Goal: Task Accomplishment & Management: Complete application form

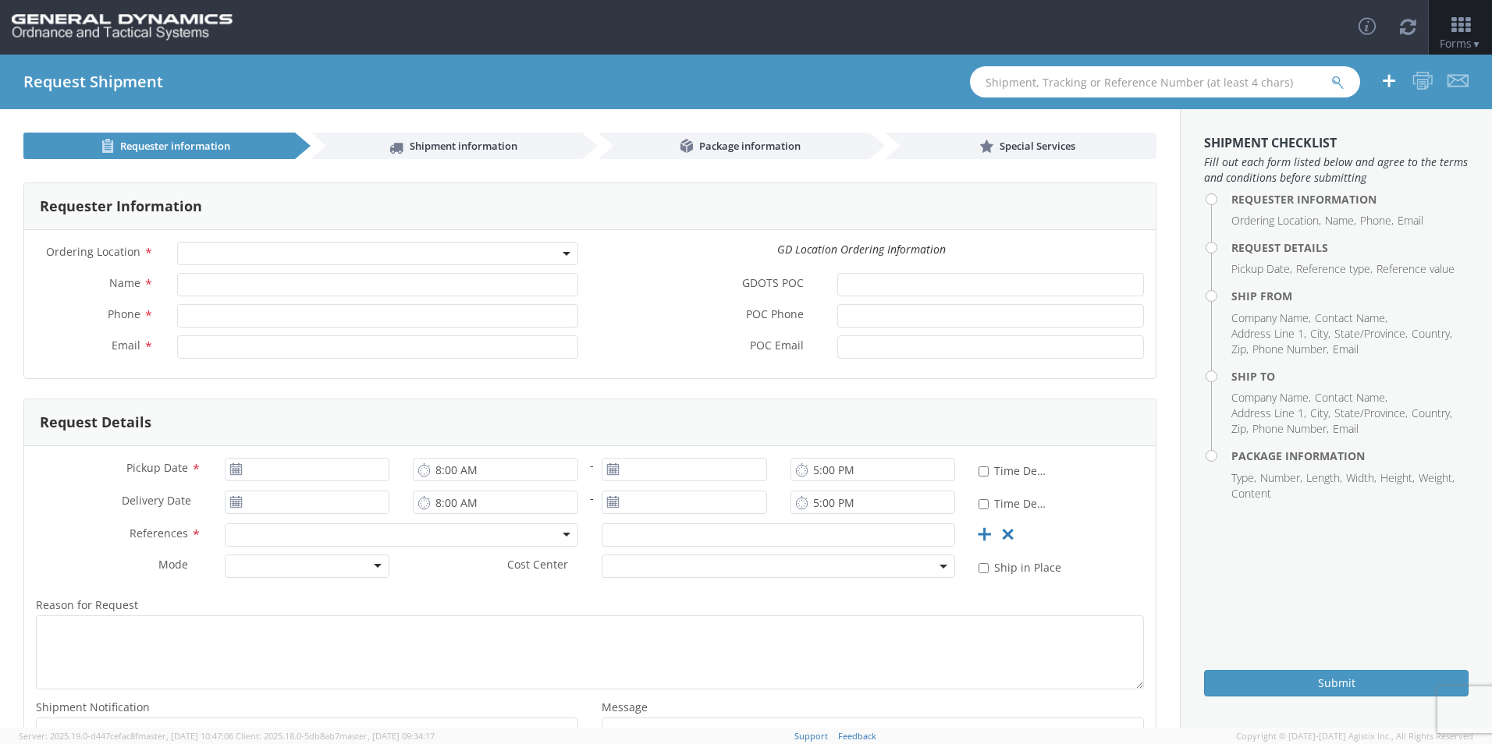
click at [350, 255] on span at bounding box center [377, 253] width 401 height 23
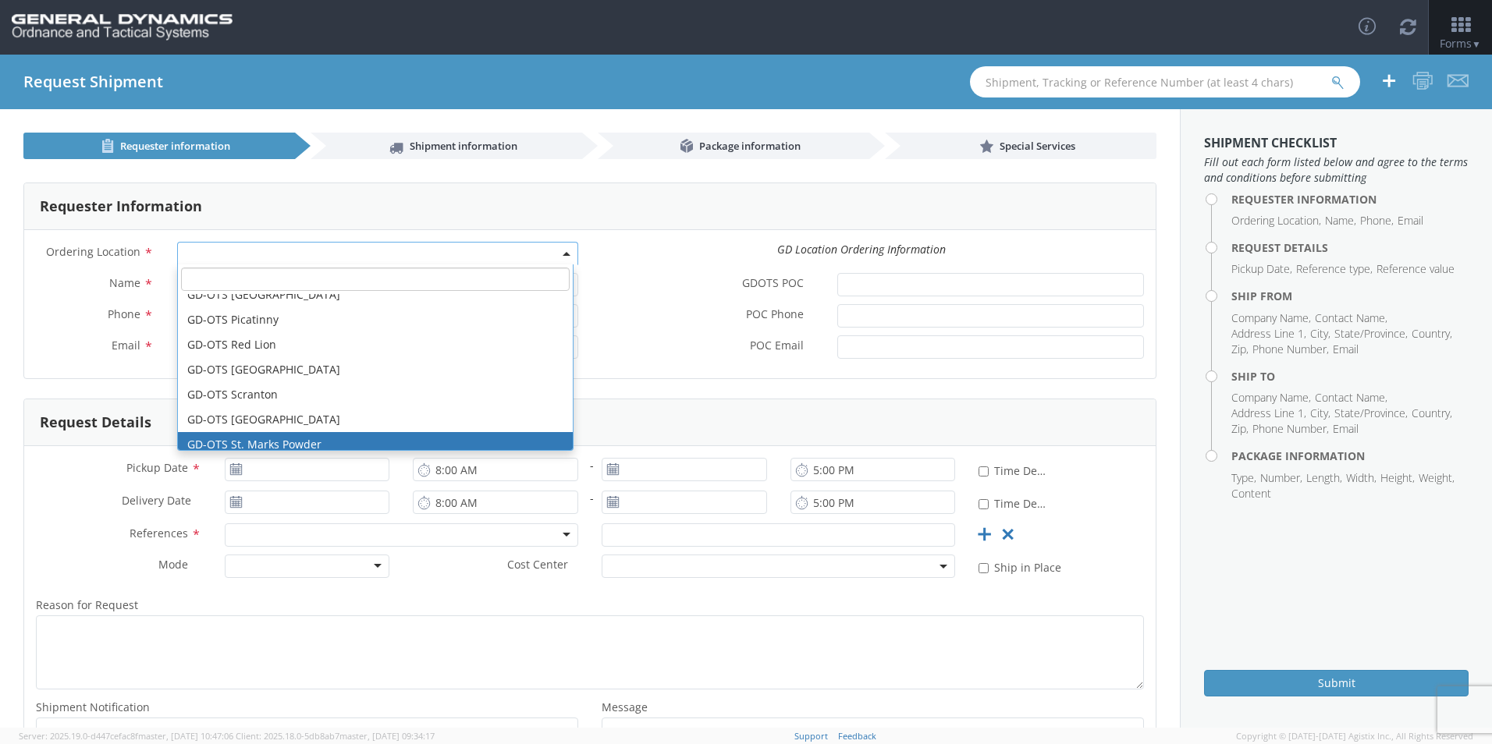
scroll to position [334, 0]
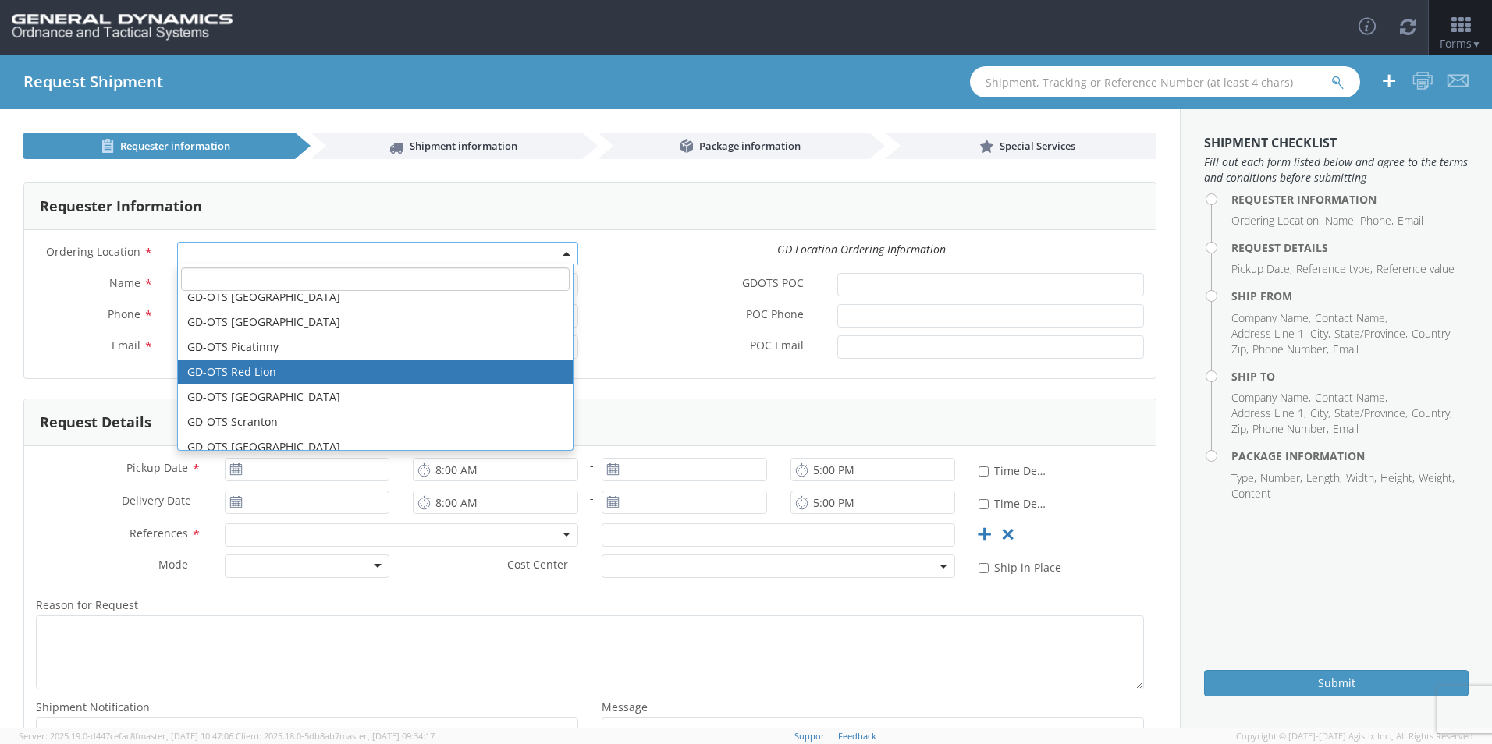
select select "310"
type input "[EMAIL_ADDRESS][DOMAIN_NAME]"
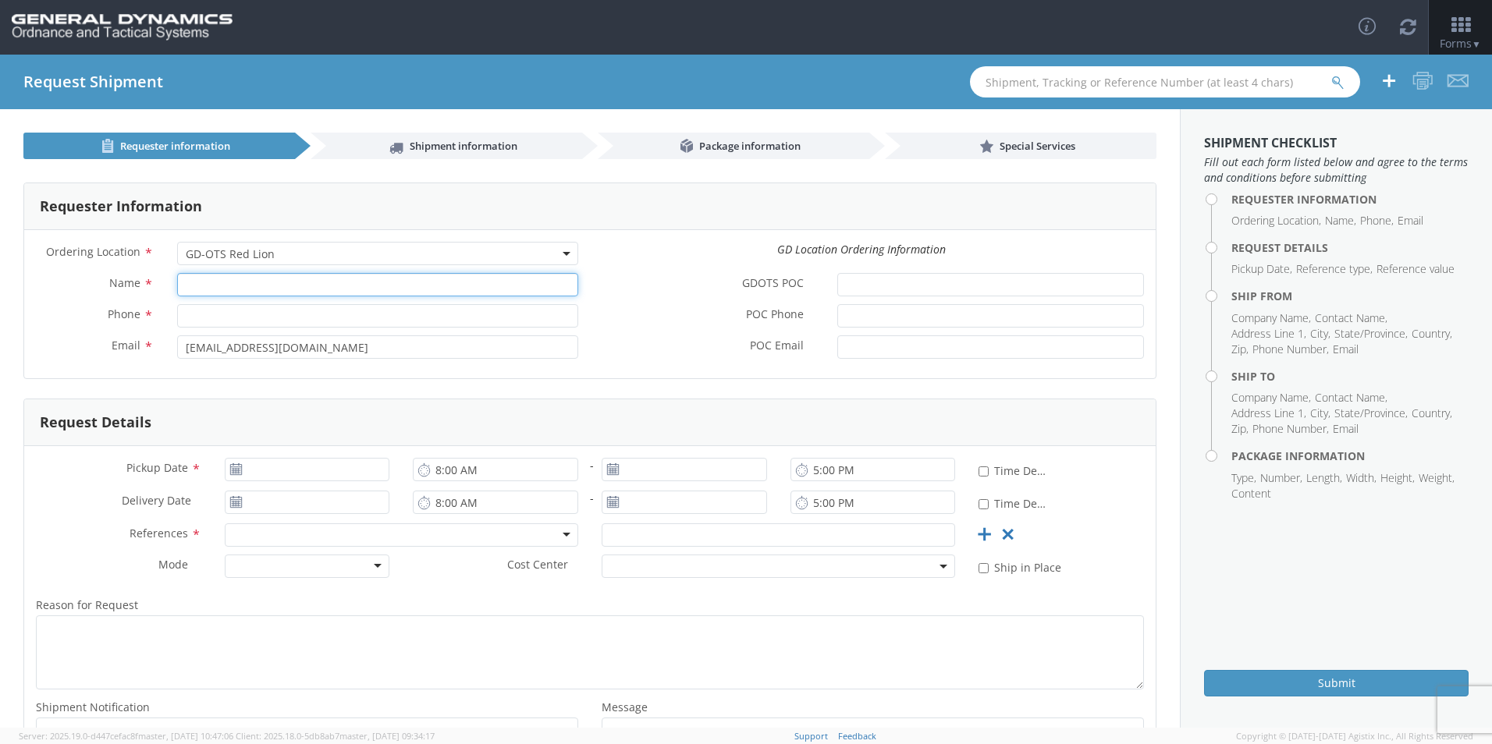
click at [257, 285] on input "Name *" at bounding box center [377, 284] width 401 height 23
type input "ALMCO - [PERSON_NAME]"
click at [385, 322] on input "5073774412" at bounding box center [377, 315] width 401 height 23
type input "5073774411"
click at [705, 302] on div "GDOTS POC *" at bounding box center [873, 288] width 566 height 31
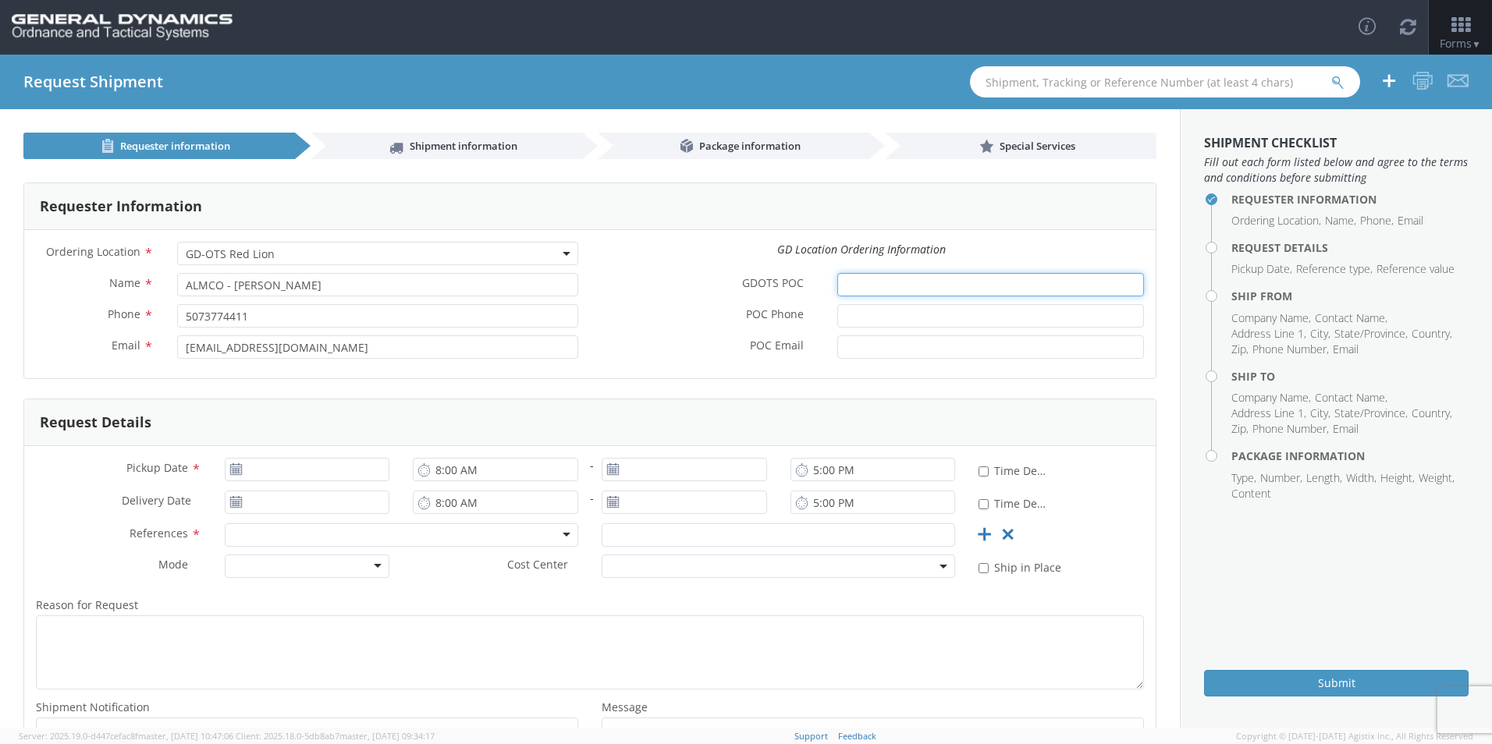
click at [852, 284] on input "GDOTS POC *" at bounding box center [990, 284] width 307 height 23
click at [921, 311] on input "POC Phone *" at bounding box center [990, 315] width 307 height 23
type input "7172468237"
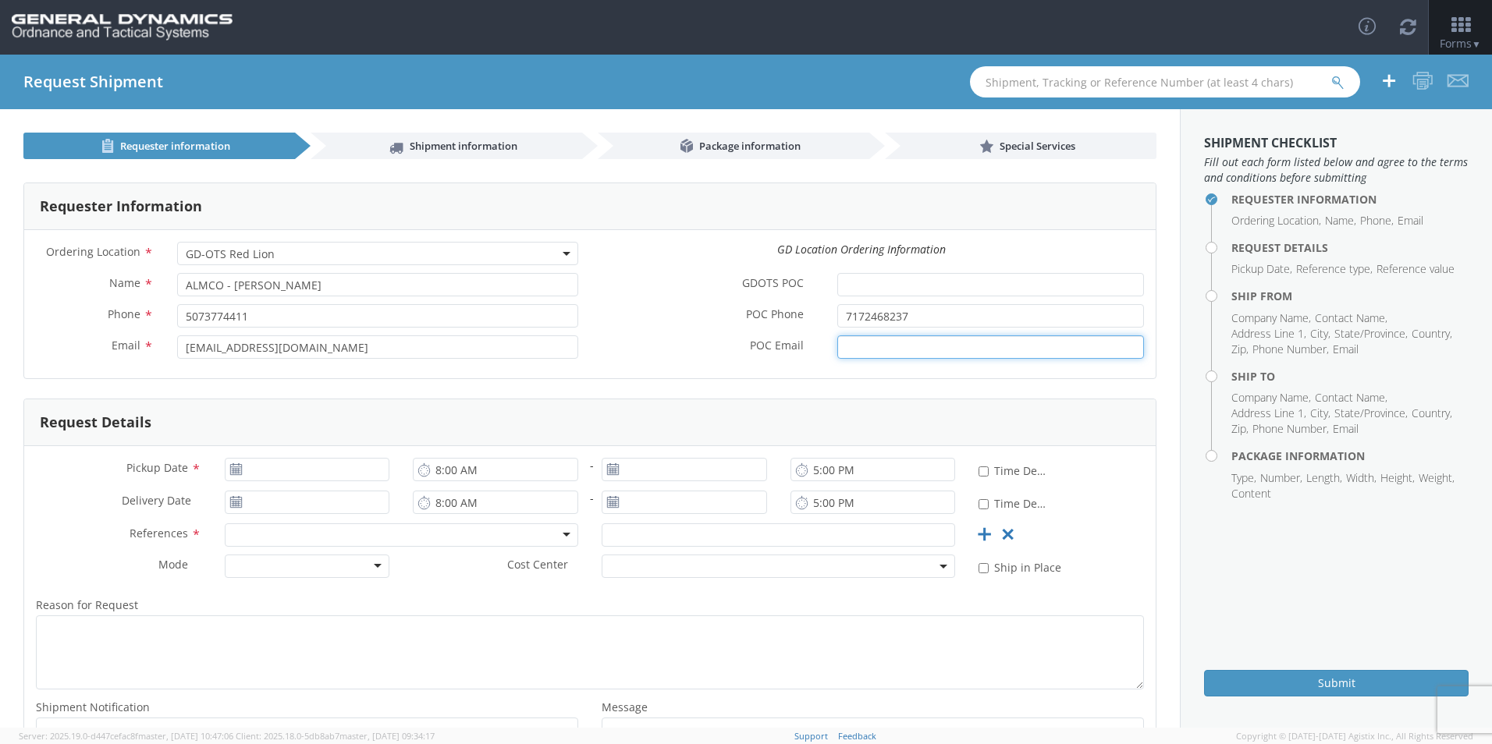
click at [896, 339] on input "POC Email *" at bounding box center [990, 346] width 307 height 23
click at [882, 360] on div "POC Email *" at bounding box center [873, 350] width 566 height 31
click at [882, 350] on input "POC Email *" at bounding box center [990, 346] width 307 height 23
paste input "email: [PERSON_NAME][EMAIL_ADDRESS][PERSON_NAME][DOMAIN_NAME]"
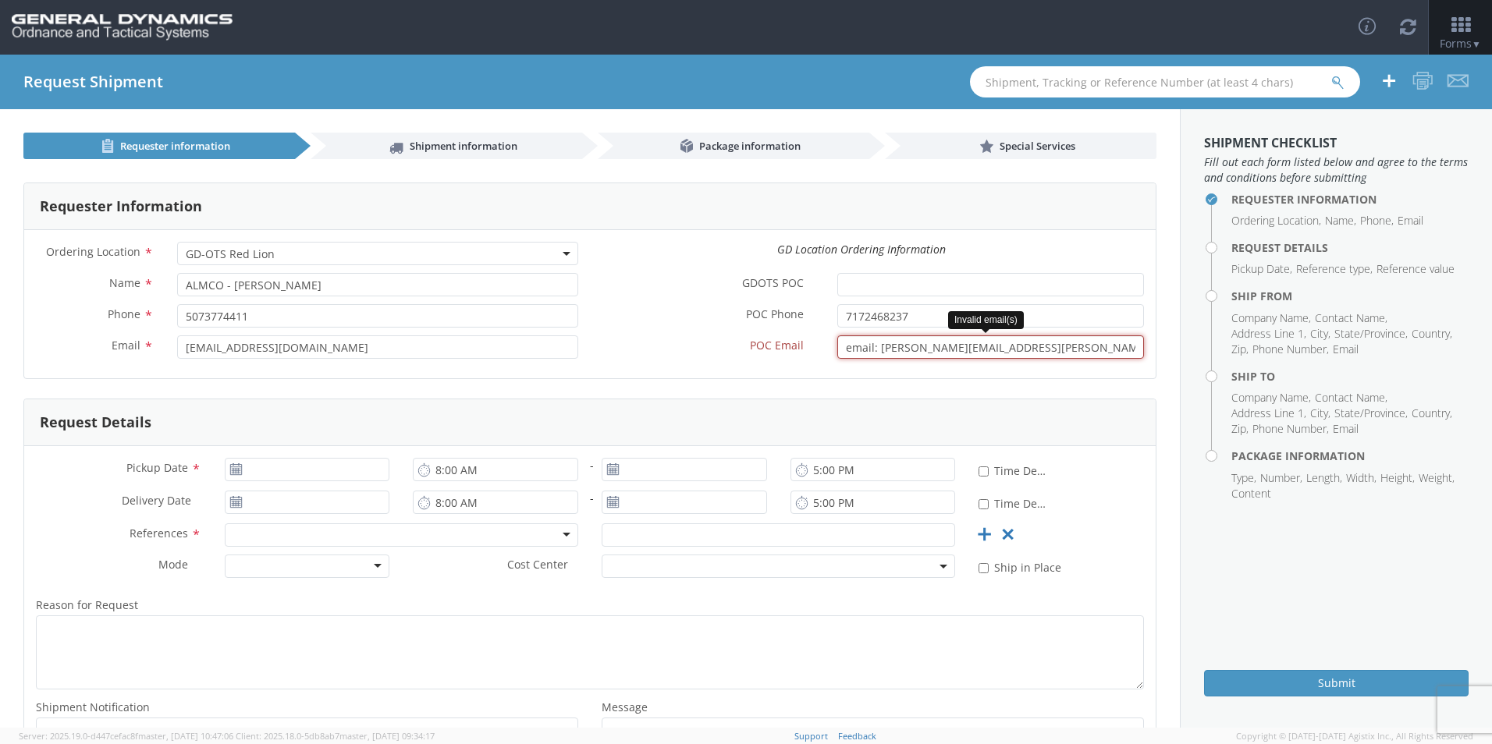
drag, startPoint x: 873, startPoint y: 348, endPoint x: 630, endPoint y: 346, distance: 242.6
click at [647, 344] on div "POC Email * email: [PERSON_NAME][EMAIL_ADDRESS][PERSON_NAME][DOMAIN_NAME] Inval…" at bounding box center [873, 346] width 566 height 23
type input "[PERSON_NAME][EMAIL_ADDRESS][PERSON_NAME][DOMAIN_NAME]"
type input "[DATE]"
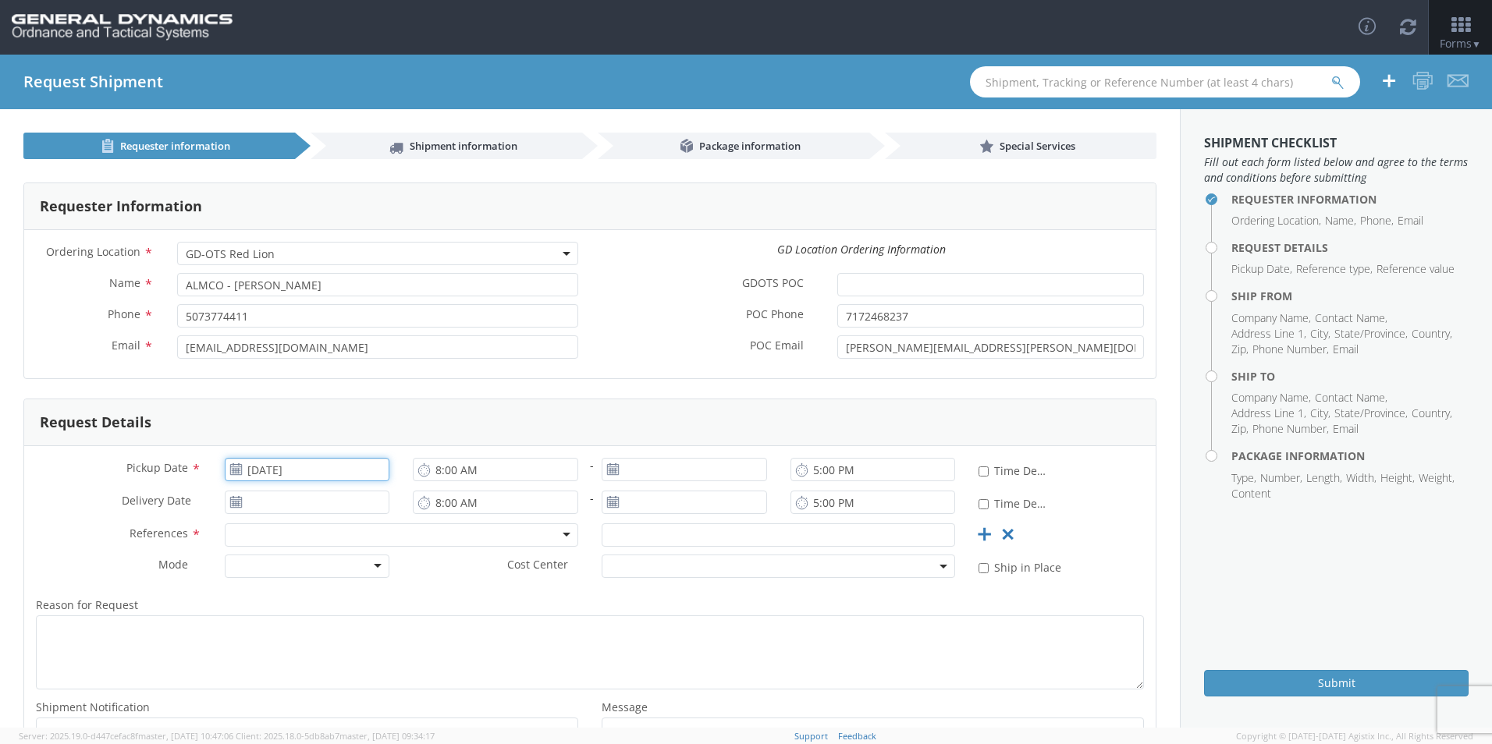
click at [311, 470] on input "[DATE]" at bounding box center [307, 469] width 165 height 23
click at [351, 596] on td "18" at bounding box center [361, 591] width 27 height 23
click at [488, 471] on input "8:00 AM" at bounding box center [495, 469] width 165 height 23
type input "6:00 AM"
click at [686, 474] on input "text" at bounding box center [683, 469] width 165 height 23
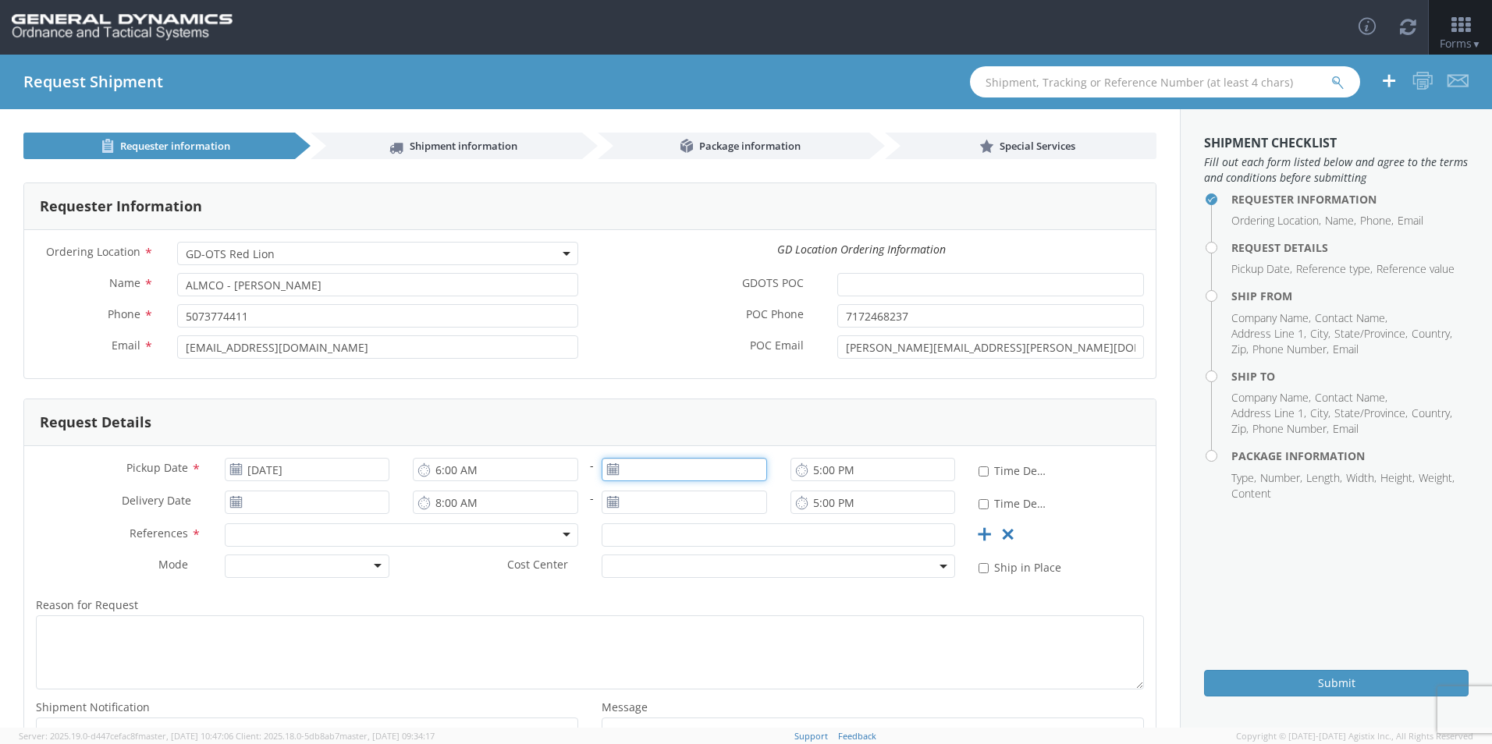
type input "[DATE]"
click at [732, 589] on td "18" at bounding box center [738, 591] width 27 height 23
click at [804, 467] on input "5:00 PM" at bounding box center [872, 469] width 165 height 23
type input "3:00 PM"
click at [1084, 481] on div "Pickup Date * [DATE] 6:00 AM - [DATE] 3:00 PM * Time Definite" at bounding box center [589, 474] width 1131 height 33
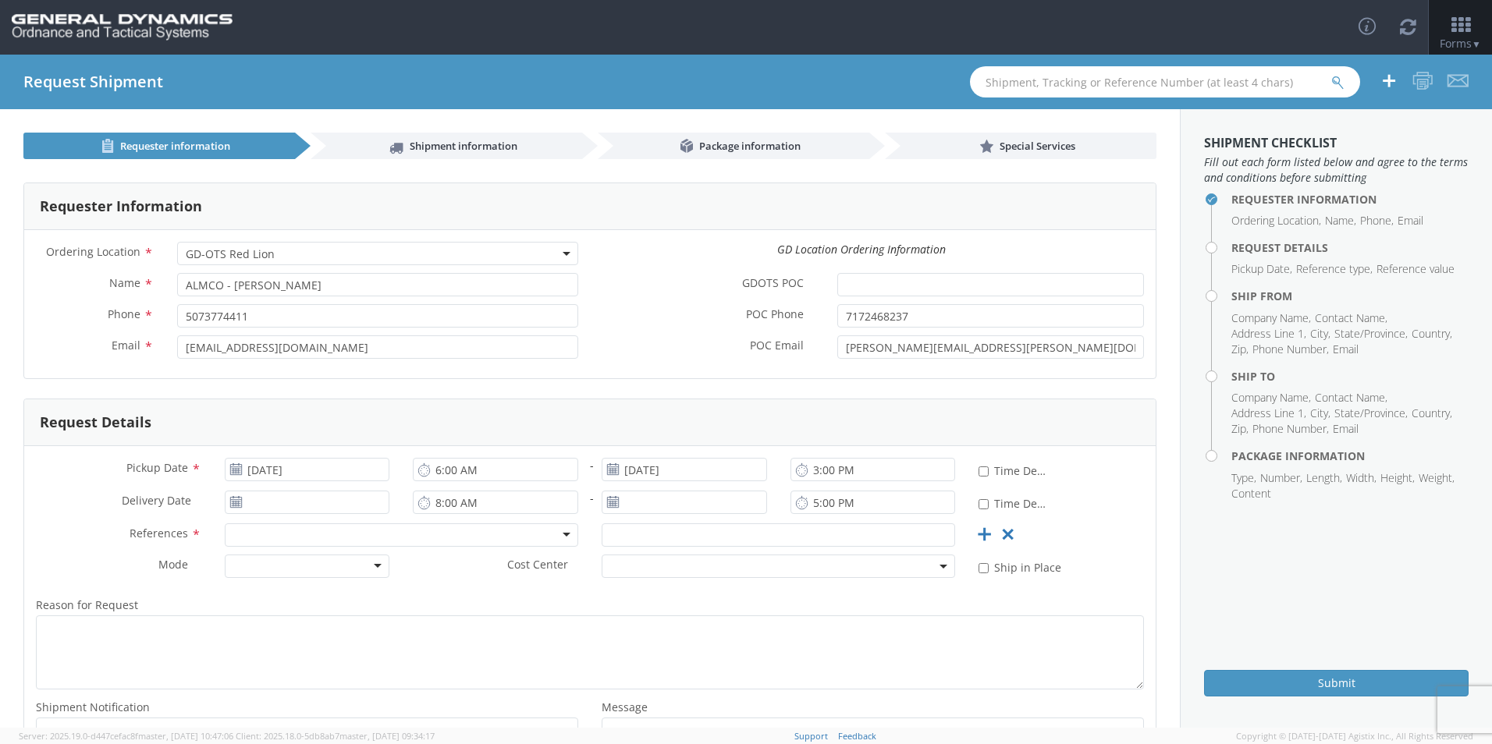
click at [481, 542] on div at bounding box center [401, 534] width 353 height 23
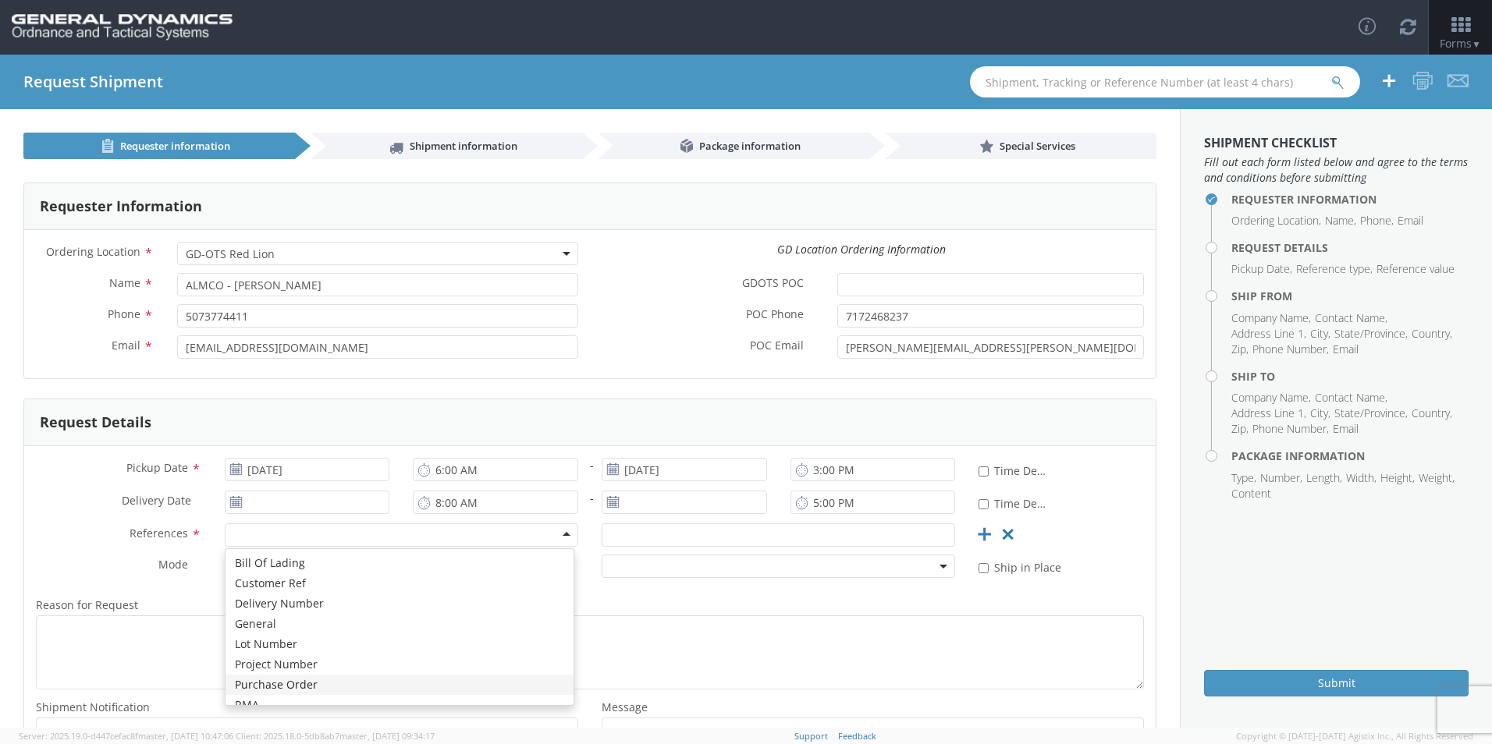
scroll to position [0, 0]
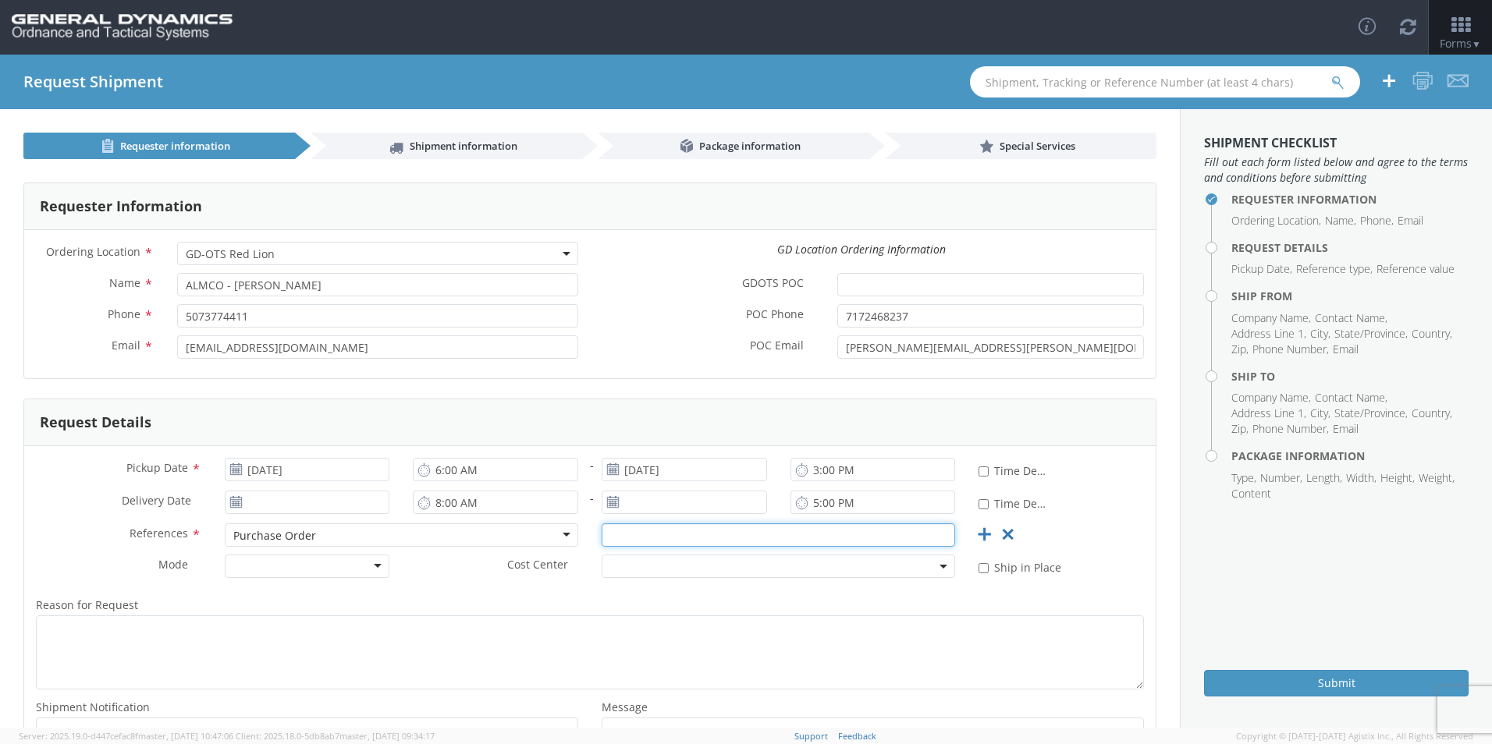
click at [800, 529] on input "text" at bounding box center [777, 534] width 353 height 23
type input "107958"
click at [750, 599] on label "Reason for Request *" at bounding box center [589, 605] width 1131 height 20
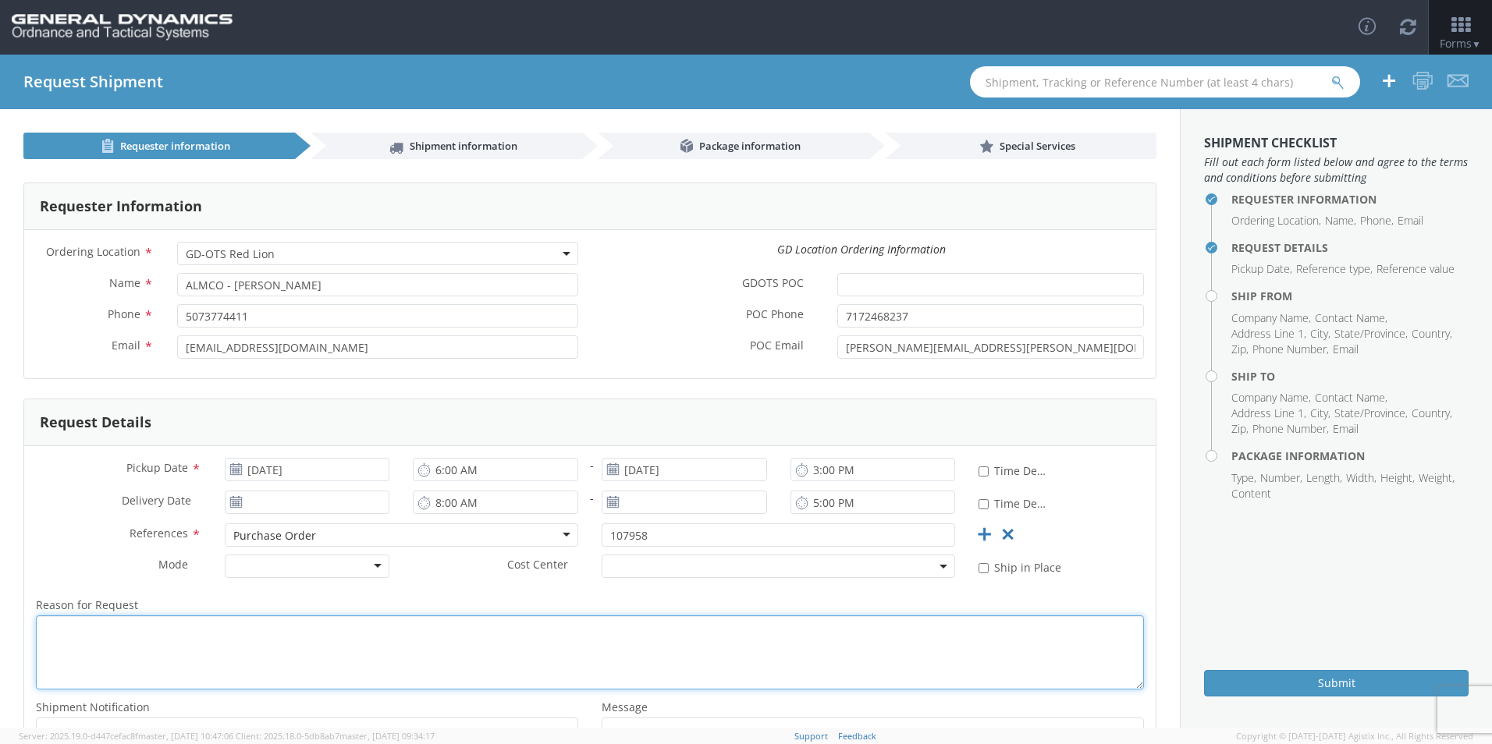
click at [750, 616] on textarea "Reason for Request *" at bounding box center [590, 653] width 1108 height 74
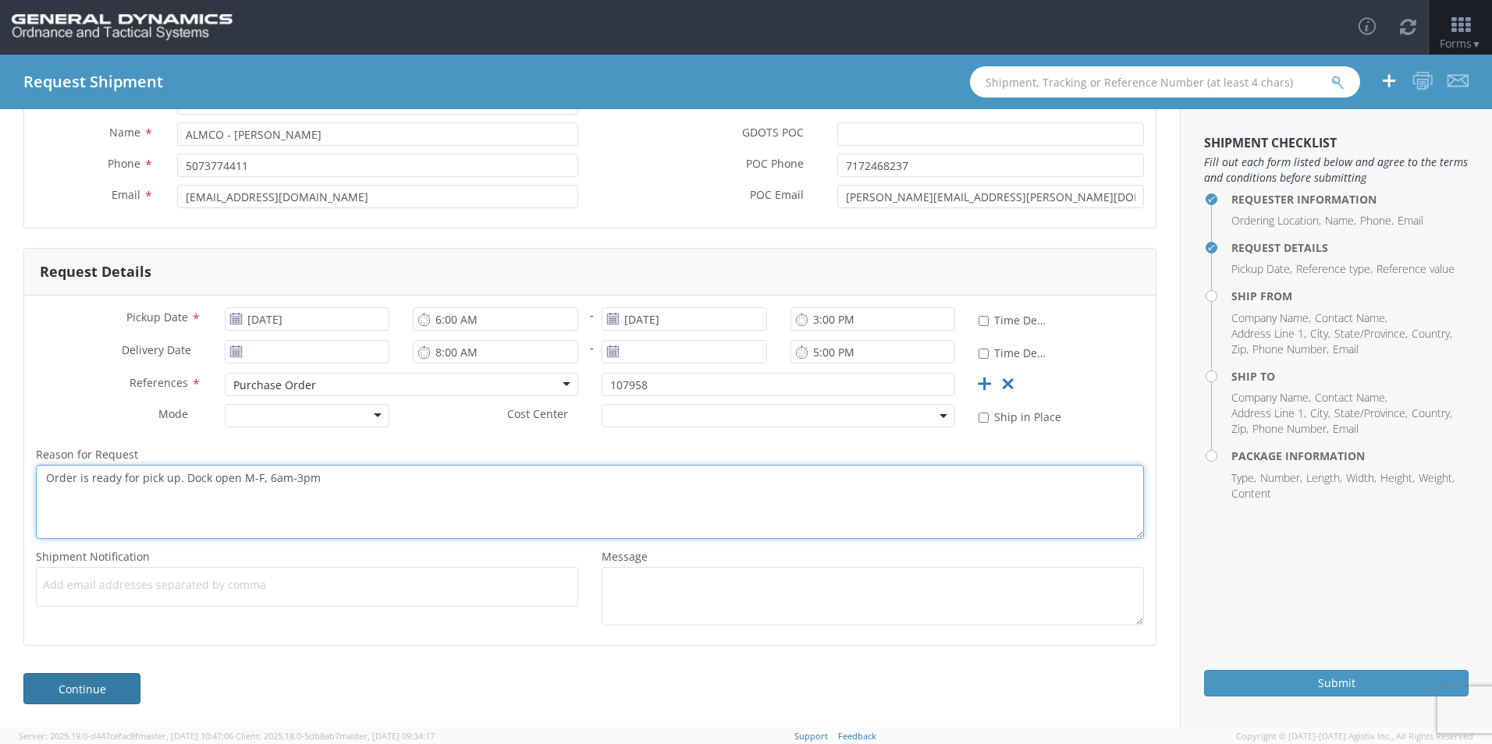
type textarea "Order is ready for pick up. Dock open M-F, 6am-3pm"
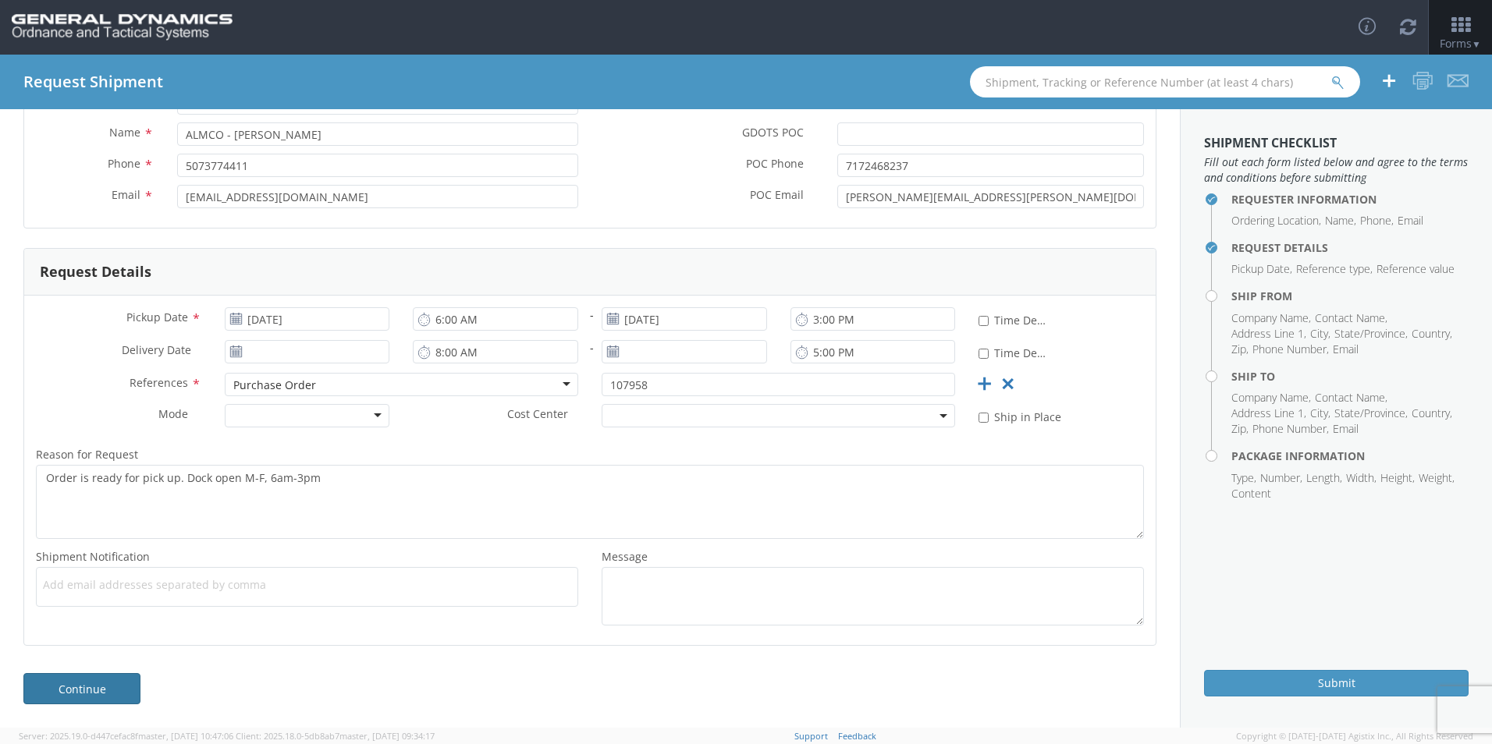
click at [97, 685] on link "Continue" at bounding box center [81, 688] width 117 height 31
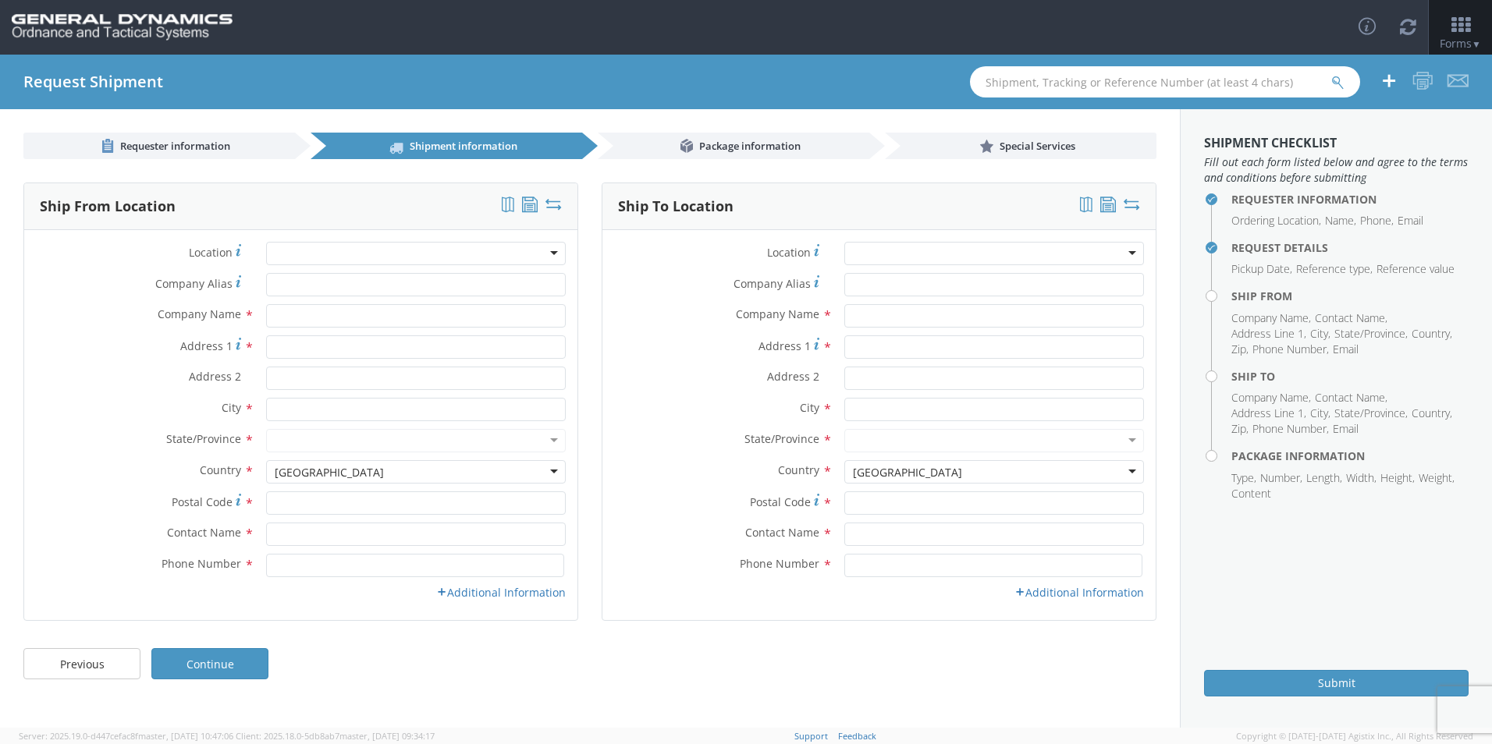
scroll to position [0, 0]
click at [370, 253] on div at bounding box center [416, 253] width 300 height 23
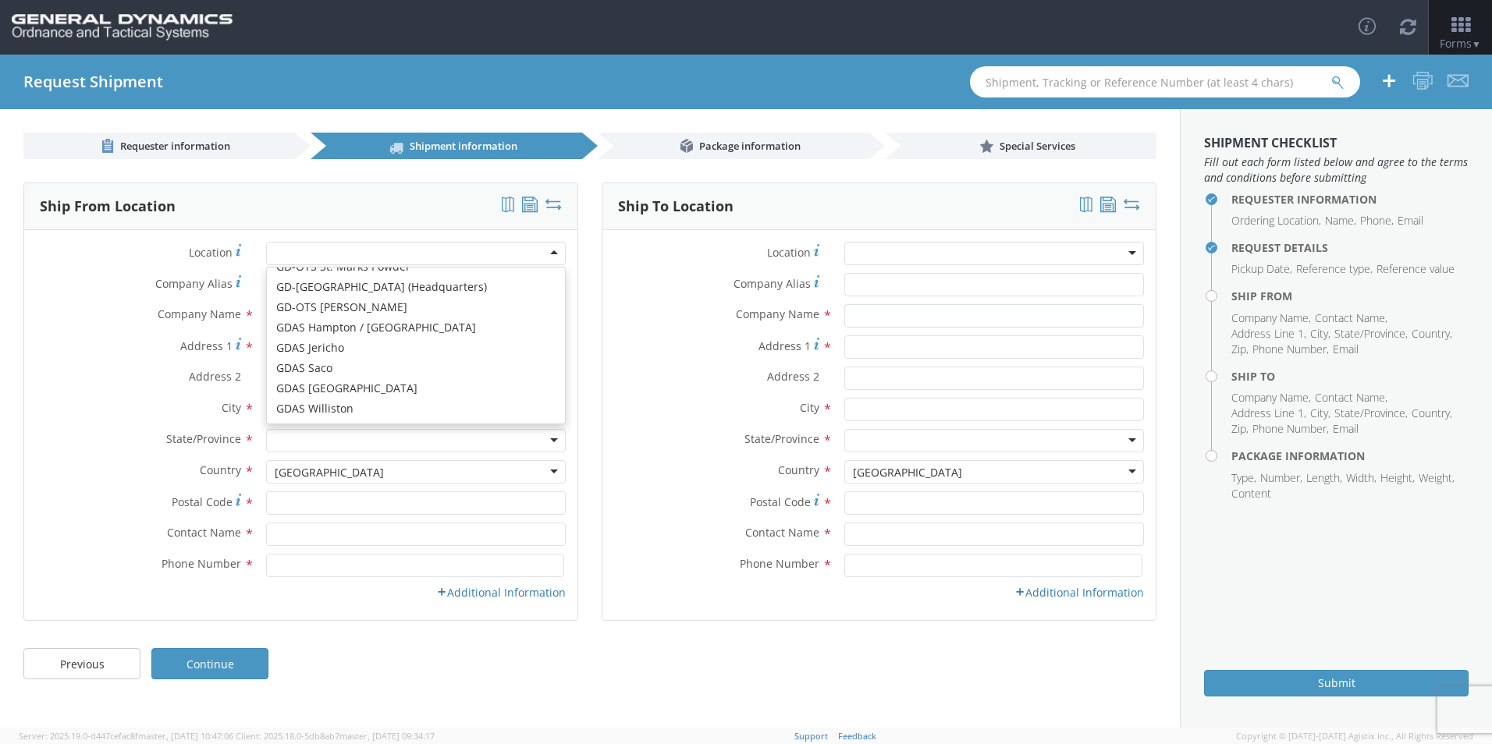
scroll to position [440, 0]
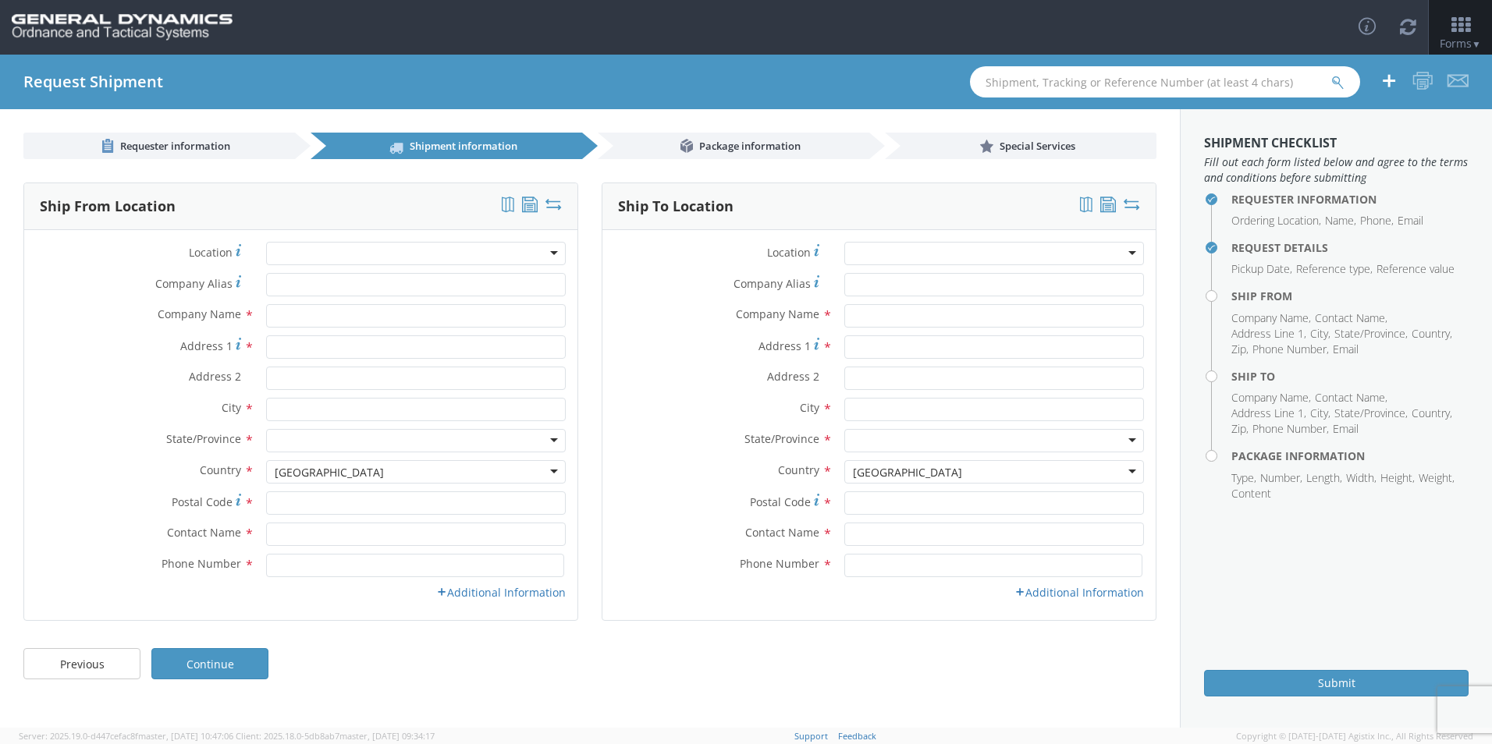
click at [910, 249] on div at bounding box center [994, 253] width 300 height 23
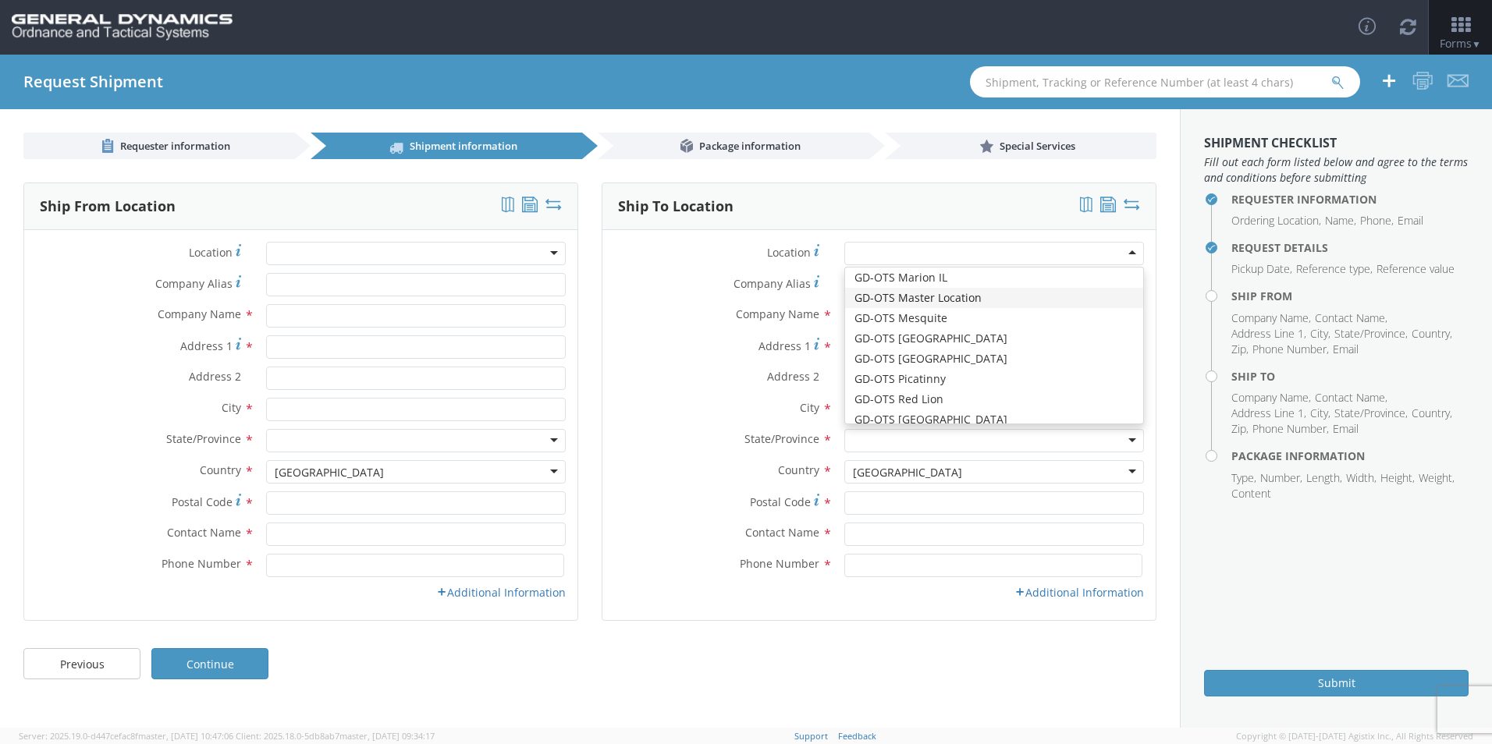
scroll to position [234, 0]
type input "General Dynamics - OTS"
type input "[STREET_ADDRESS]"
type input "Red Lion"
type input "17356"
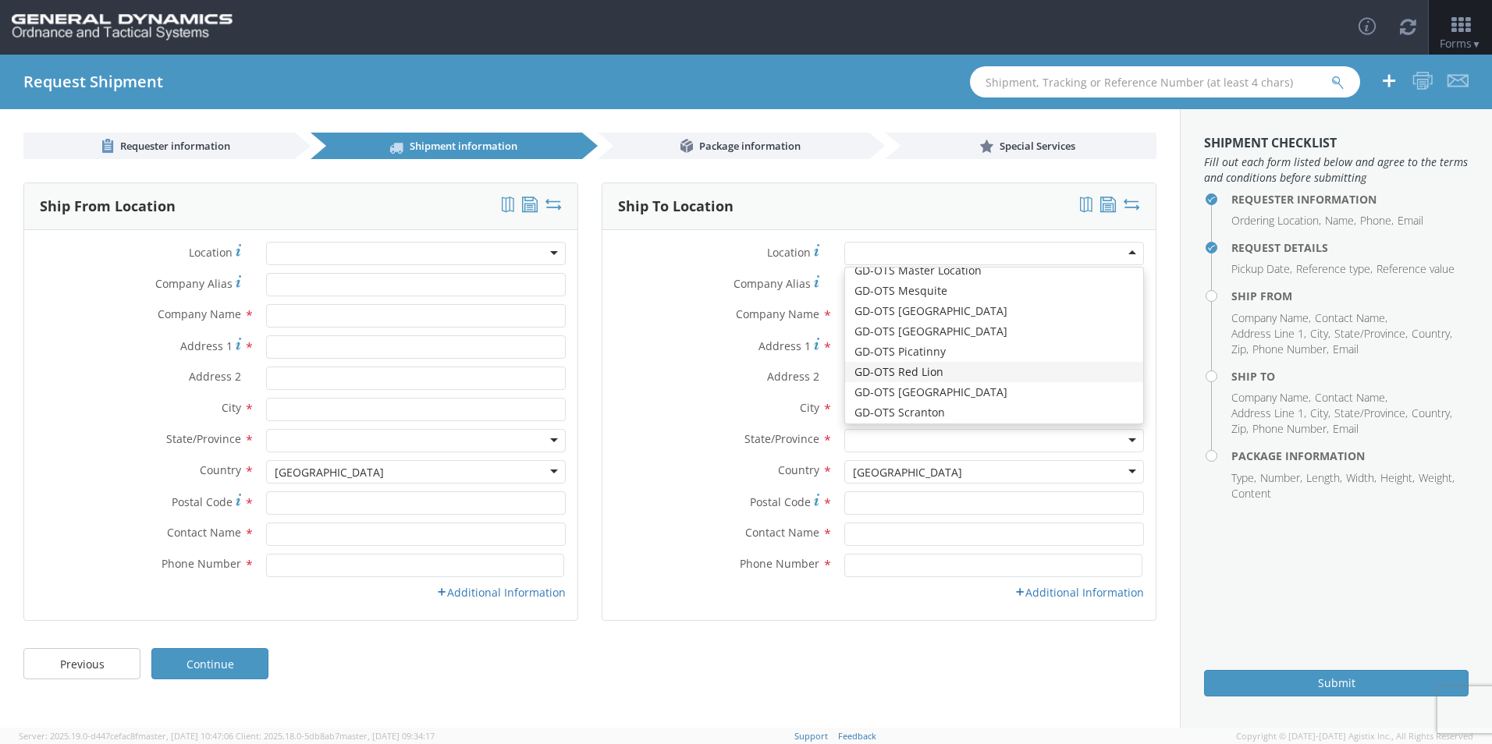
type input "[PHONE_NUMBER]"
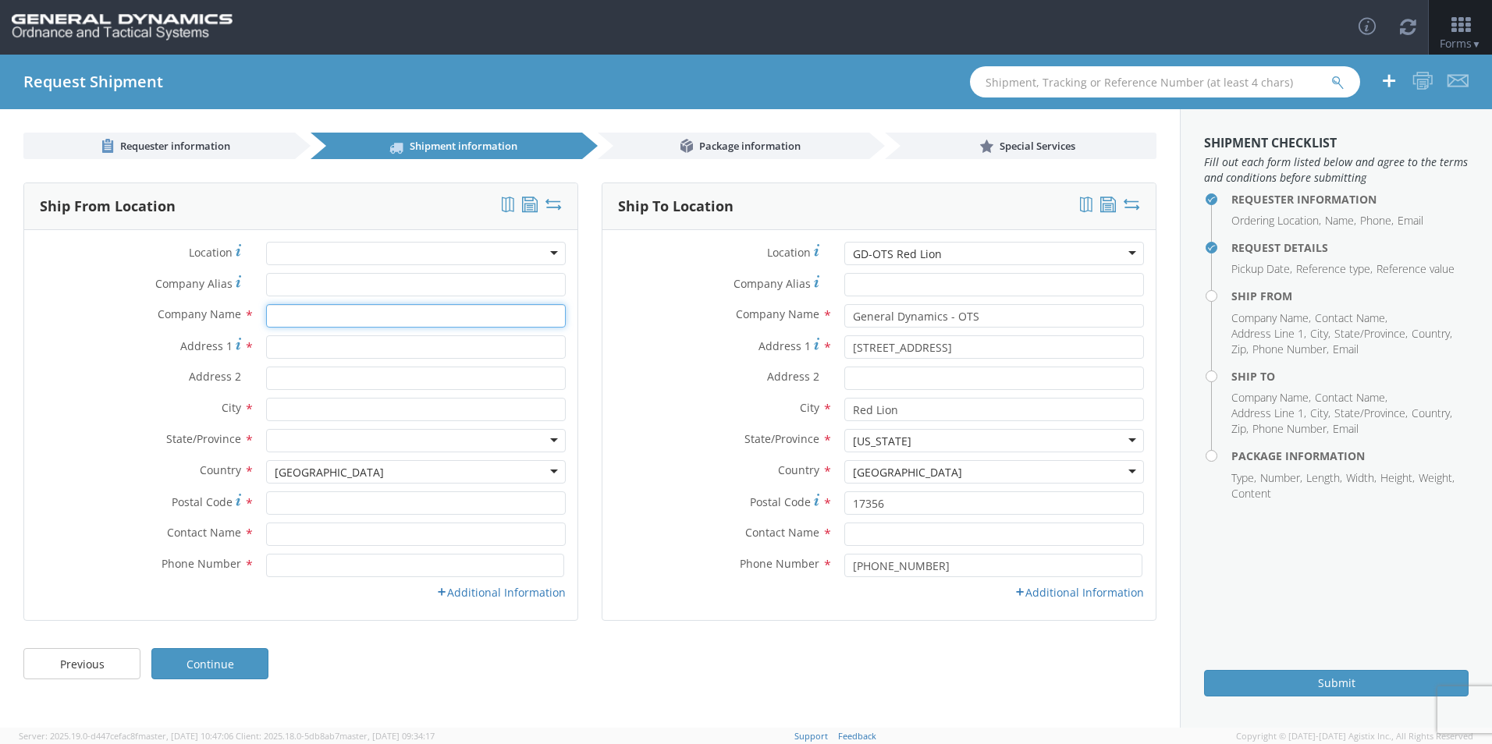
click at [318, 320] on input "text" at bounding box center [416, 315] width 300 height 23
type input "ALMCO"
type input "[STREET_ADDRESS]"
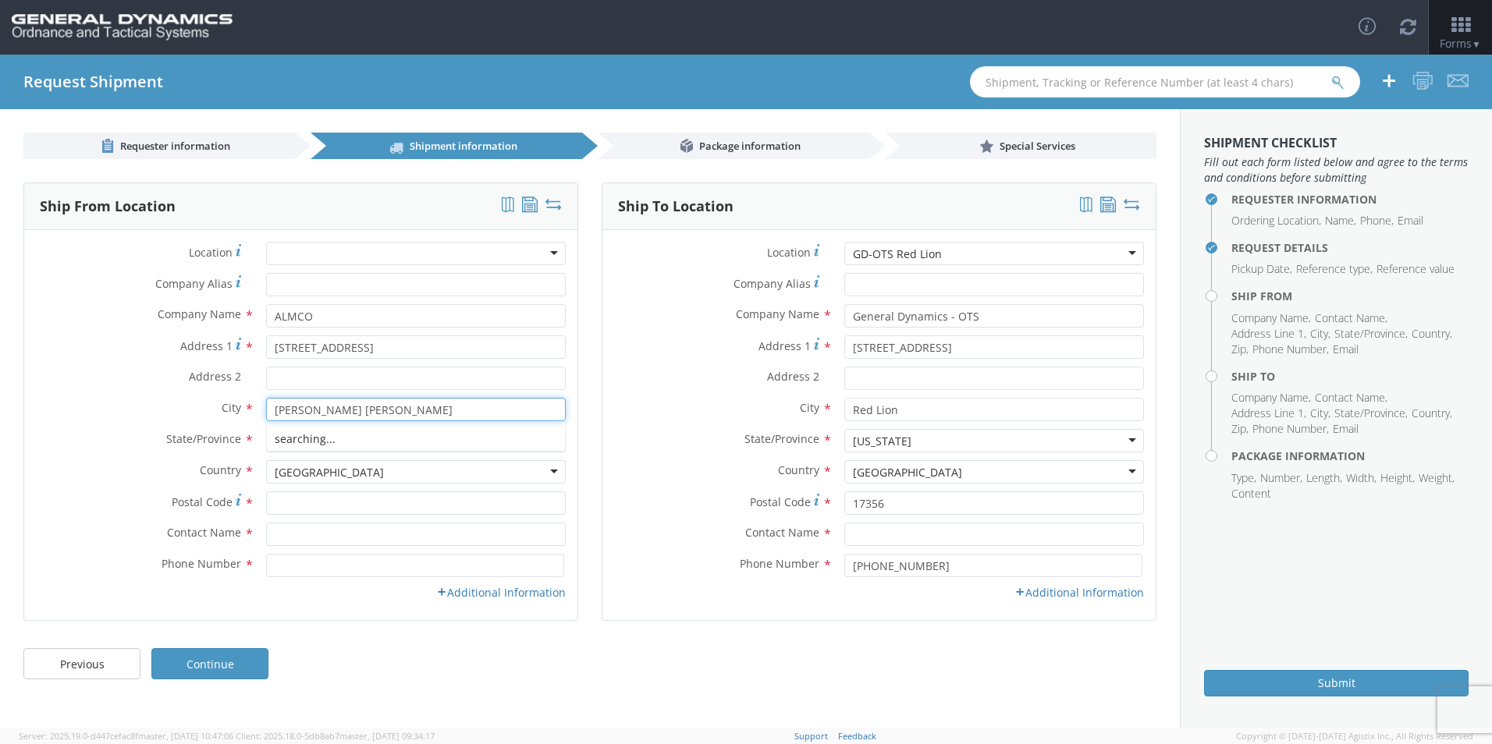
type input "[PERSON_NAME] [PERSON_NAME]"
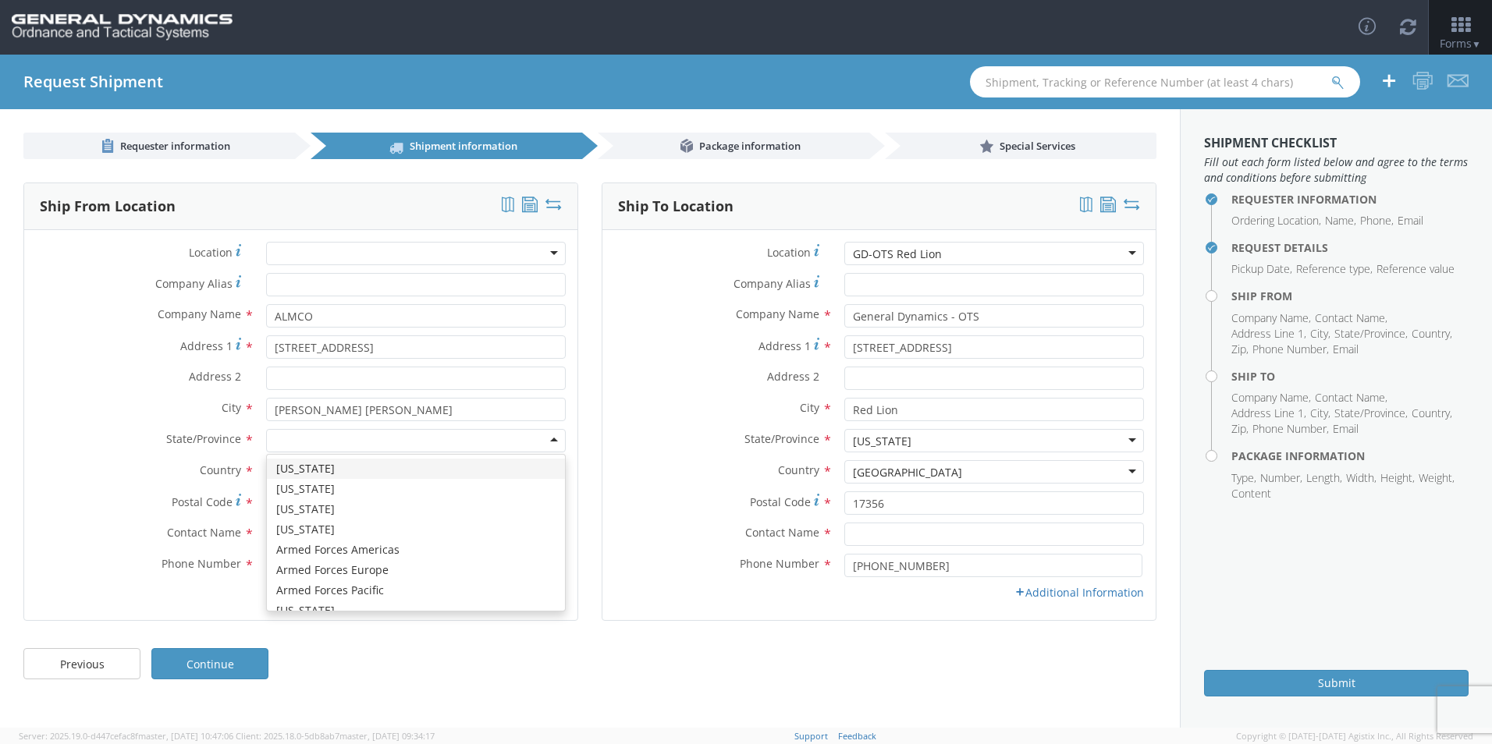
type input "M"
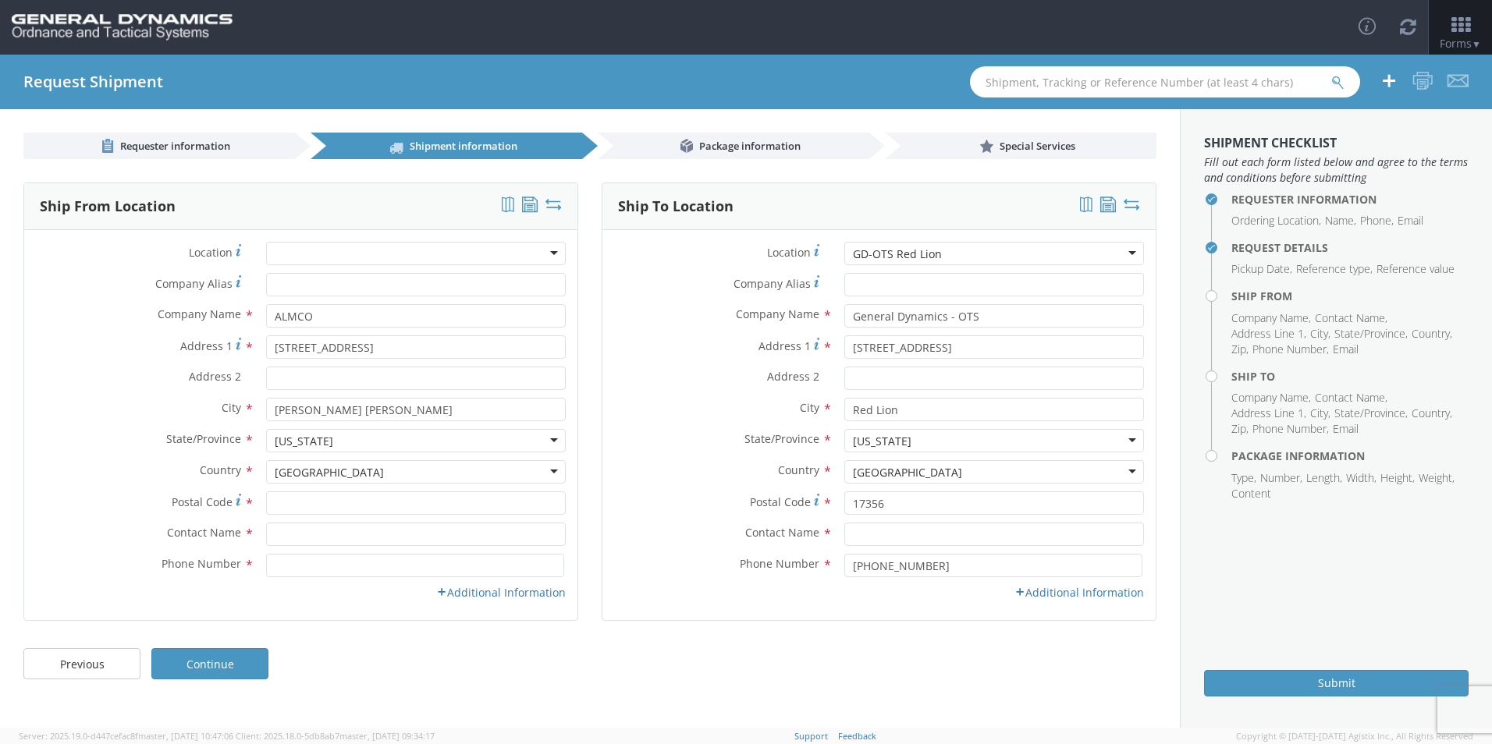
scroll to position [0, 0]
click at [323, 507] on input "Postal Code *" at bounding box center [416, 502] width 300 height 23
type input "56007"
type input "[PERSON_NAME]"
type input "5073774411"
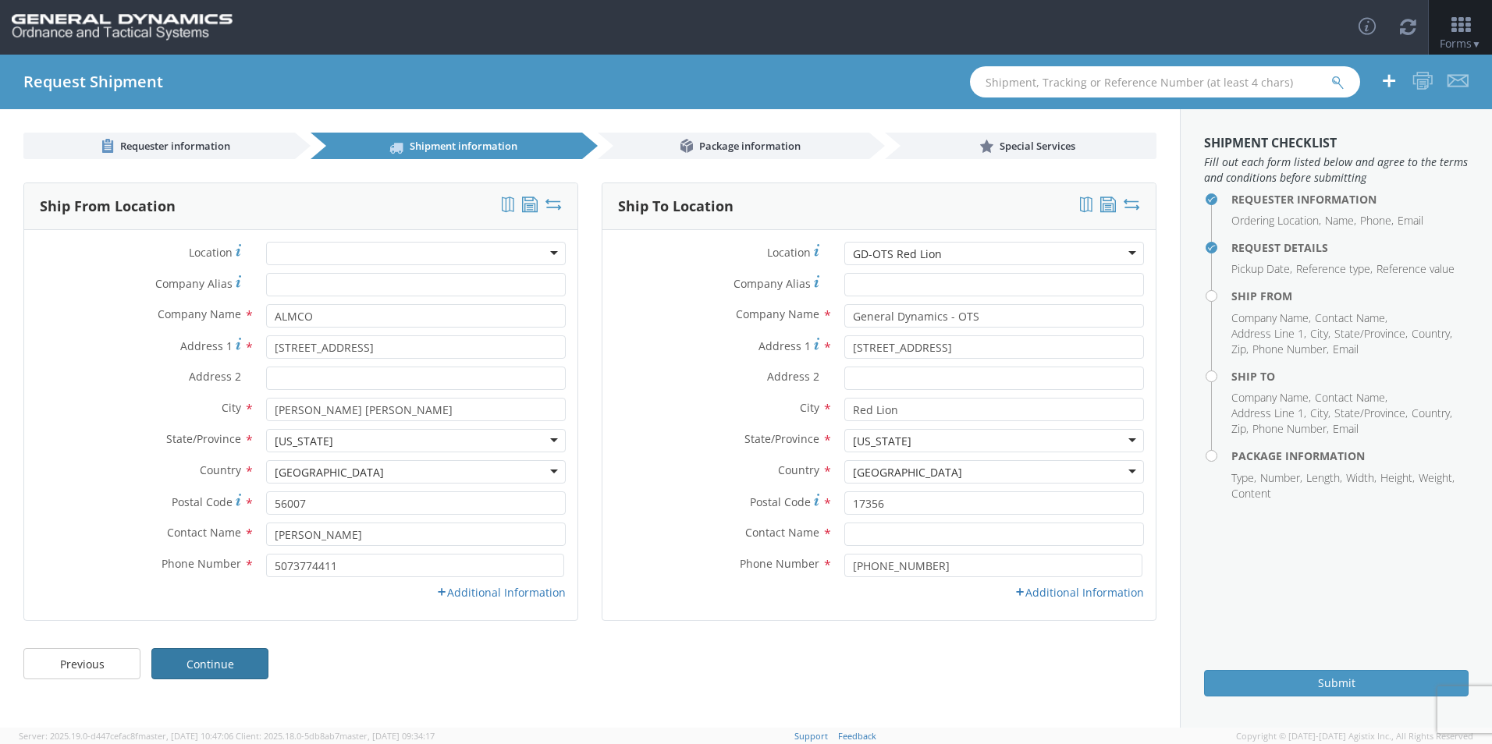
click at [234, 667] on link "Continue" at bounding box center [209, 663] width 117 height 31
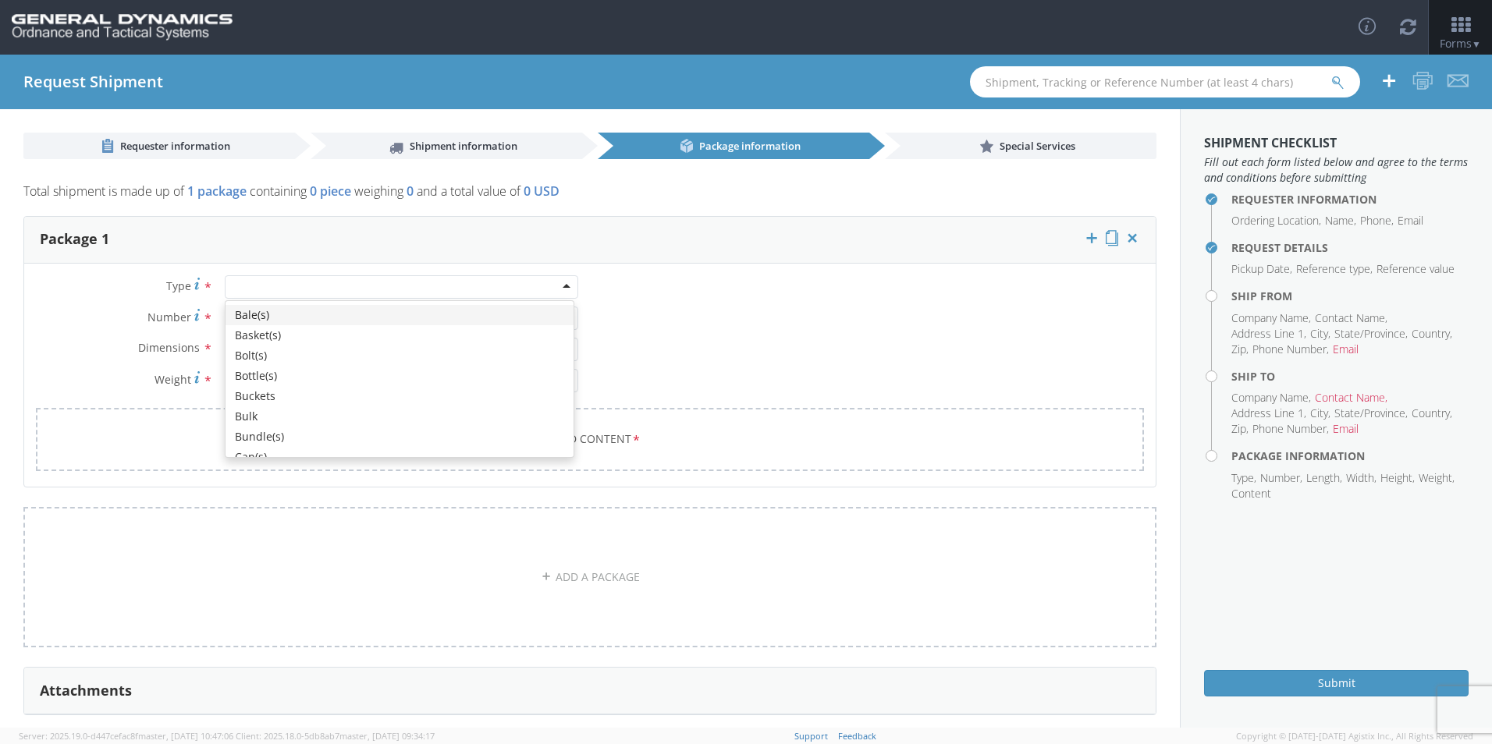
click at [247, 289] on div at bounding box center [401, 286] width 353 height 23
drag, startPoint x: 740, startPoint y: 316, endPoint x: 703, endPoint y: 318, distance: 37.5
click at [740, 313] on div "Type * Bale(s) Basket(s) Bolt(s) Bottle(s) Buckets Bulk Bundle(s) Can(s) Cardbo…" at bounding box center [589, 382] width 1131 height 215
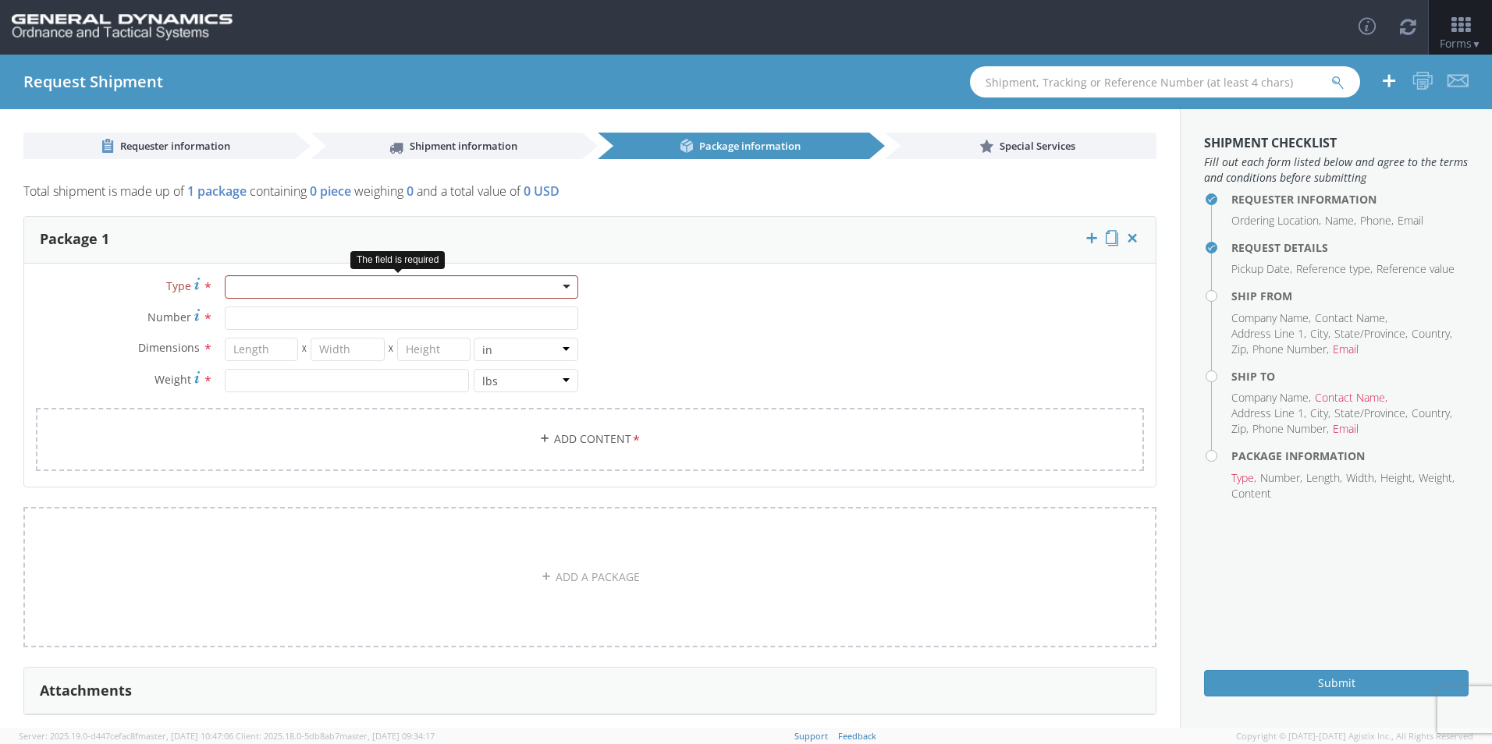
click at [566, 289] on div at bounding box center [401, 286] width 353 height 23
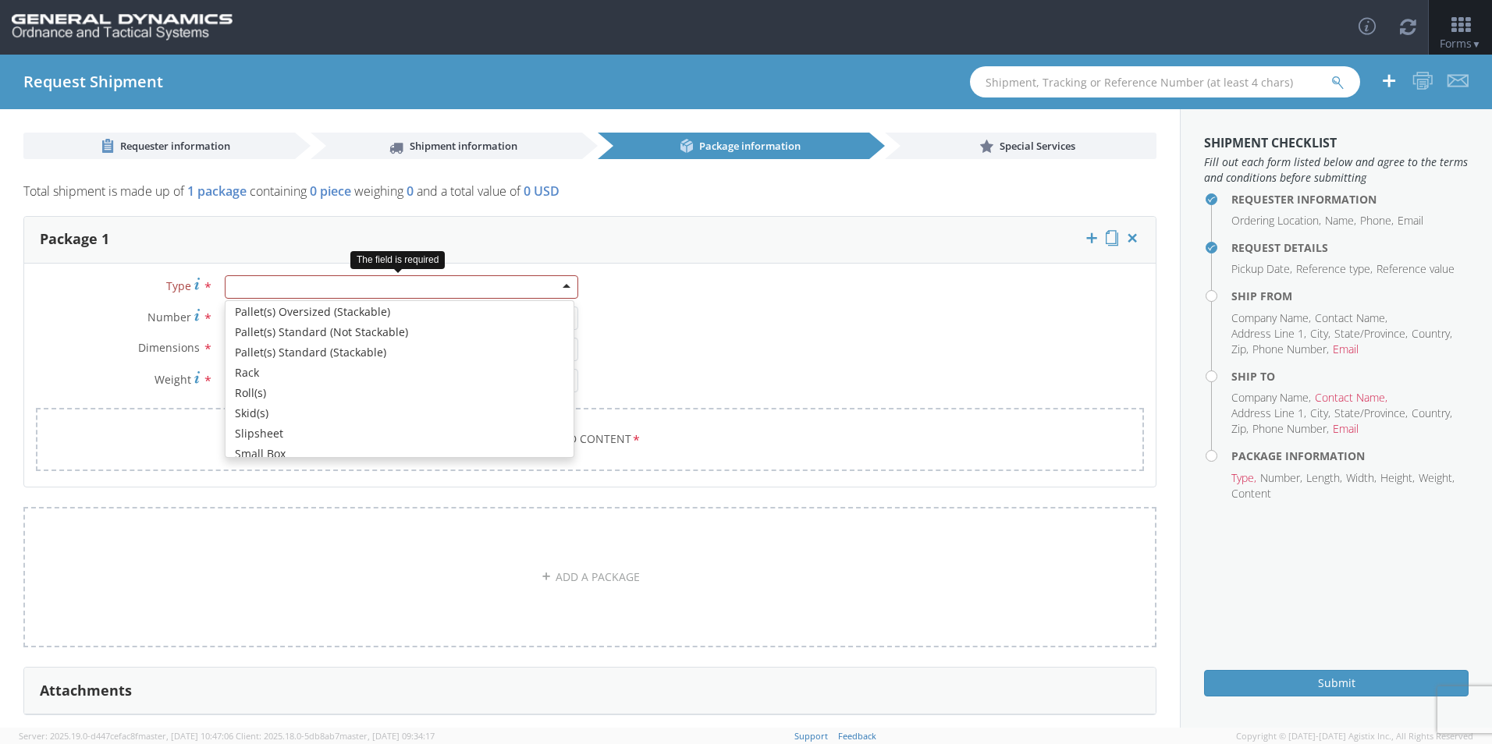
scroll to position [490, 0]
click at [920, 369] on div "Type * Bale(s) Basket(s) Bolt(s) Bottle(s) Buckets Bulk Bundle(s) Can(s) Cardbo…" at bounding box center [589, 382] width 1131 height 215
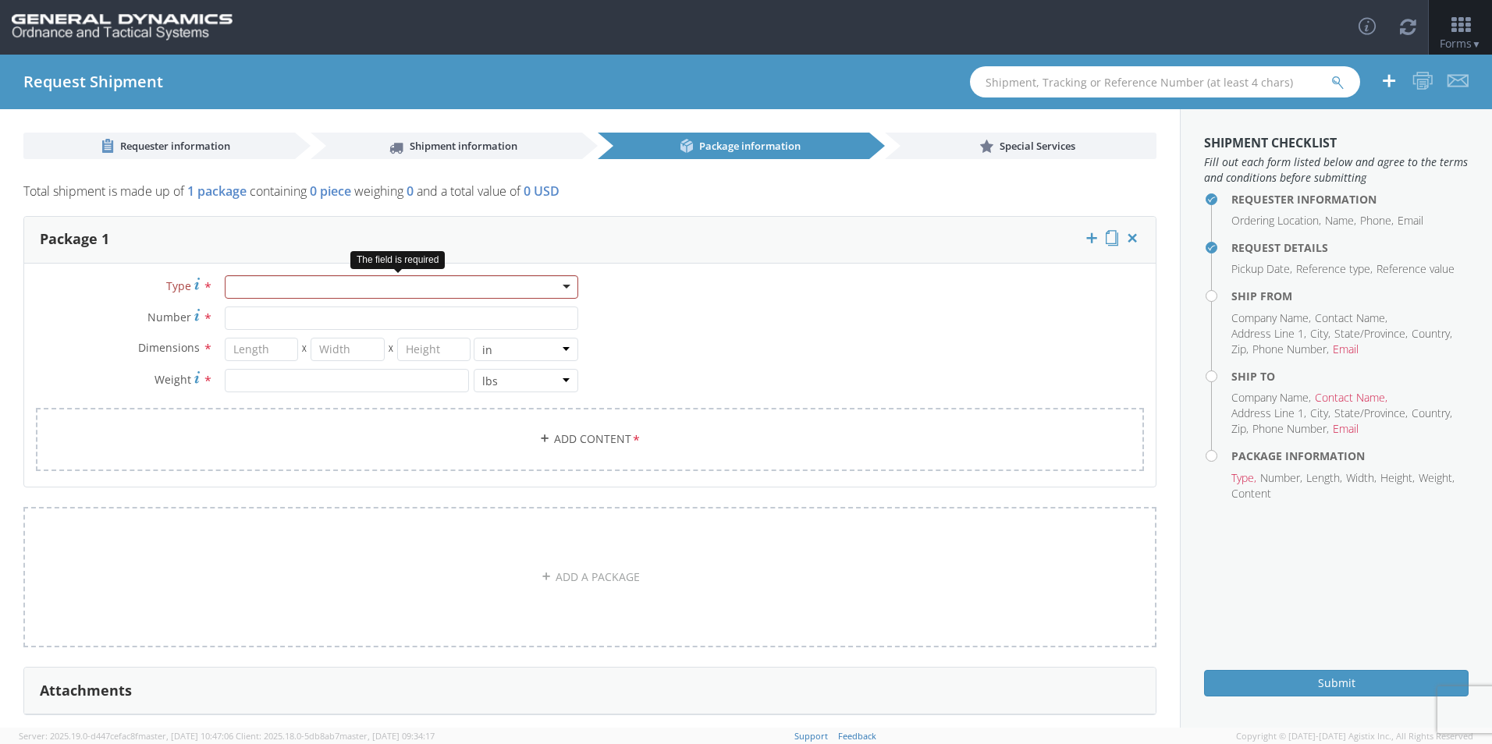
click at [555, 291] on div at bounding box center [401, 286] width 353 height 23
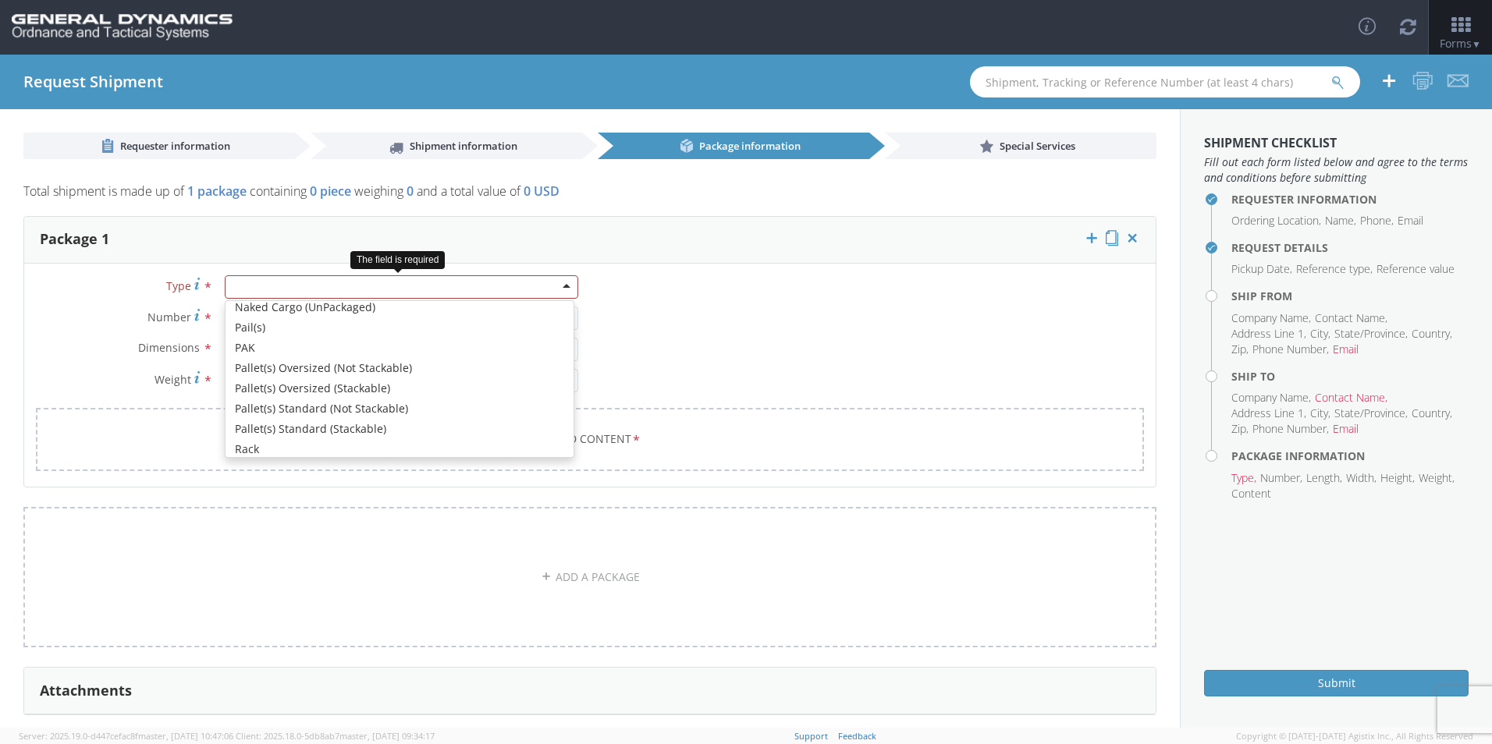
scroll to position [474, 0]
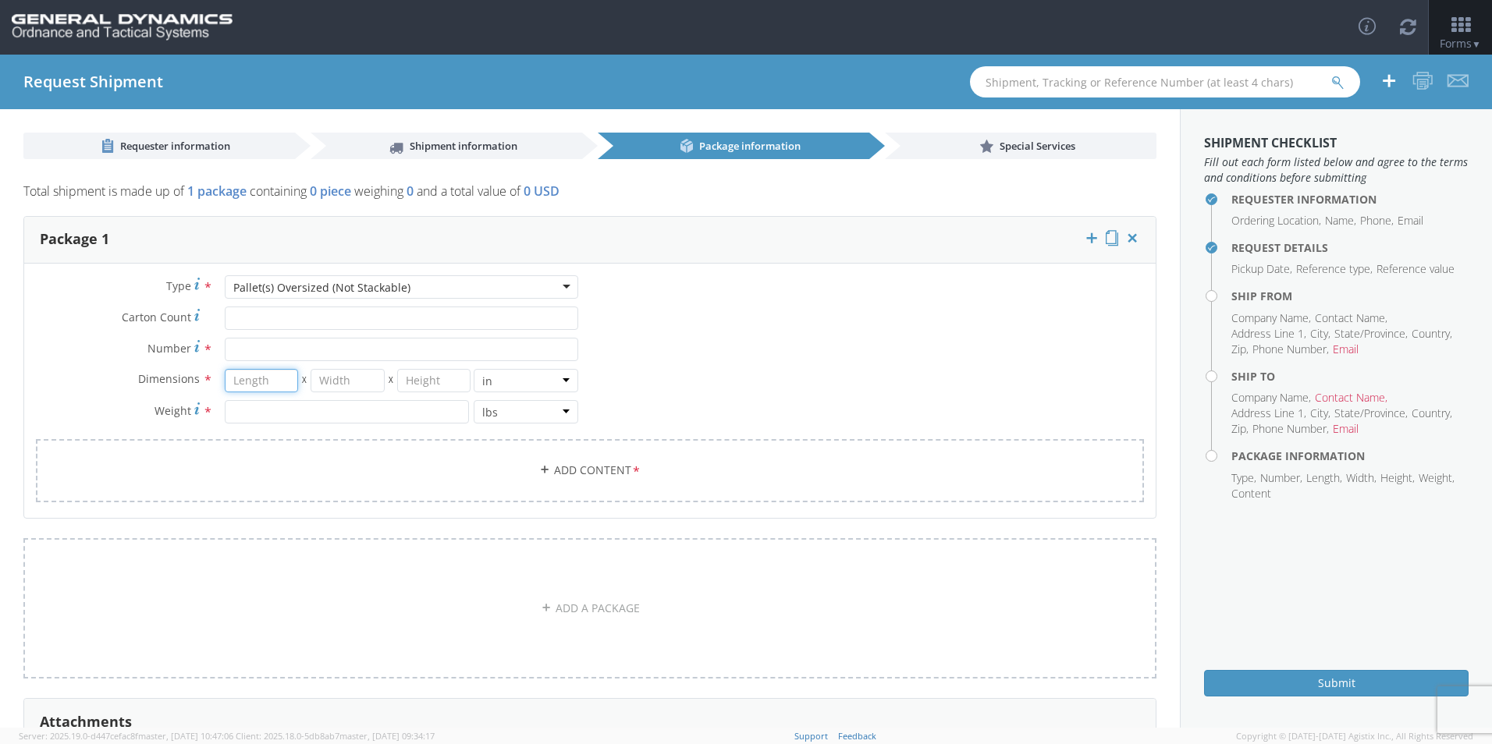
click at [273, 379] on input "number" at bounding box center [262, 380] width 74 height 23
type input "192"
type input "88"
type input "65"
click at [261, 418] on input "number" at bounding box center [347, 411] width 244 height 23
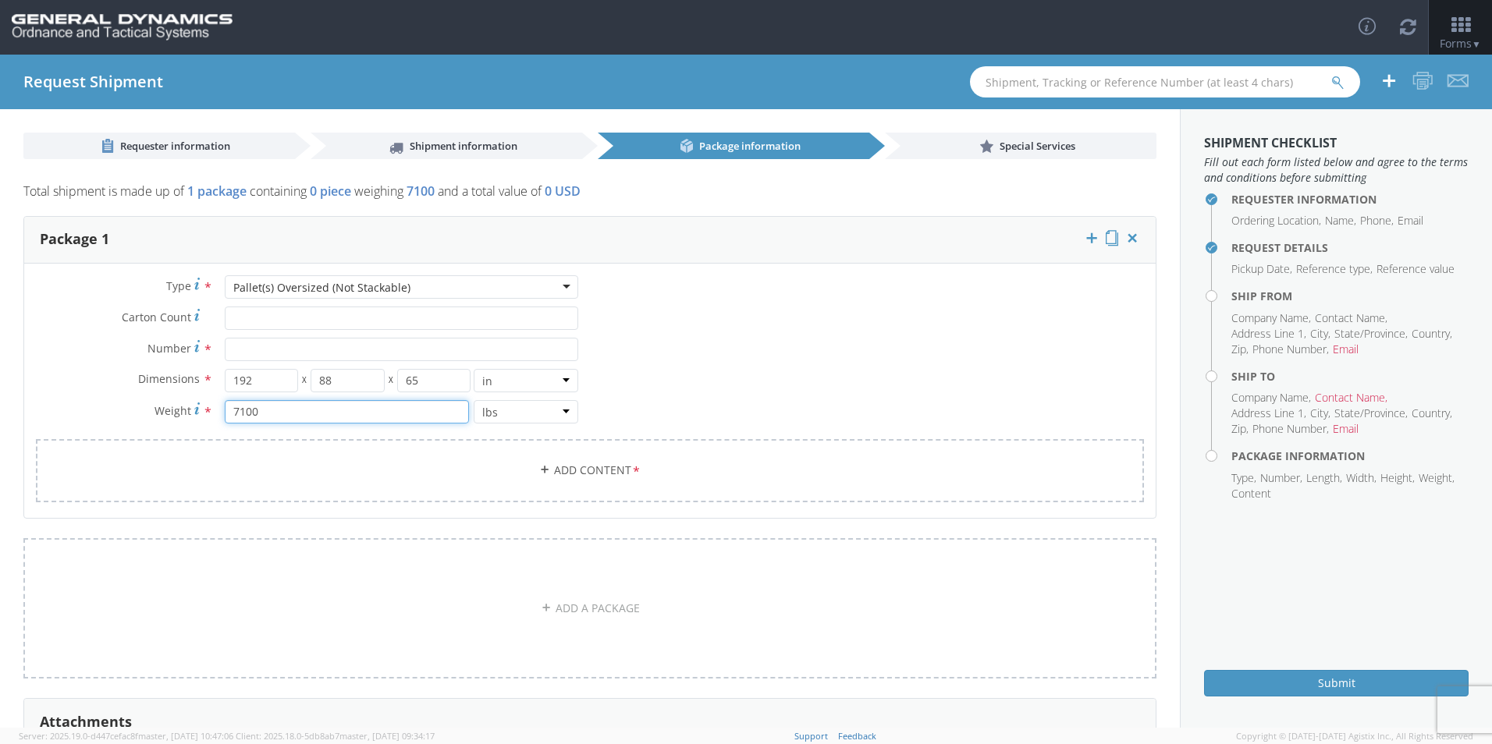
type input "7100"
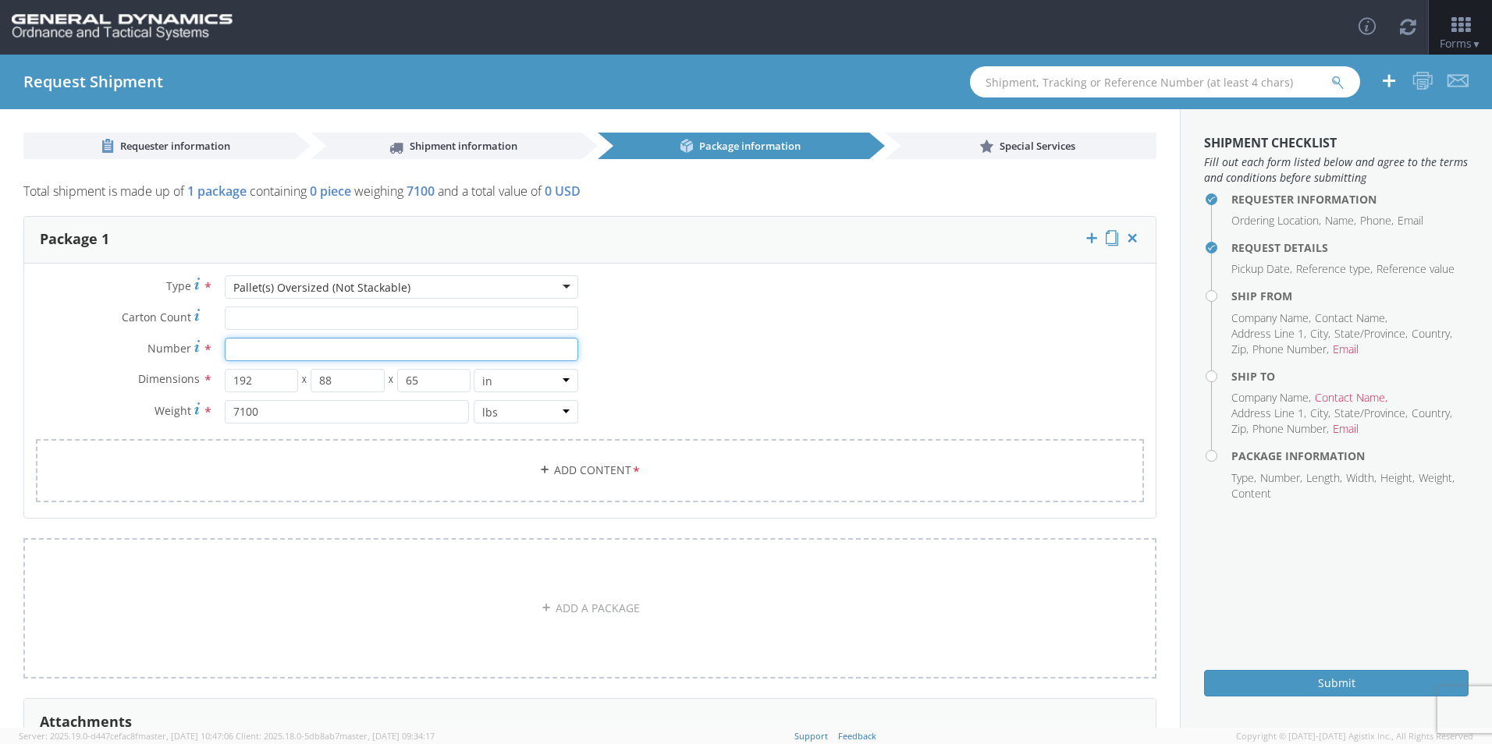
click at [290, 352] on input "Number *" at bounding box center [401, 349] width 353 height 23
type input "1"
click at [822, 360] on div "Type * Pallet(s) Oversized (Not Stackable) Pallet(s) Oversized (Not Stackable) …" at bounding box center [589, 398] width 1131 height 247
click at [831, 354] on div "Type * Pallet(s) Oversized (Not Stackable) Pallet(s) Oversized (Not Stackable) …" at bounding box center [589, 398] width 1131 height 247
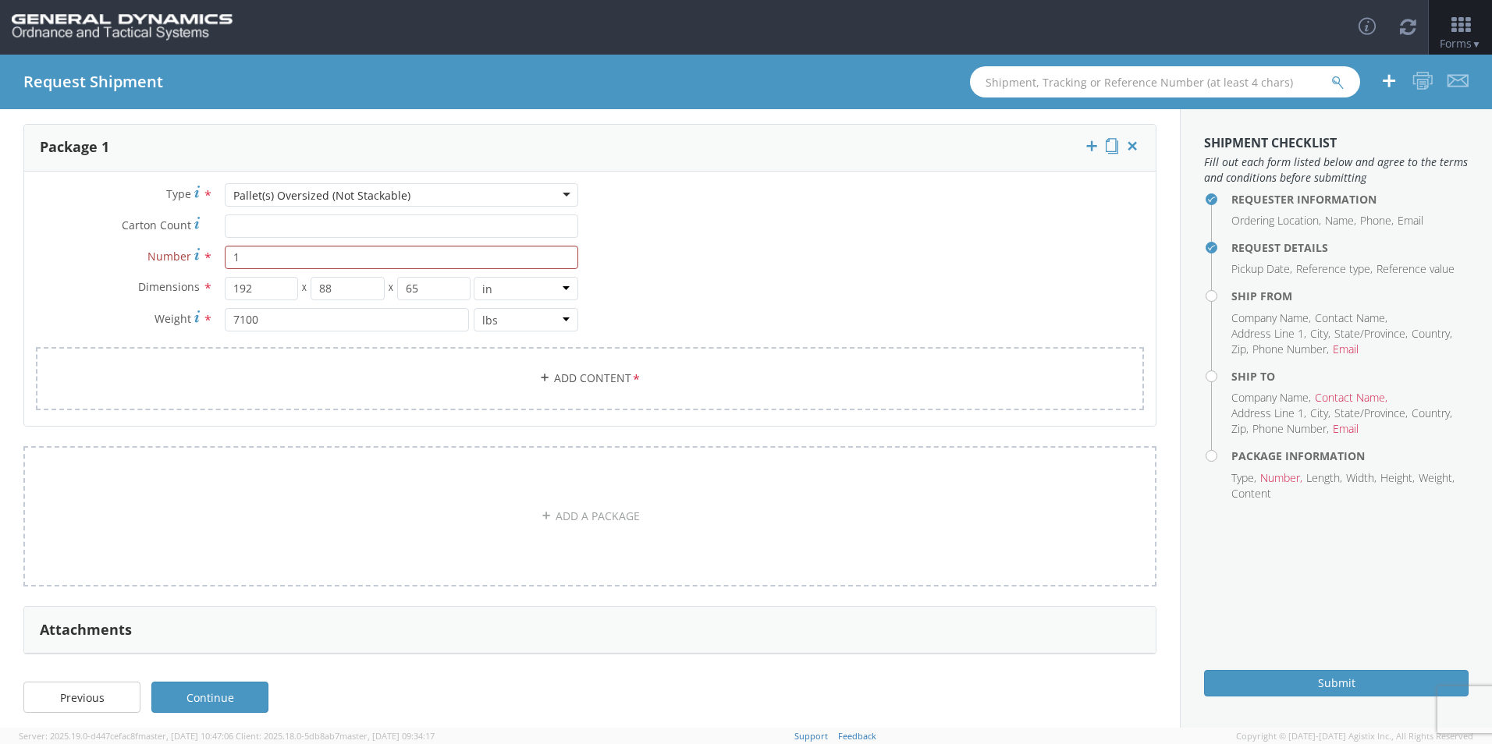
scroll to position [101, 0]
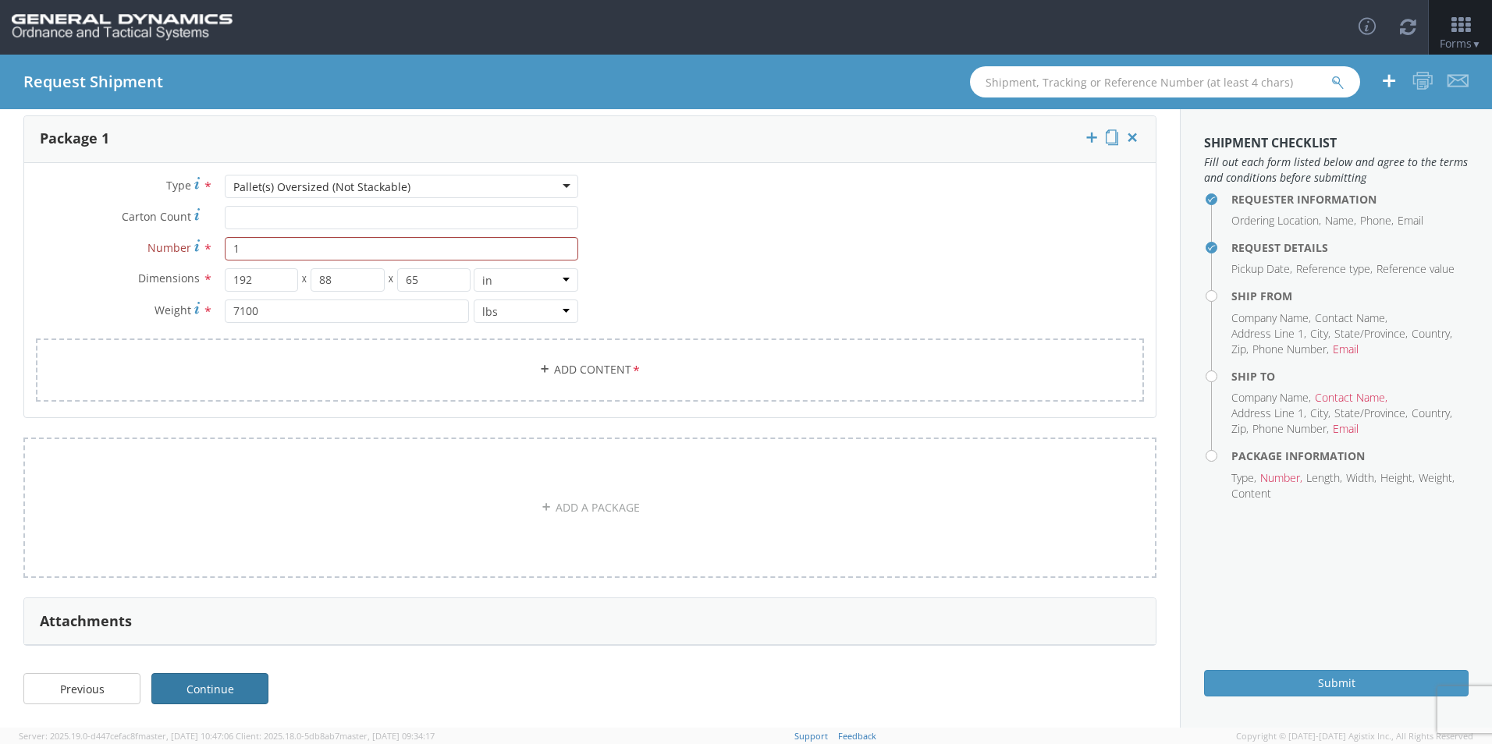
click at [224, 680] on link "Continue" at bounding box center [209, 688] width 117 height 31
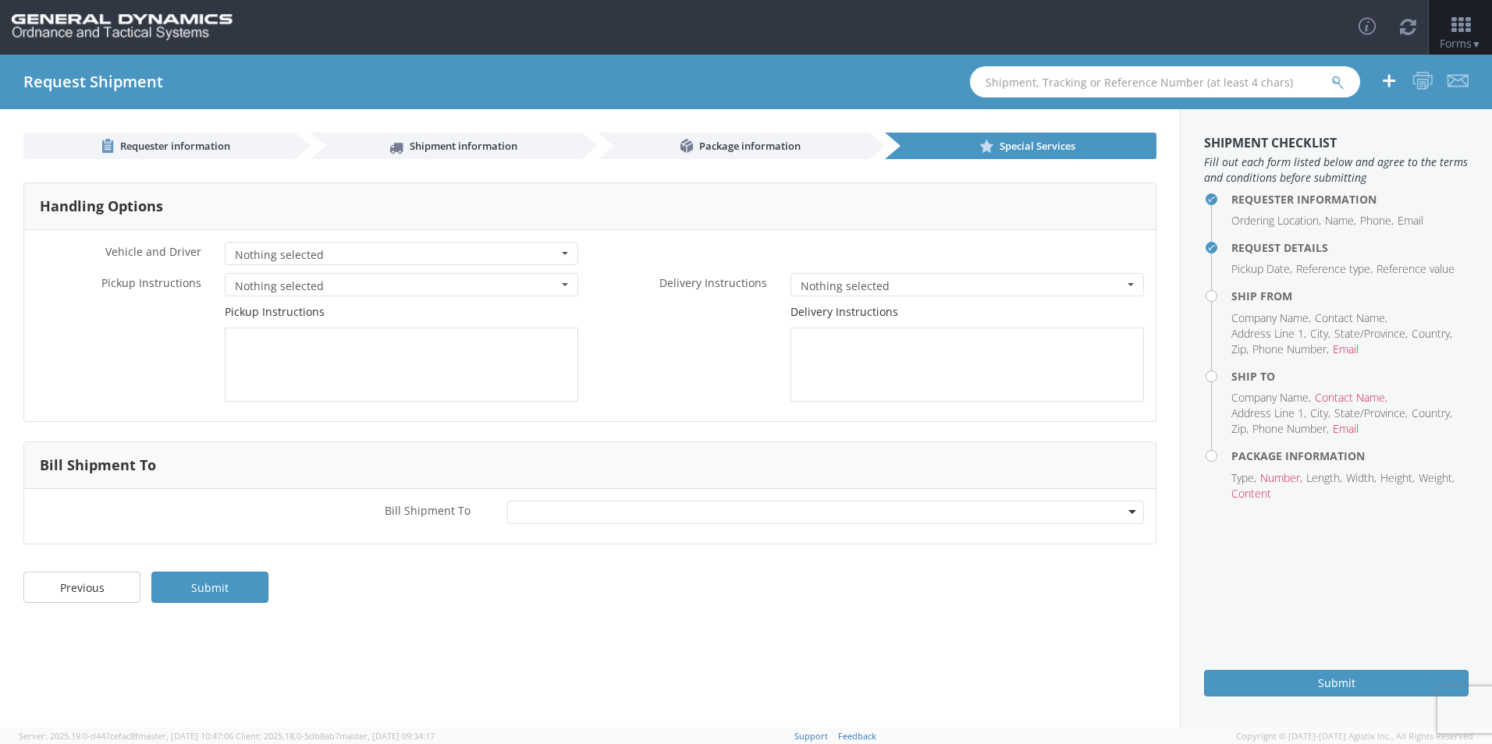
scroll to position [0, 0]
click at [534, 246] on button "Nothing selected" at bounding box center [401, 253] width 353 height 23
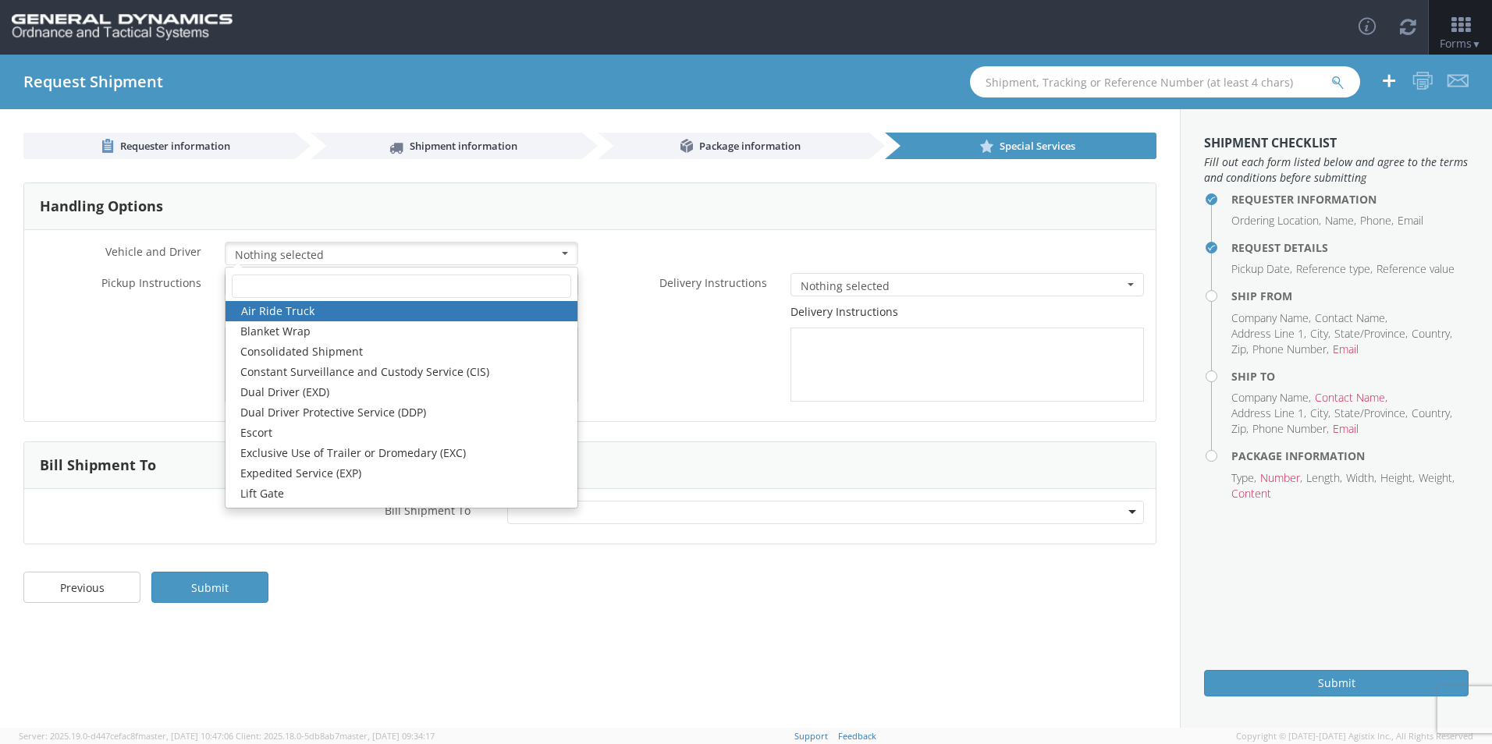
click at [626, 236] on div "* Vehicle and Driver Nothing selected Air Ride Truck Blanket Wrap Consolidated …" at bounding box center [589, 325] width 1131 height 191
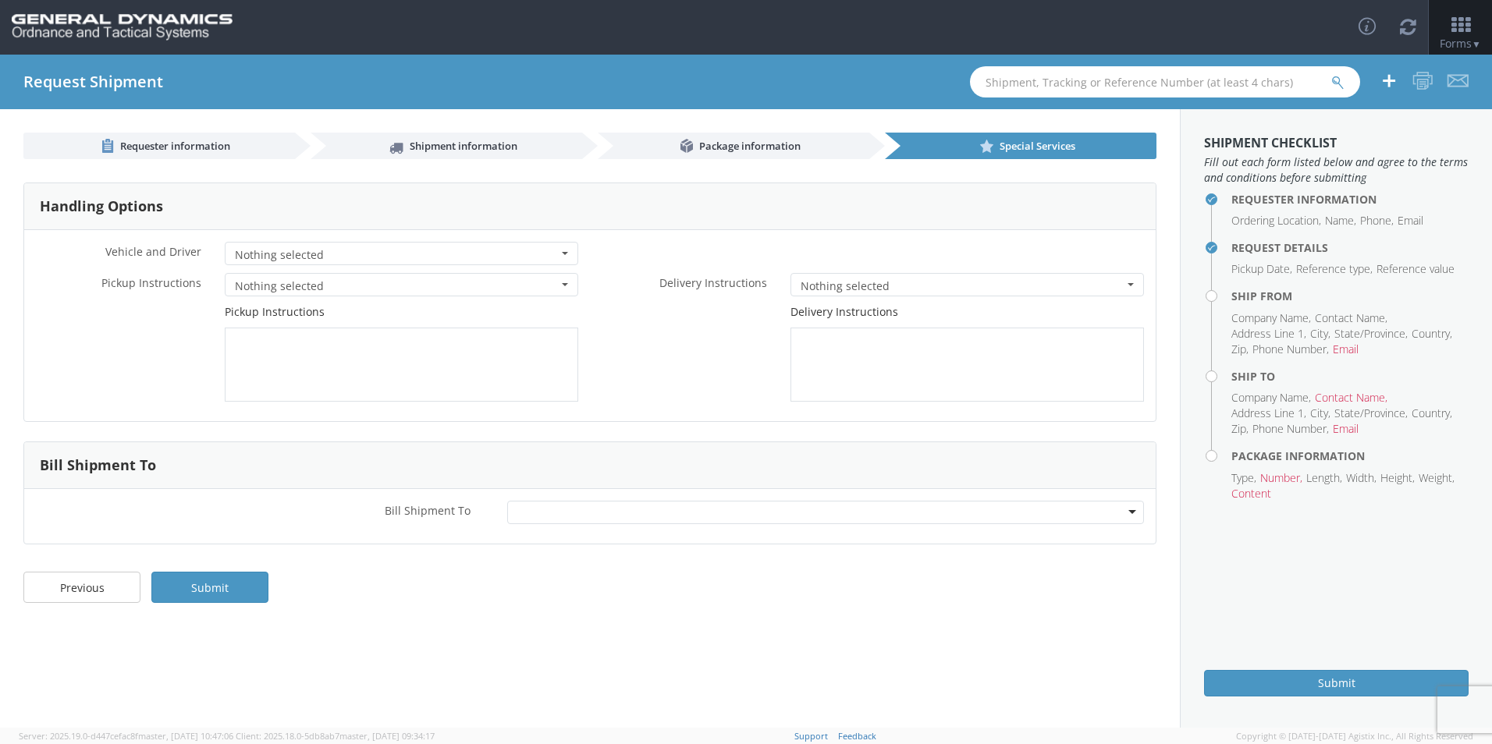
click at [494, 294] on button "Nothing selected" at bounding box center [401, 284] width 353 height 23
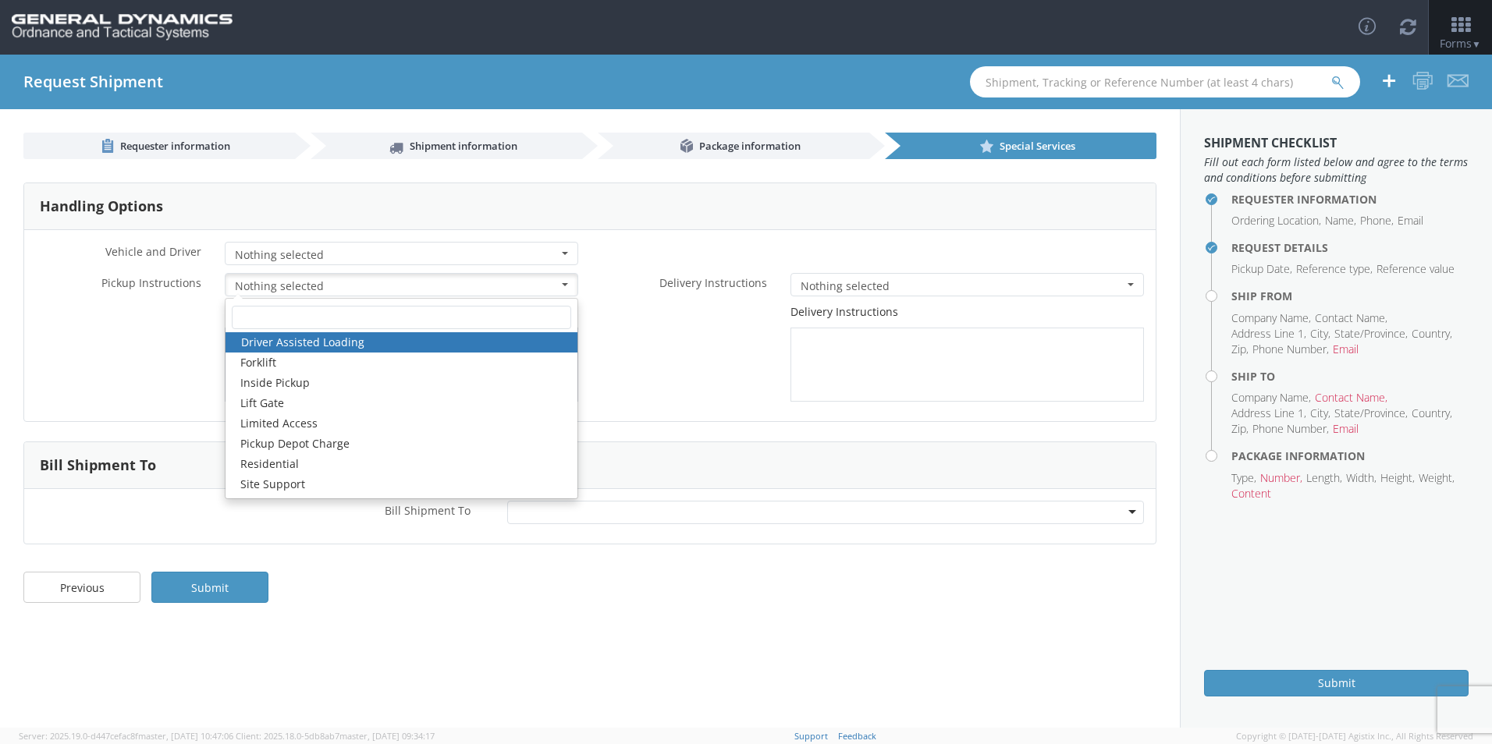
click at [676, 348] on div "Delivery Instructions" at bounding box center [873, 353] width 566 height 98
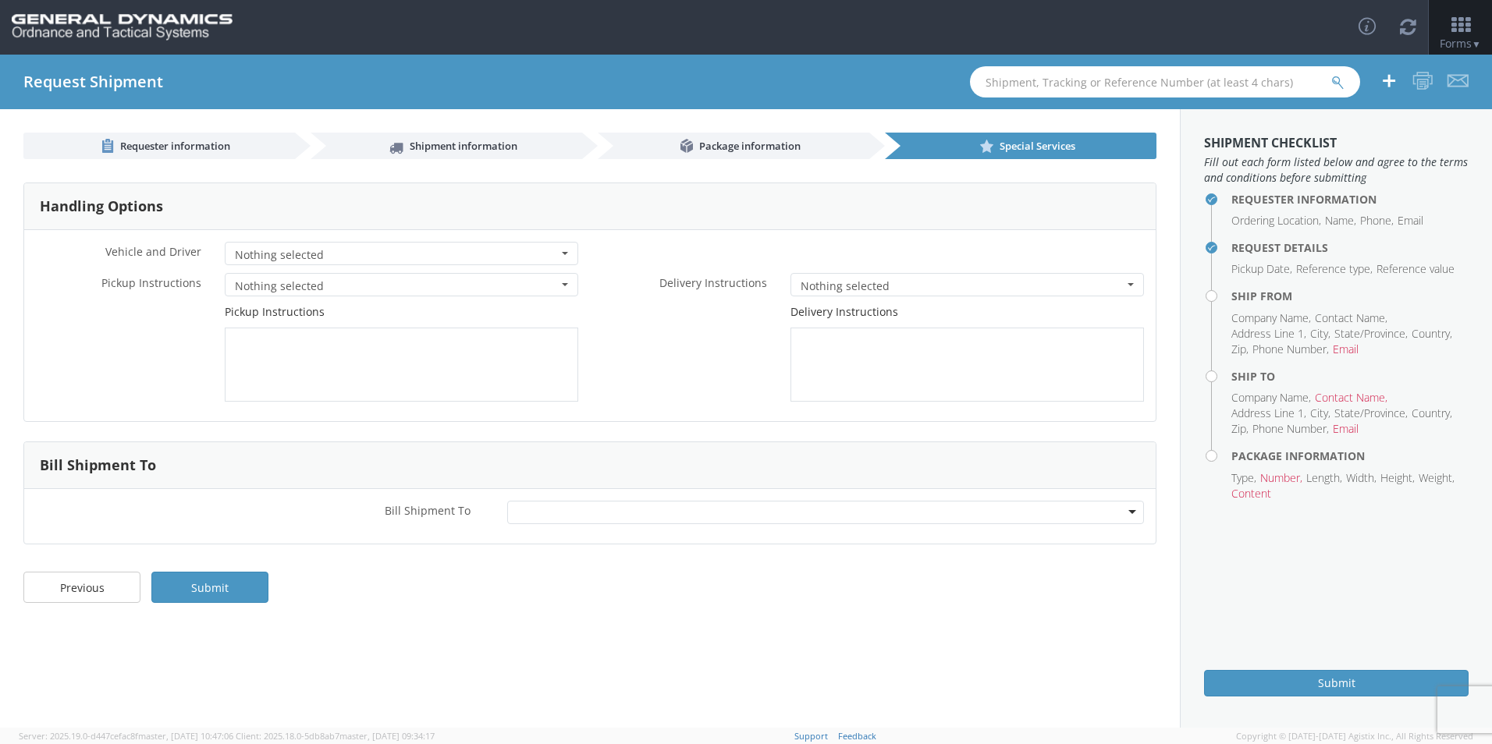
click at [847, 294] on button "Nothing selected" at bounding box center [966, 284] width 353 height 23
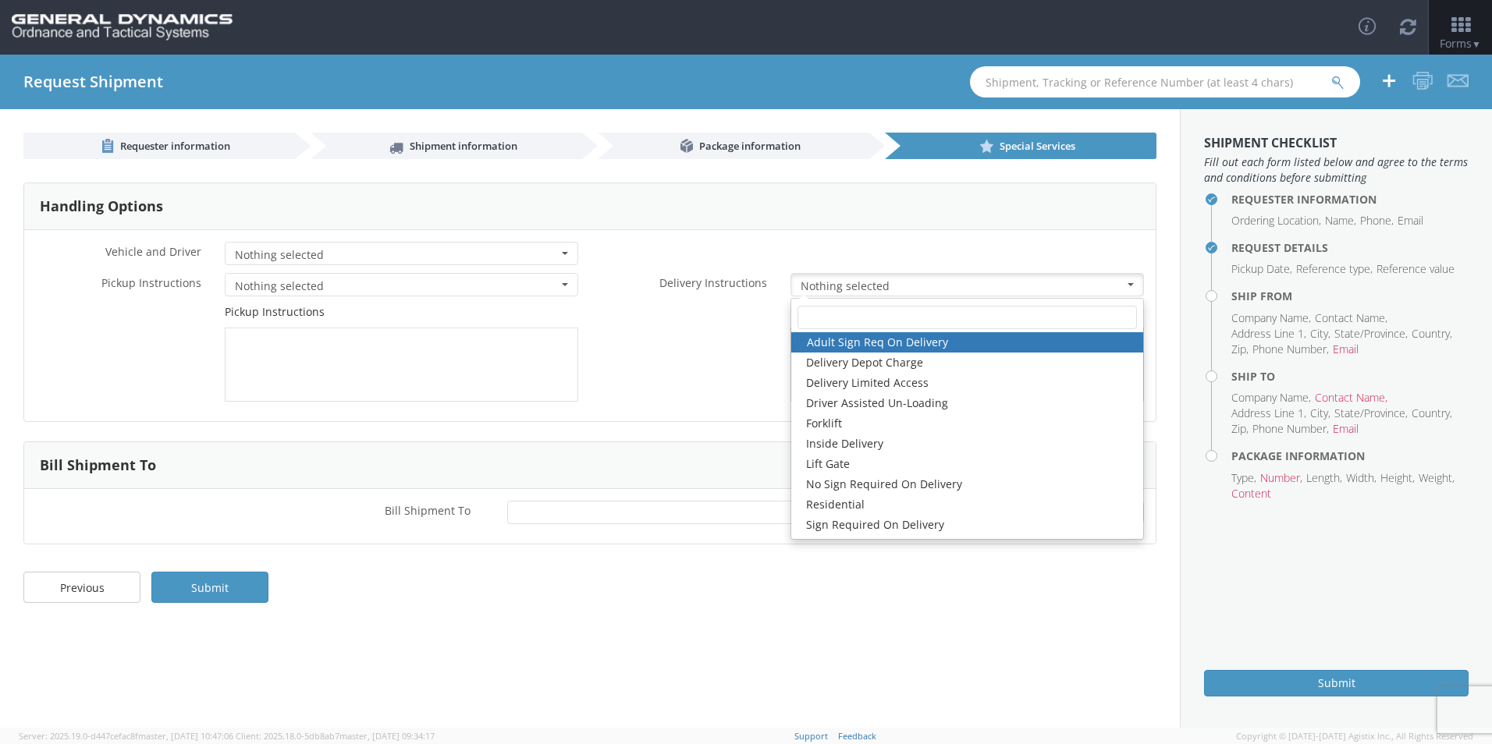
click at [669, 339] on div "Delivery Instructions" at bounding box center [873, 353] width 566 height 98
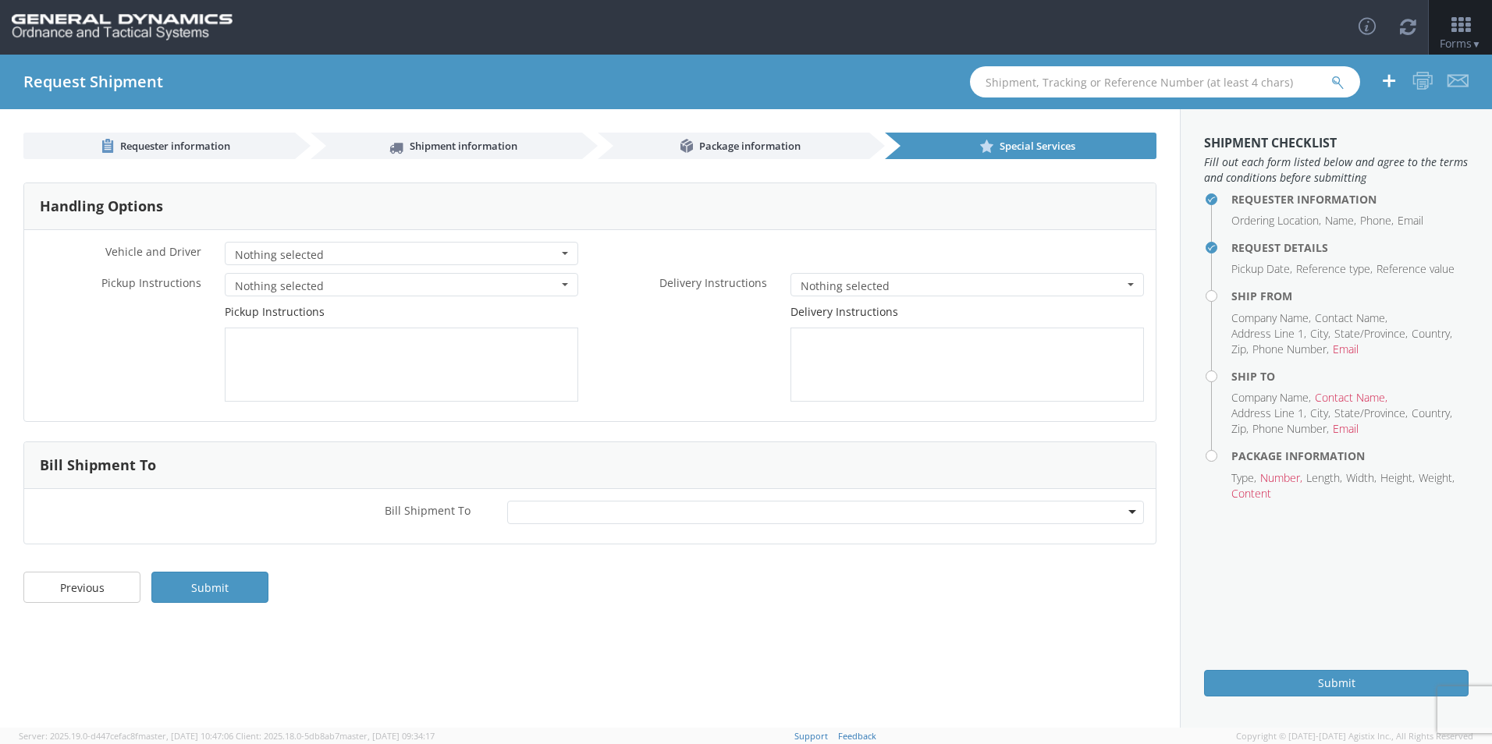
click at [530, 516] on div at bounding box center [825, 512] width 637 height 23
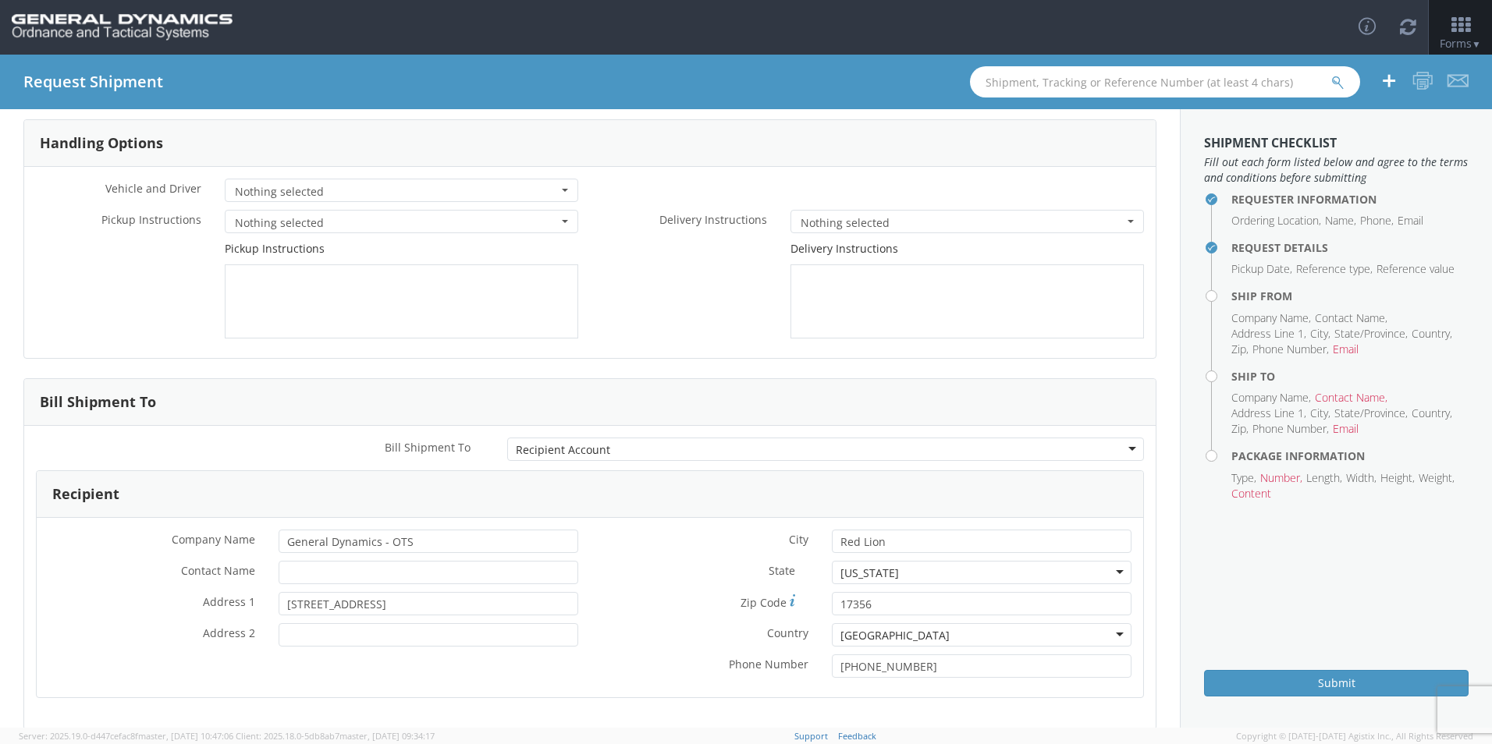
scroll to position [147, 0]
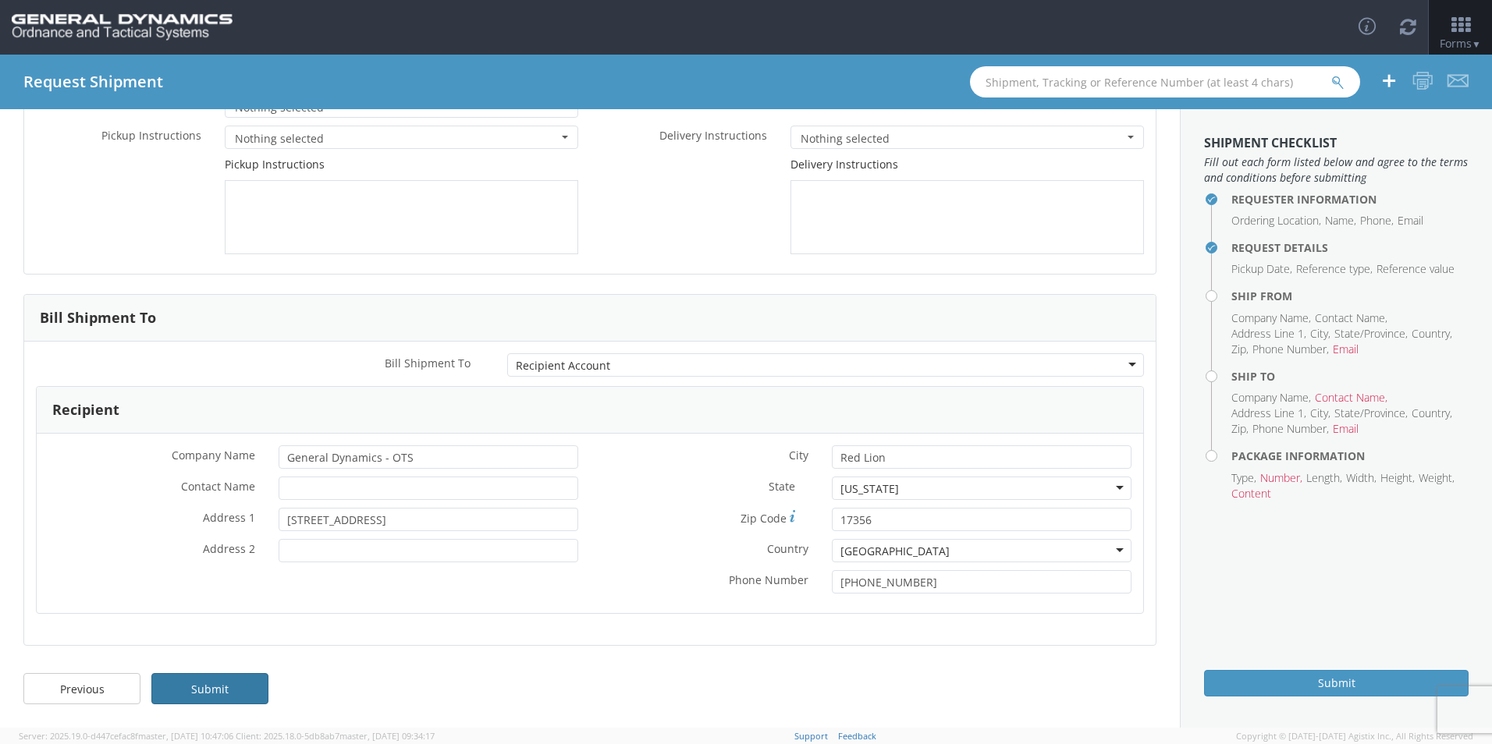
click at [237, 678] on link "Submit" at bounding box center [209, 688] width 117 height 31
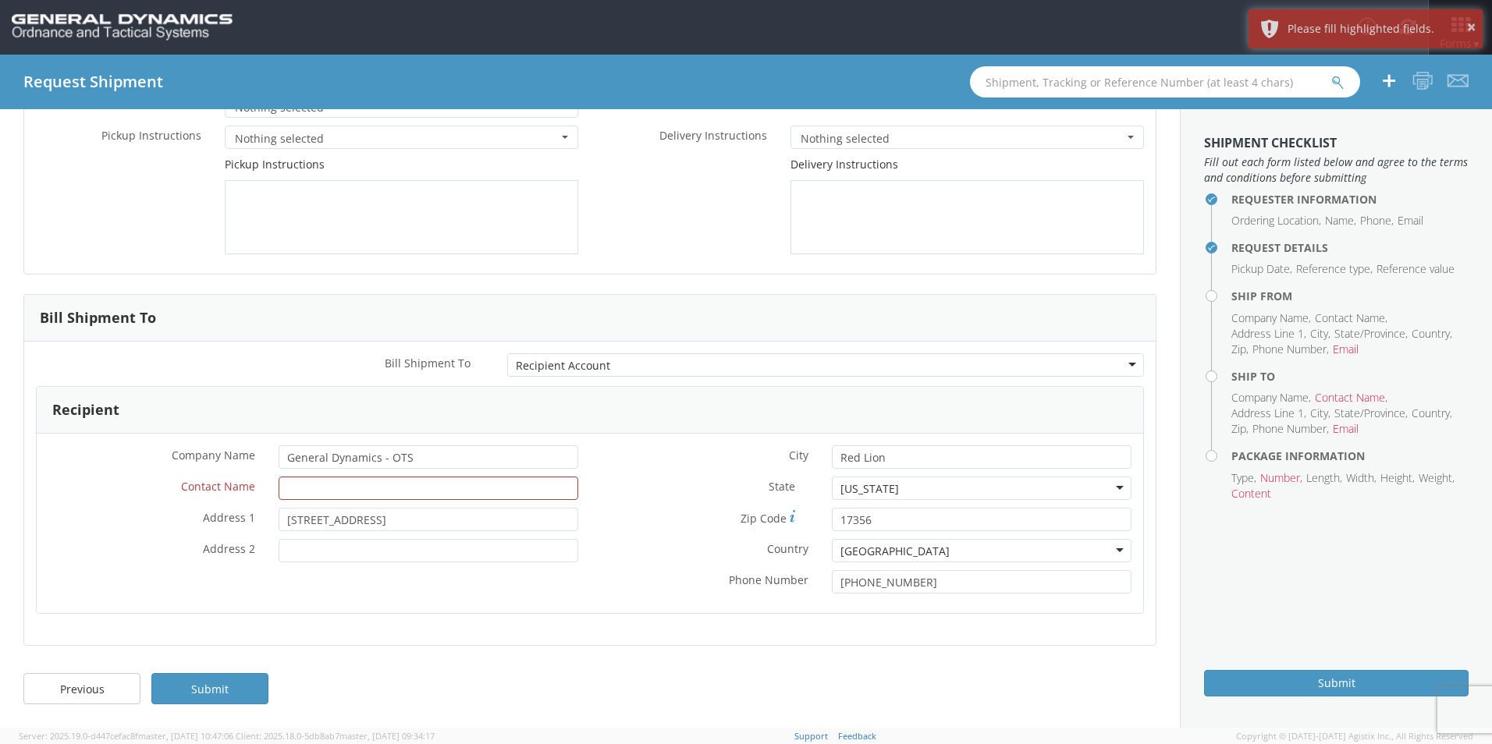
scroll to position [0, 0]
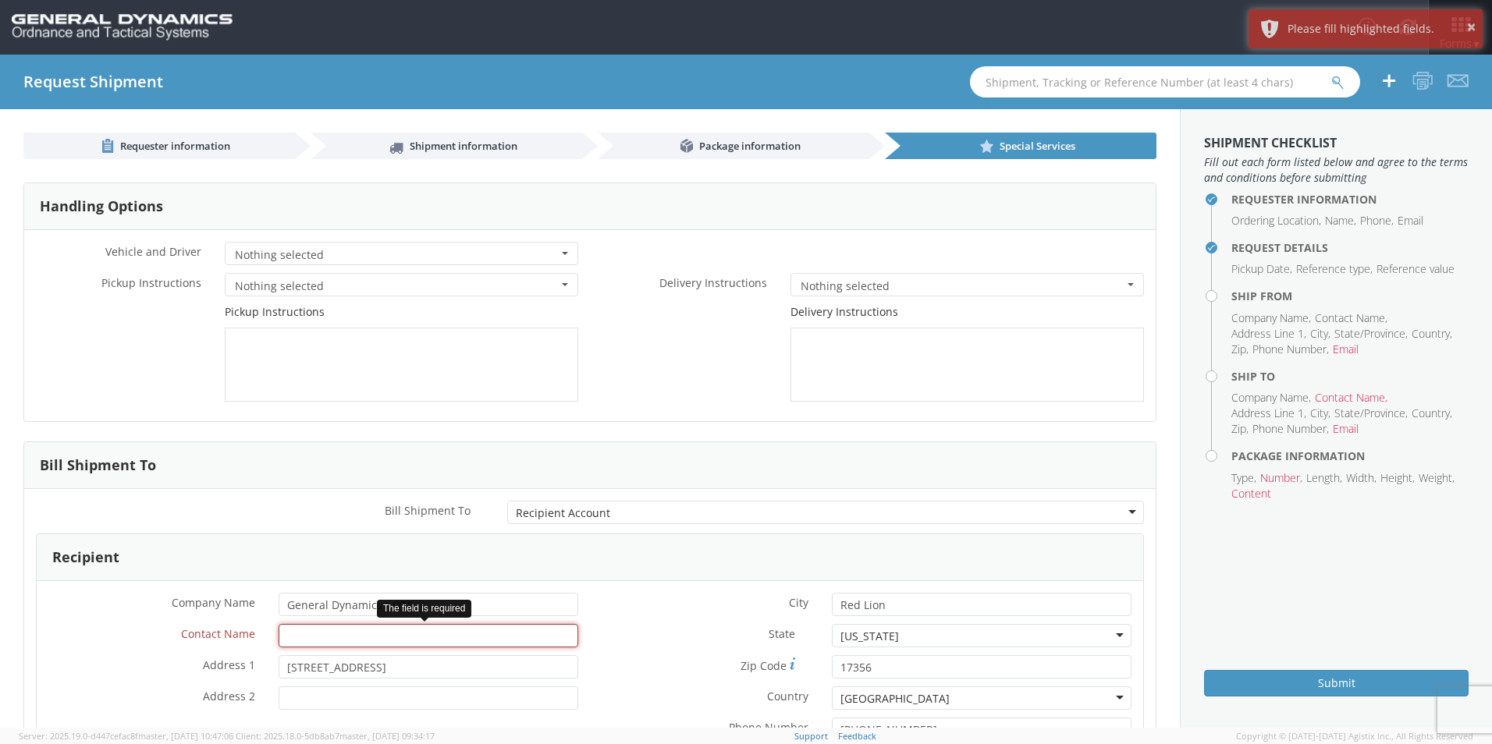
click at [409, 634] on input "* Contact Name" at bounding box center [429, 635] width 300 height 23
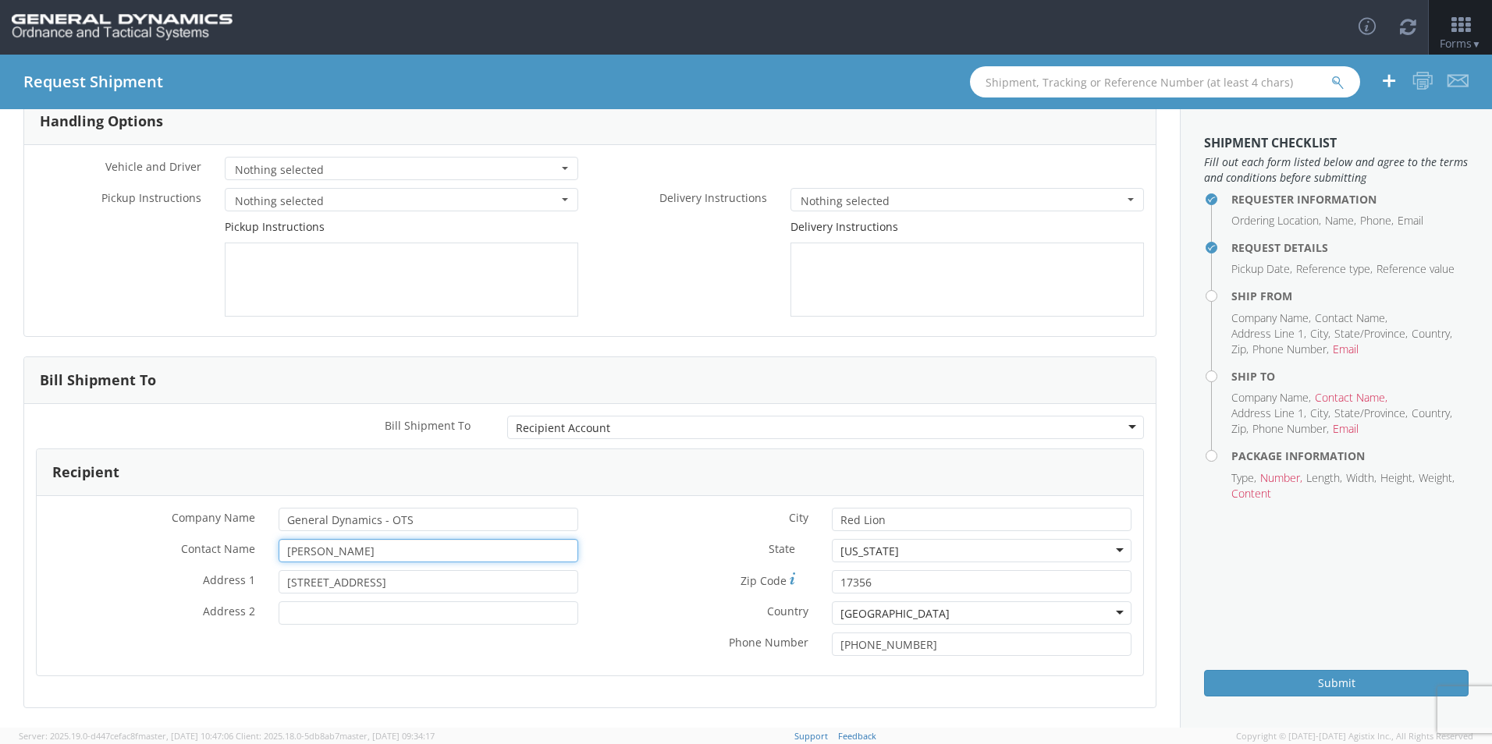
scroll to position [147, 0]
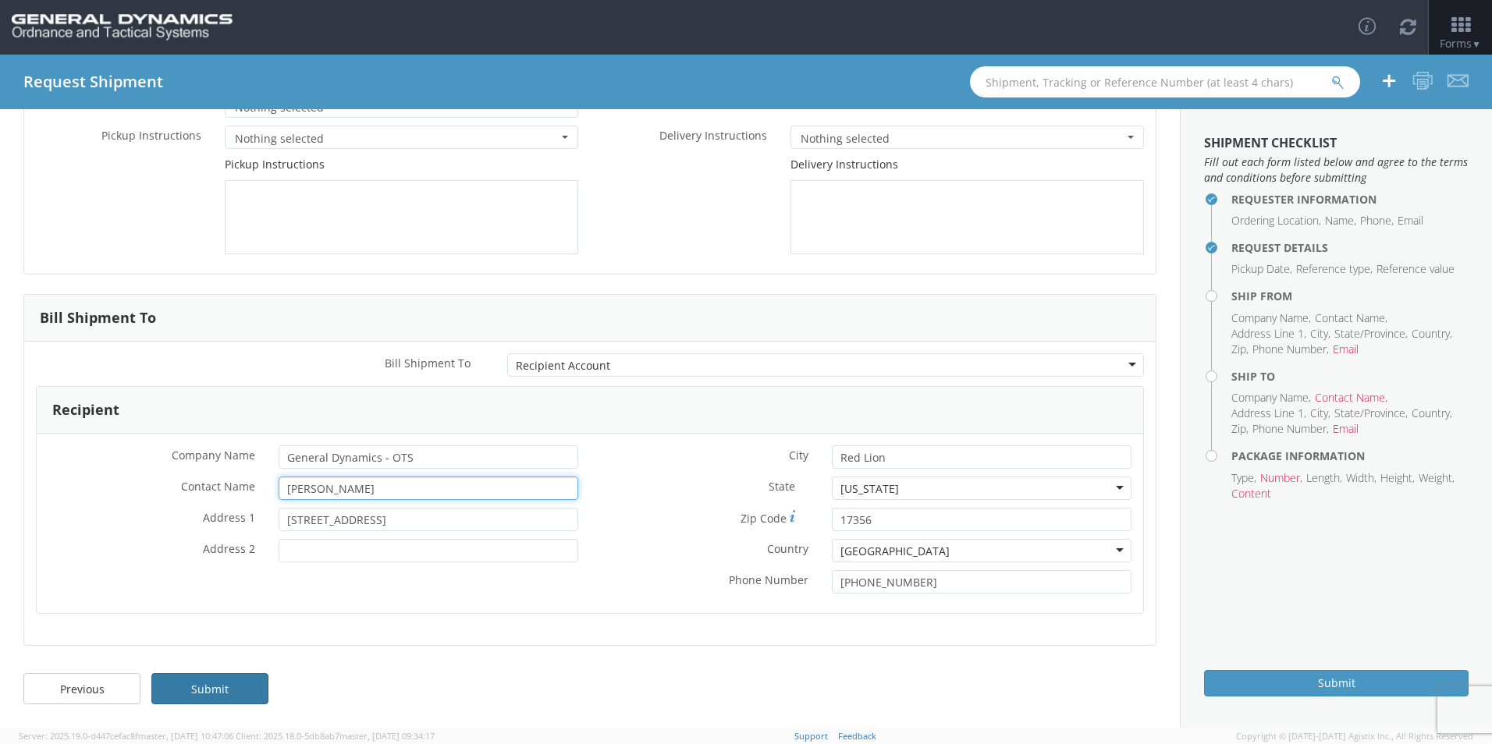
type input "[PERSON_NAME]"
click at [229, 680] on link "Submit" at bounding box center [209, 688] width 117 height 31
click at [1347, 352] on li "Email" at bounding box center [1346, 350] width 26 height 16
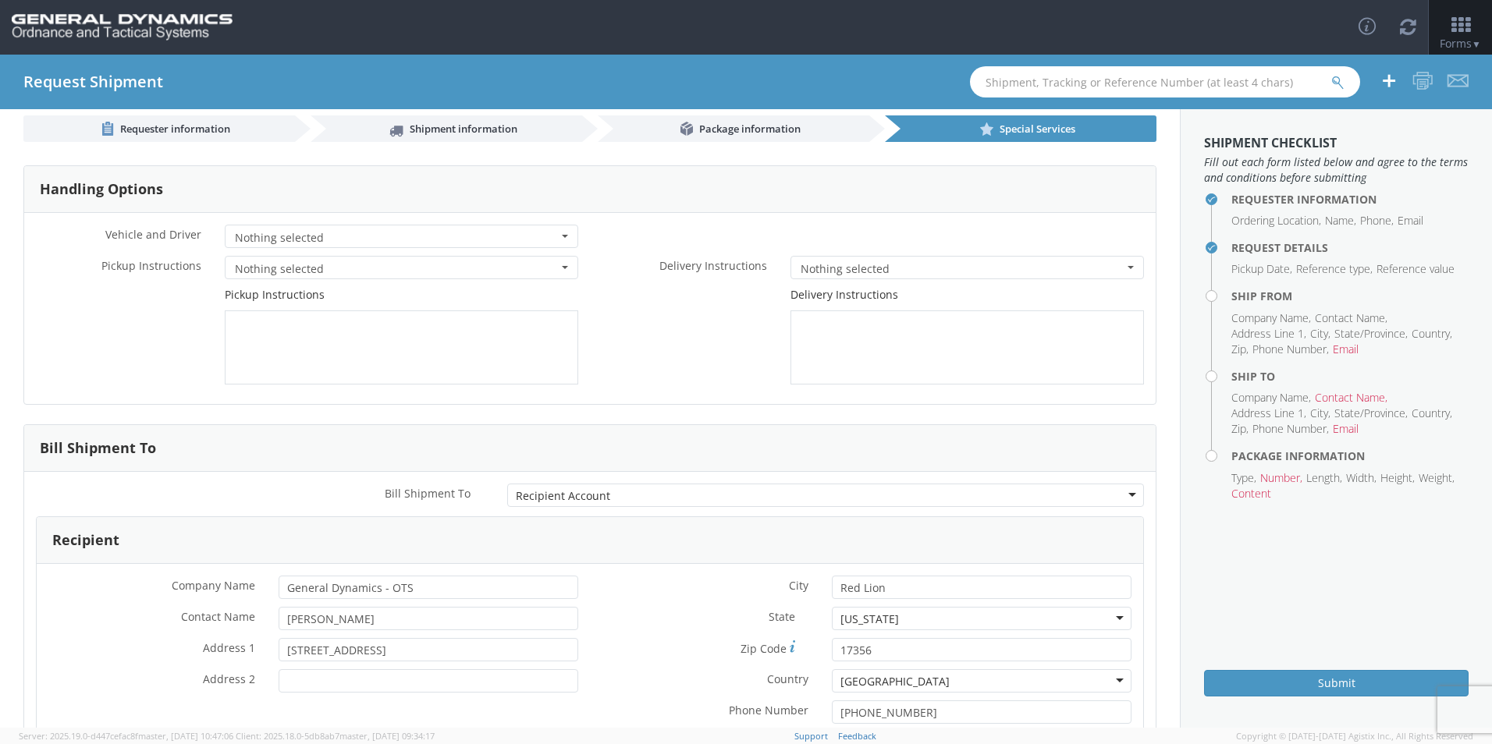
scroll to position [0, 0]
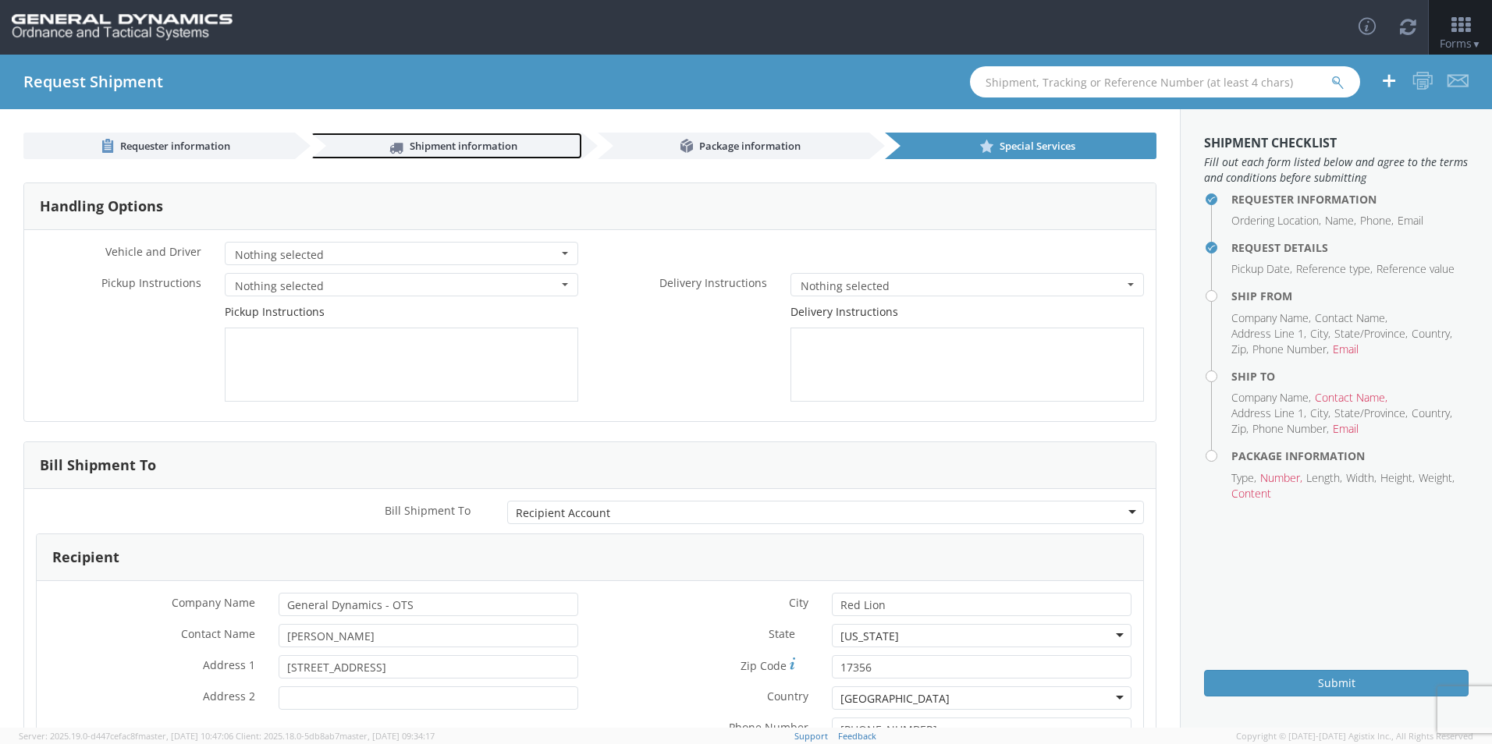
click at [415, 137] on link "Shipment information" at bounding box center [446, 146] width 271 height 27
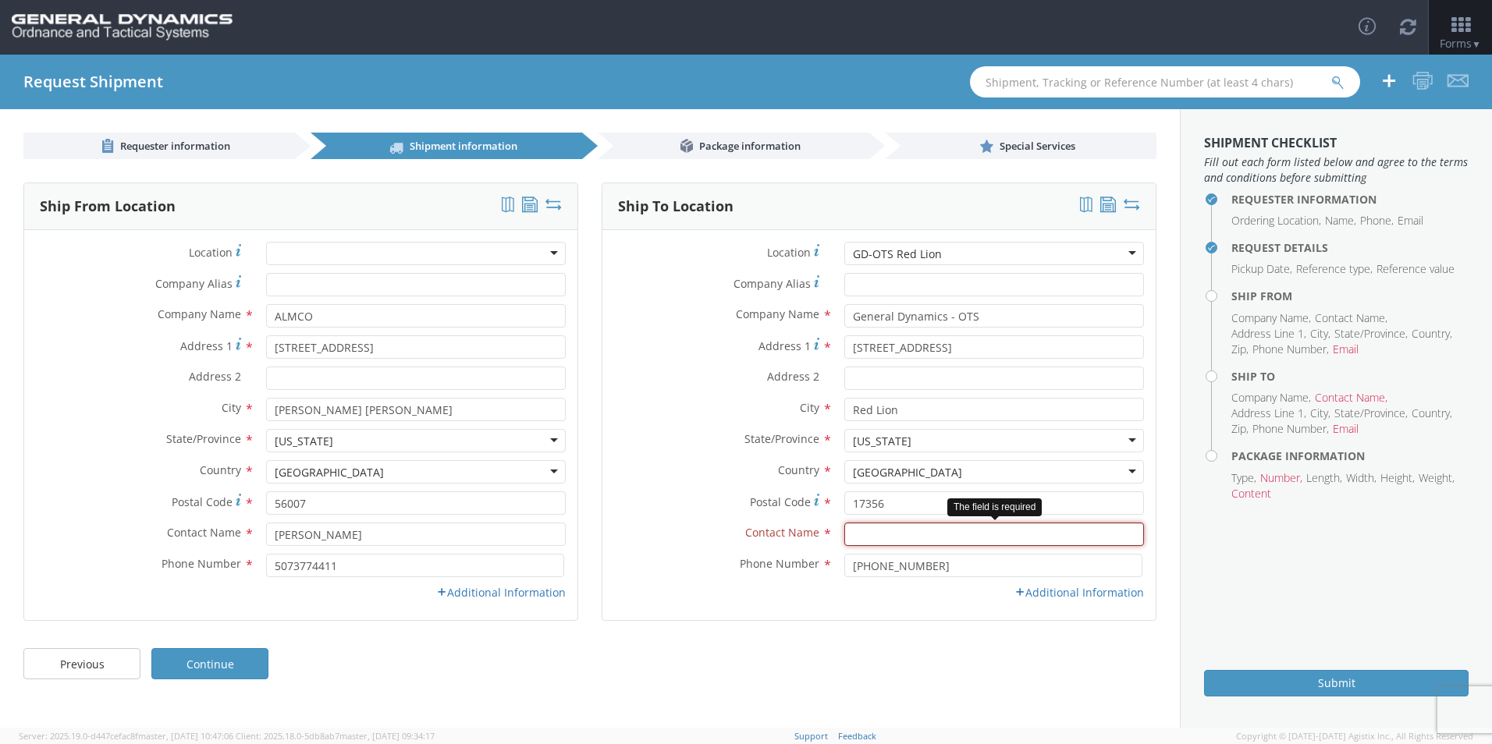
click at [883, 541] on input "text" at bounding box center [994, 534] width 300 height 23
type input "[PERSON_NAME]"
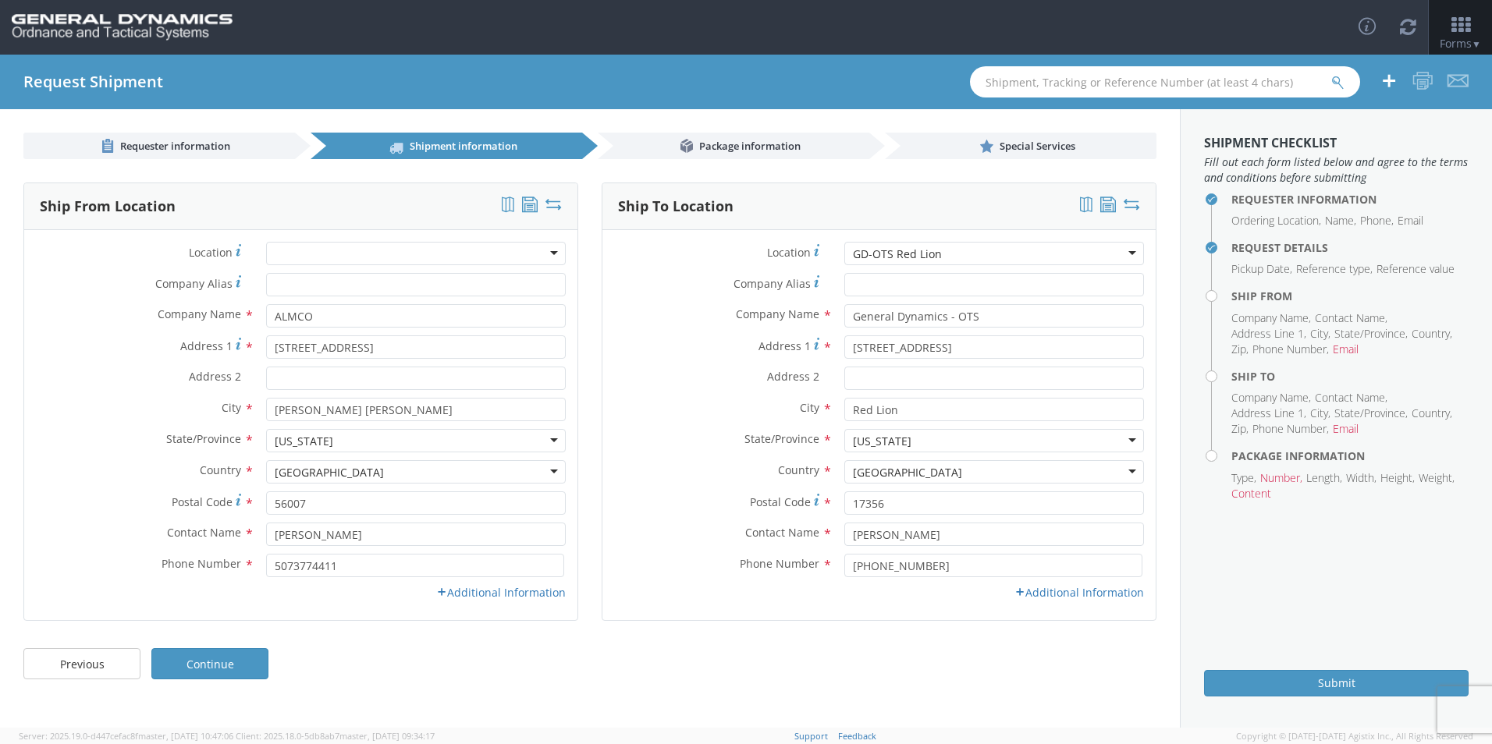
click at [897, 686] on div "Previous Continue" at bounding box center [590, 672] width 1180 height 62
click at [233, 659] on link "Continue" at bounding box center [209, 663] width 117 height 31
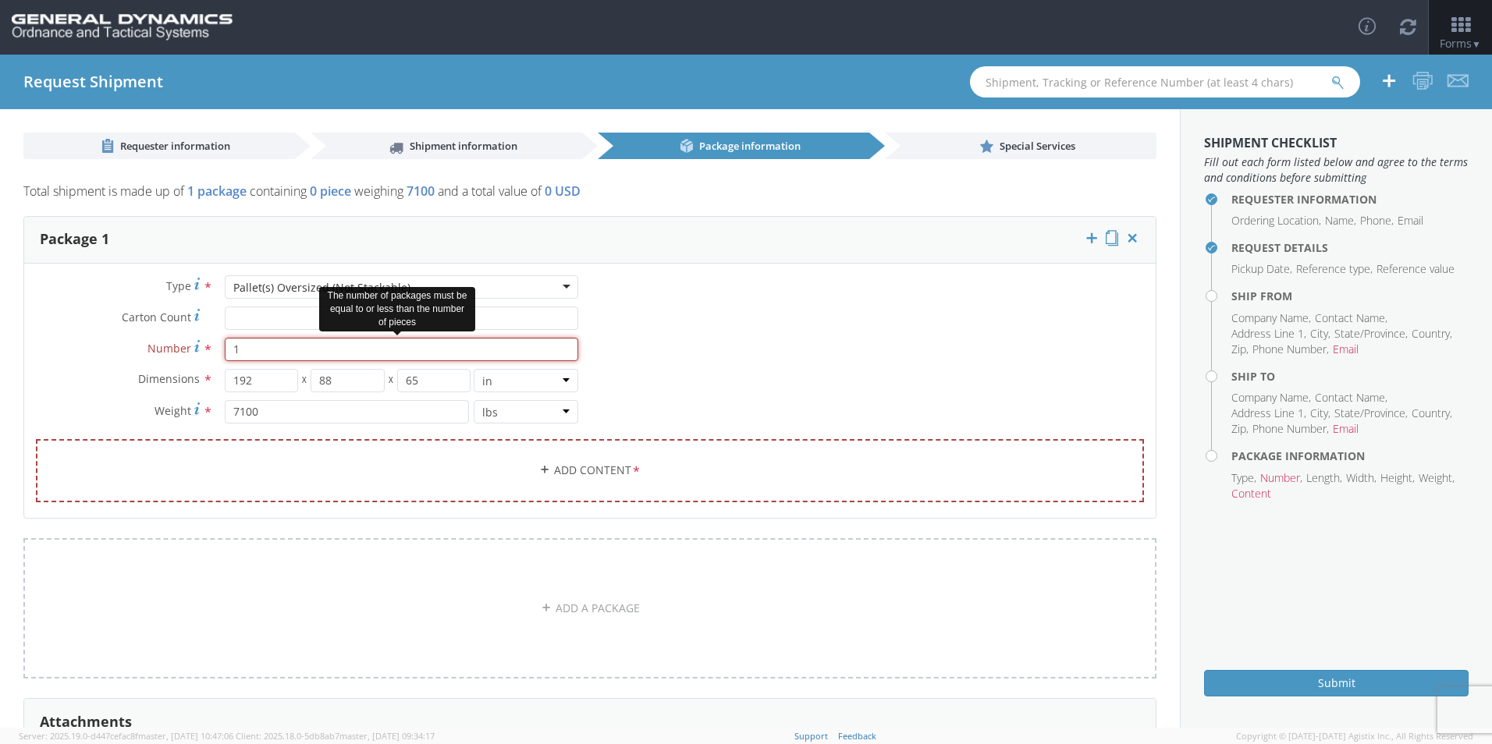
click at [392, 360] on input "1" at bounding box center [401, 349] width 353 height 23
click at [578, 475] on link "Add Content *" at bounding box center [590, 470] width 1108 height 63
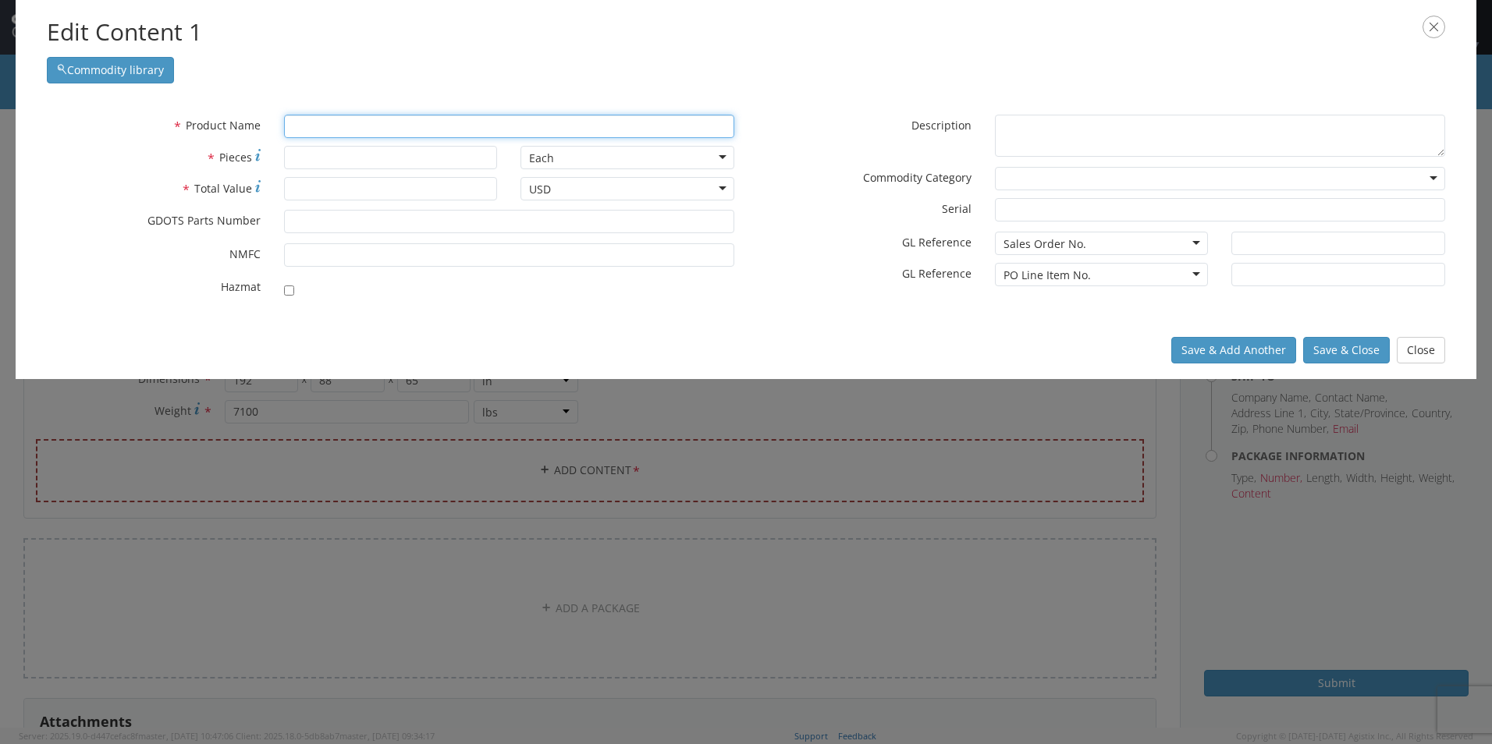
click at [317, 131] on input "text" at bounding box center [509, 126] width 450 height 23
paste input "V-16120 END DISCHARGE VIBRATORY DEBURRING MACHINE"
click at [545, 318] on div "* Product Name V-16120 END DISCHARGE VIBRATORY DEBURRING MACHINE unable to find…" at bounding box center [746, 210] width 1460 height 222
drag, startPoint x: 424, startPoint y: 125, endPoint x: 52, endPoint y: 119, distance: 372.2
click at [52, 120] on div "* Product Name V-16120 END DISCHARGE VIBRATORY DEBURRING MACHINE unable to find…" at bounding box center [390, 126] width 711 height 23
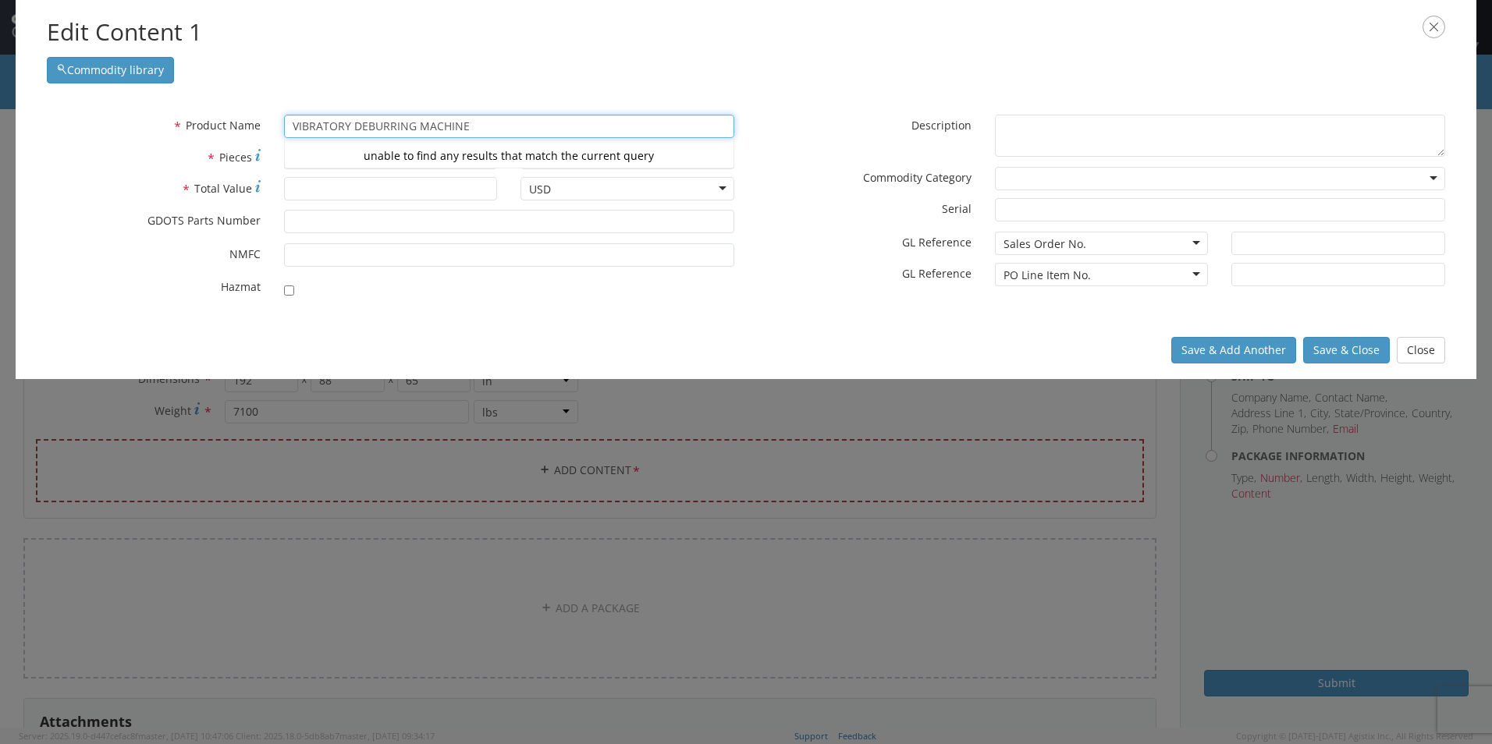
type input "VIBRATORY DEBURRING MACHINE"
click at [480, 290] on div at bounding box center [509, 287] width 450 height 22
click at [378, 159] on input "* Pieces" at bounding box center [391, 157] width 214 height 23
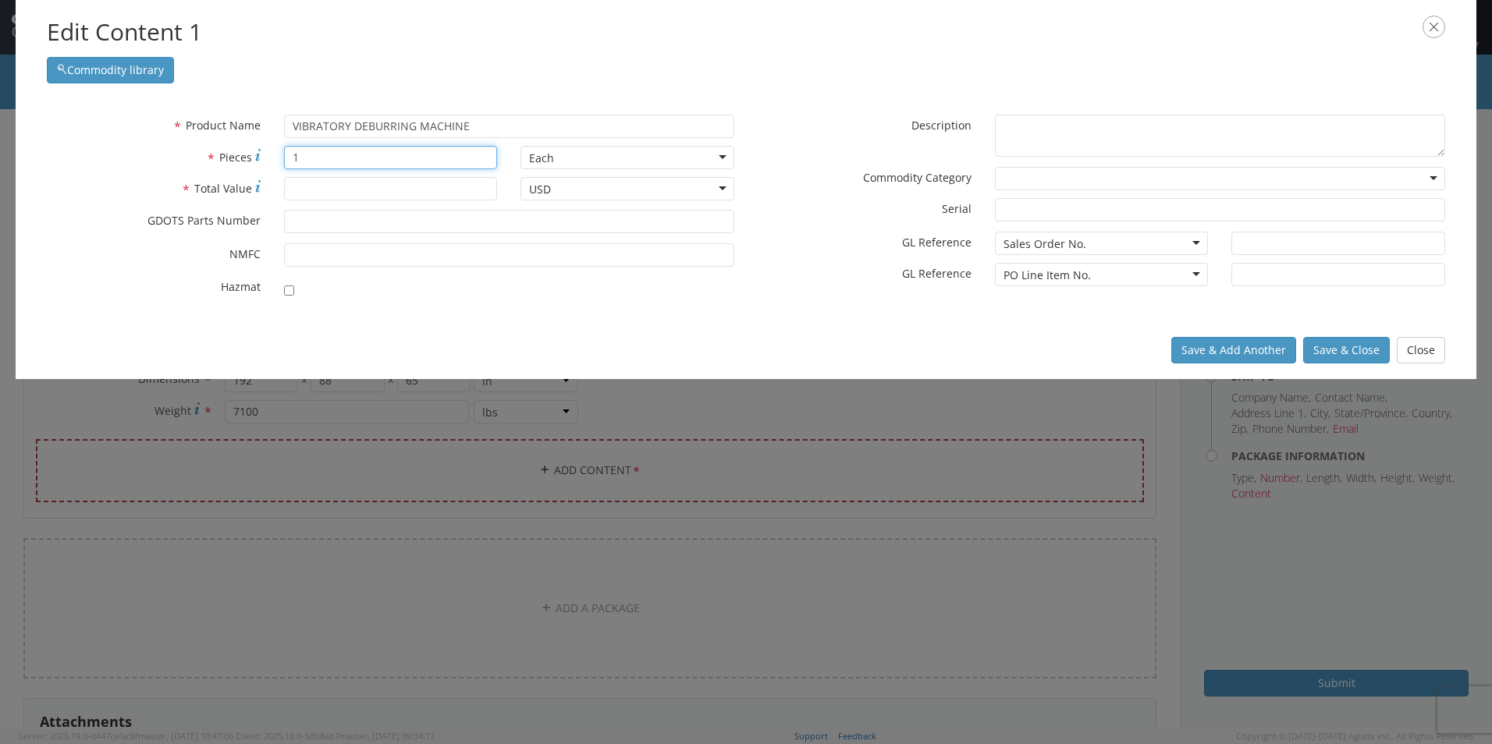
type input "1"
click at [350, 189] on input "* Total Value" at bounding box center [391, 188] width 214 height 23
click at [505, 326] on div "Save & Add Another Save & Close Close" at bounding box center [746, 350] width 1460 height 58
drag, startPoint x: 367, startPoint y: 187, endPoint x: 89, endPoint y: 122, distance: 286.1
click at [98, 151] on div "* Product Name VIBRATORY DEBURRING MACHINE unable to find any results that matc…" at bounding box center [390, 210] width 711 height 191
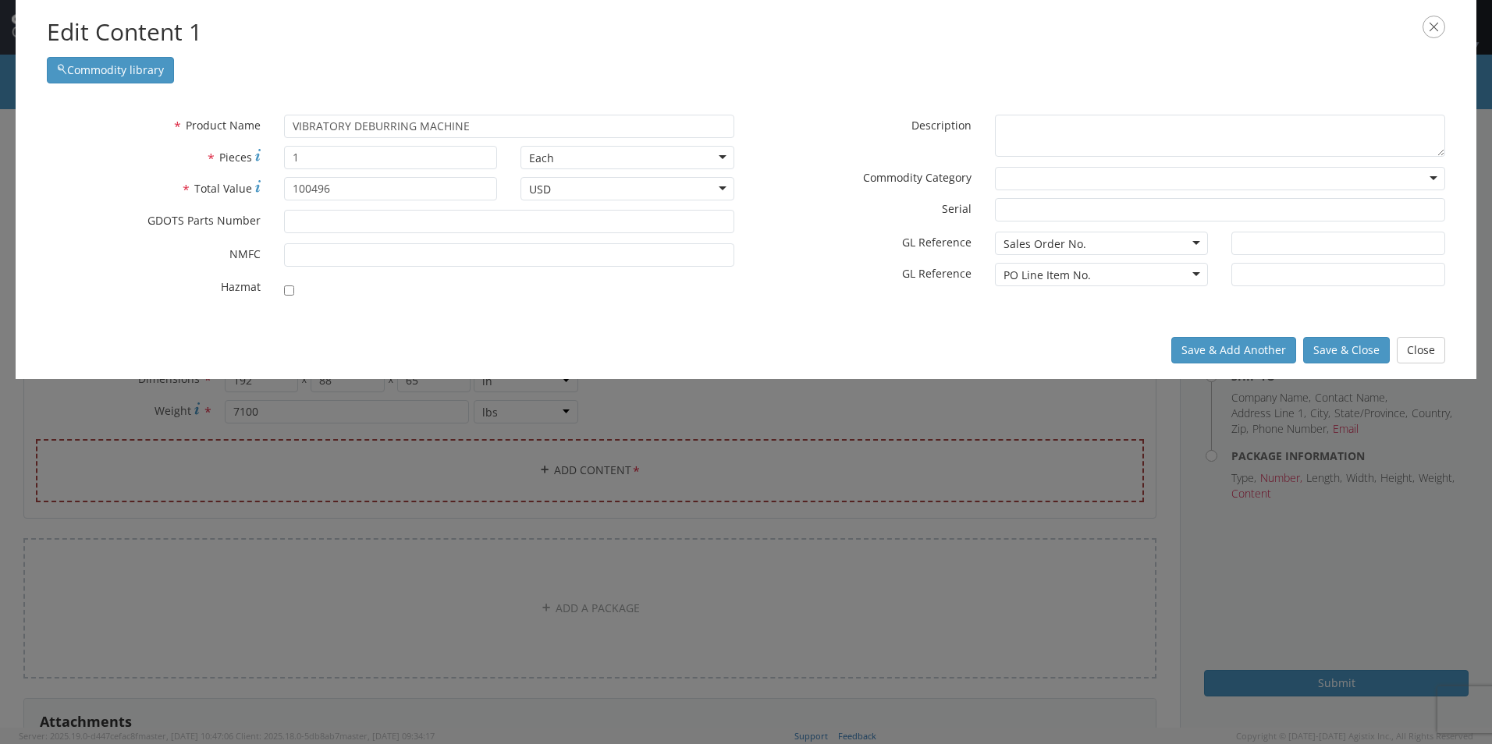
click at [695, 365] on div "Save & Add Another Save & Close Close" at bounding box center [746, 350] width 1460 height 58
click at [545, 256] on input "* NMFC" at bounding box center [509, 254] width 450 height 23
click at [382, 191] on input "100496" at bounding box center [391, 188] width 214 height 23
click at [264, 190] on label "* Total Value" at bounding box center [153, 188] width 237 height 22
click at [284, 190] on input "100496" at bounding box center [391, 188] width 214 height 23
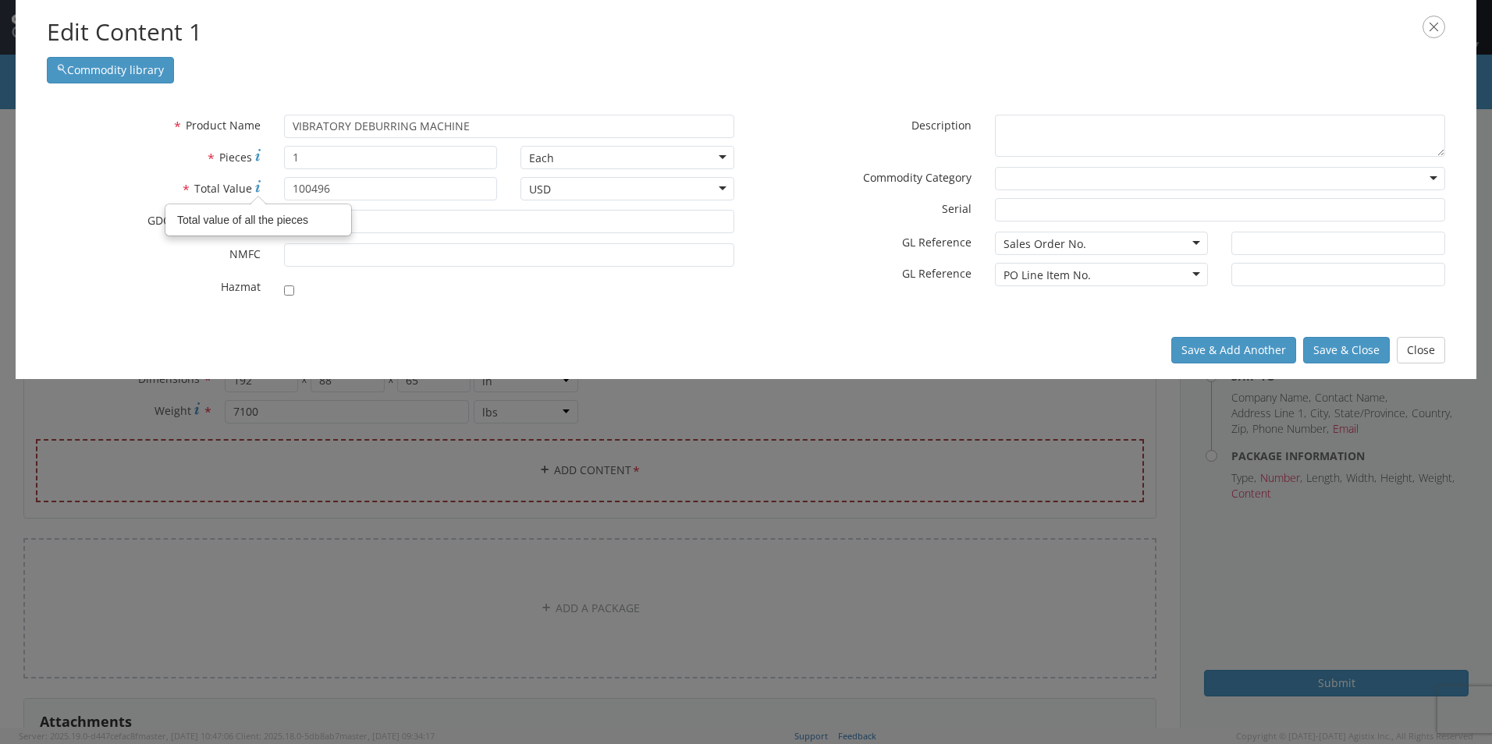
click at [255, 184] on icon at bounding box center [257, 186] width 5 height 12
click at [284, 184] on input "100496" at bounding box center [391, 188] width 214 height 23
click at [255, 184] on icon at bounding box center [257, 186] width 5 height 12
click at [284, 184] on input "100496" at bounding box center [391, 188] width 214 height 23
click at [385, 190] on input "100496" at bounding box center [391, 188] width 214 height 23
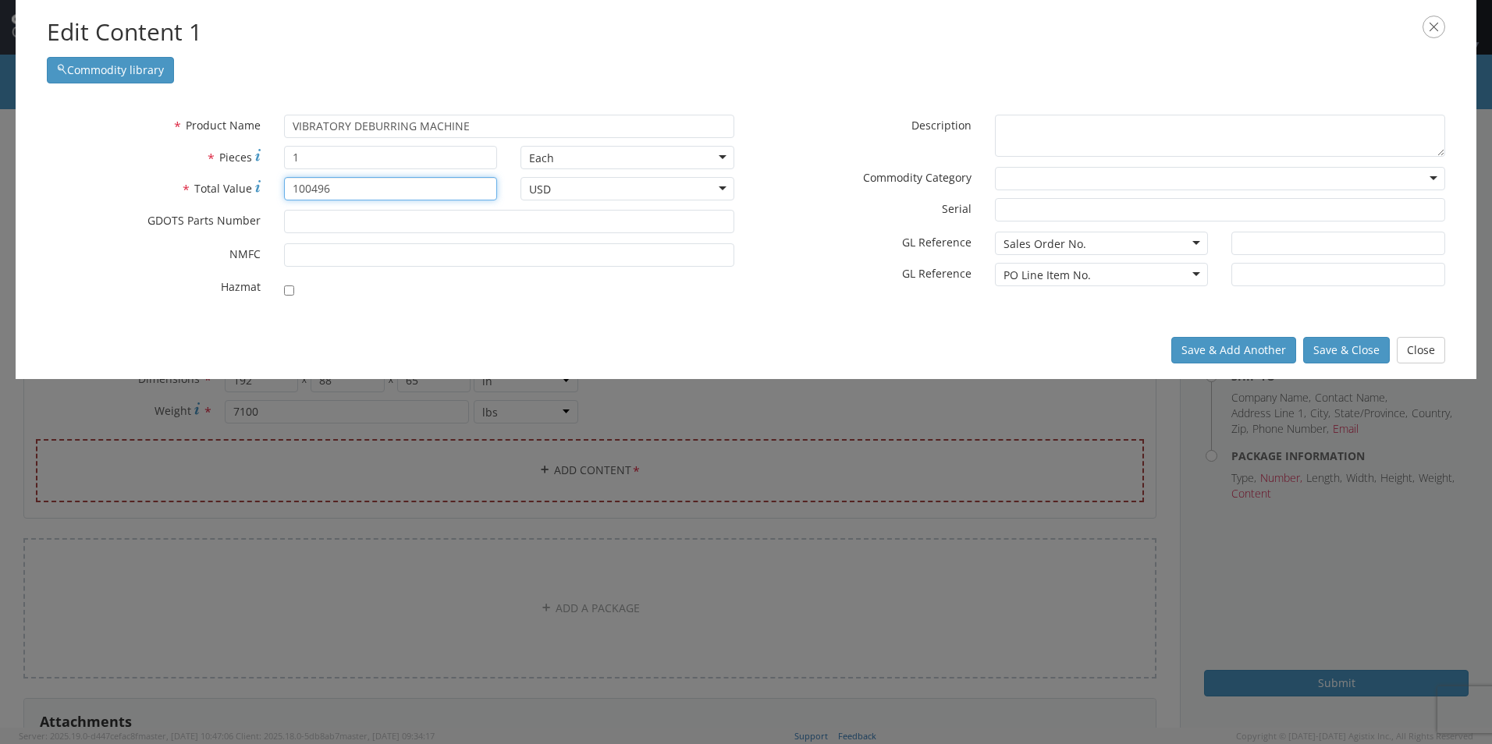
click at [311, 185] on input "100496" at bounding box center [391, 188] width 214 height 23
click at [1335, 352] on button "Save & Close" at bounding box center [1346, 350] width 87 height 27
click at [1354, 353] on button "Save & Close" at bounding box center [1346, 350] width 87 height 27
click at [311, 186] on input "100,496" at bounding box center [391, 188] width 214 height 23
type input "100496"
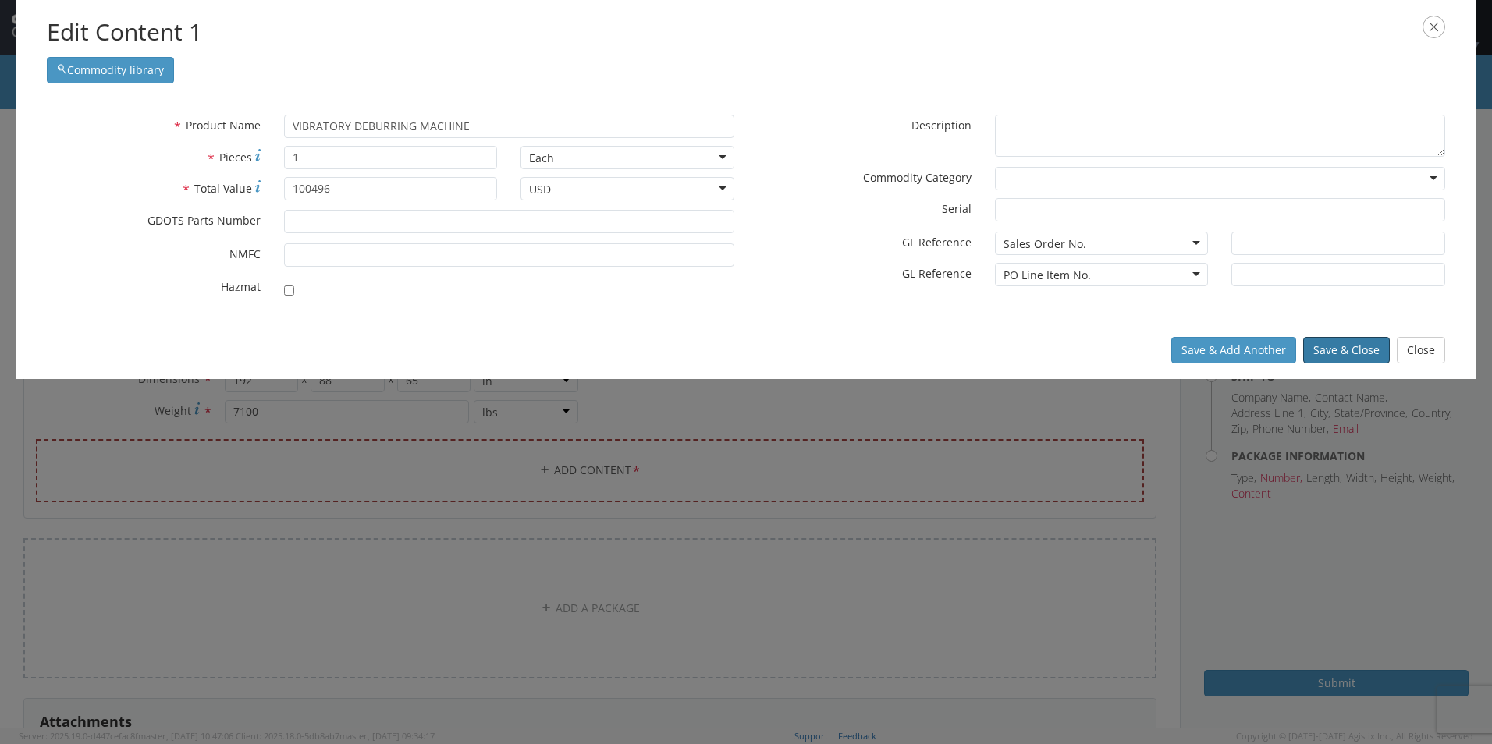
click at [1373, 353] on button "Save & Close" at bounding box center [1346, 350] width 87 height 27
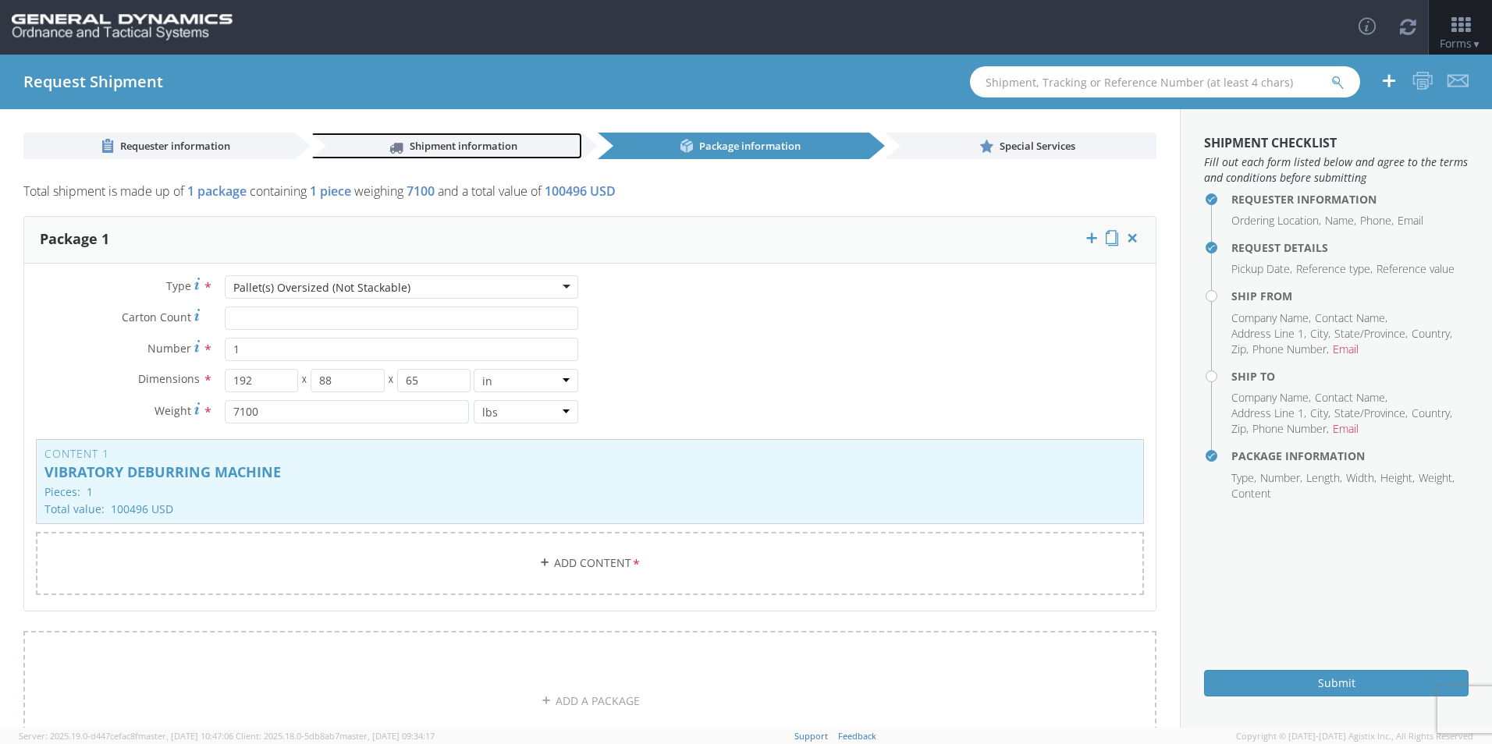
click at [427, 145] on span "Shipment information" at bounding box center [464, 146] width 108 height 14
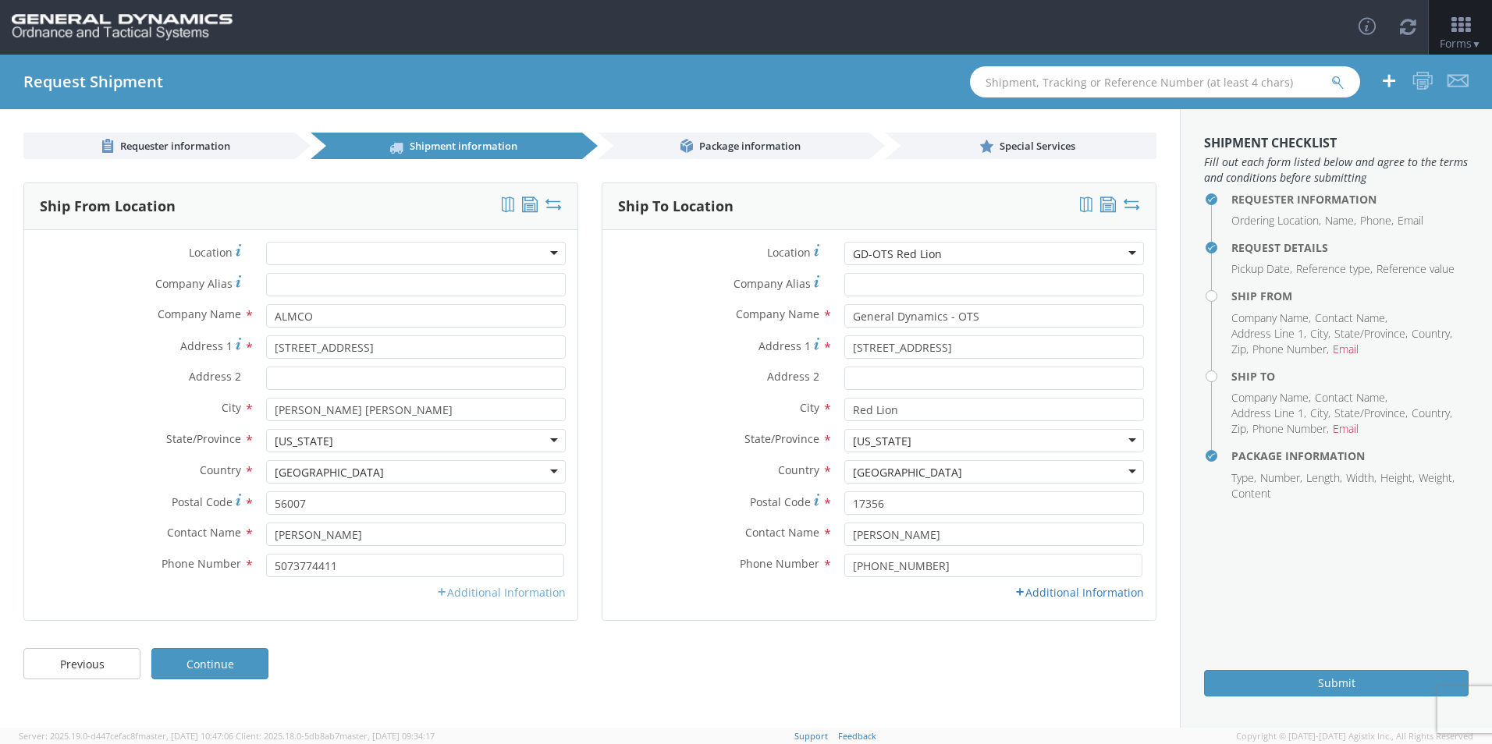
click at [533, 591] on link "Additional Information" at bounding box center [501, 592] width 130 height 15
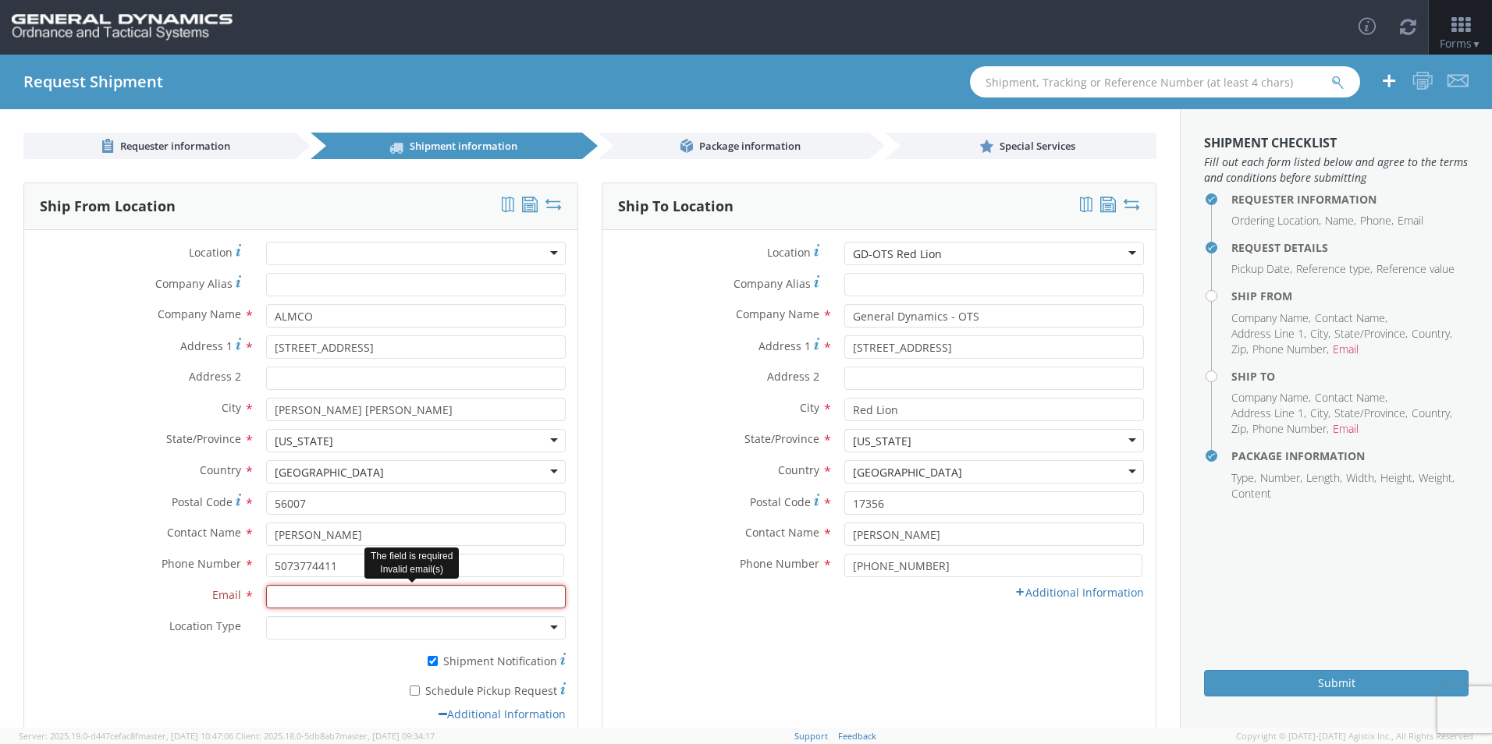
click at [506, 596] on input "Email *" at bounding box center [416, 596] width 300 height 23
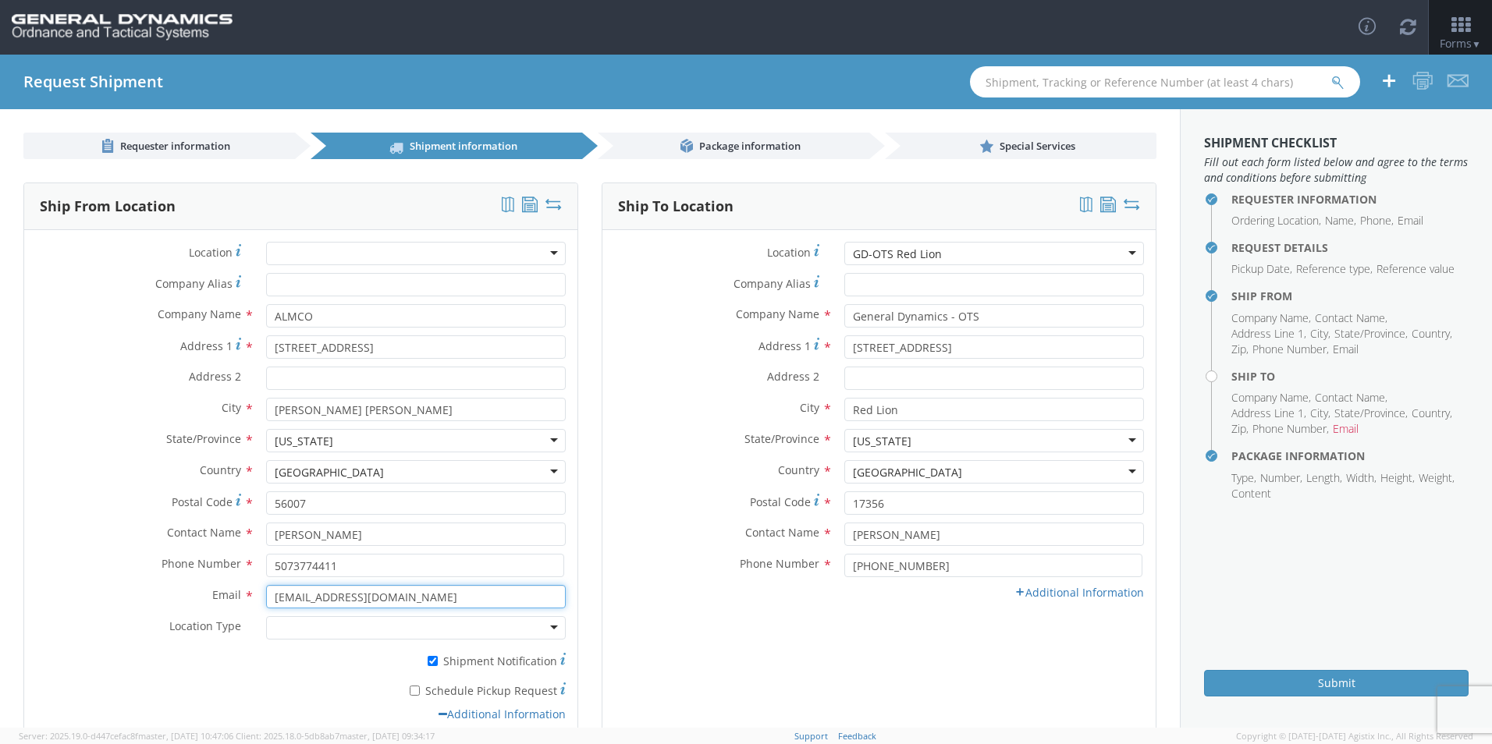
type input "[EMAIL_ADDRESS][DOMAIN_NAME]"
click at [745, 643] on div "Ship To Location Location * GD-OTS Red Lion GD-OTS Red Lion GD-OTS Anniston (Co…" at bounding box center [878, 463] width 555 height 560
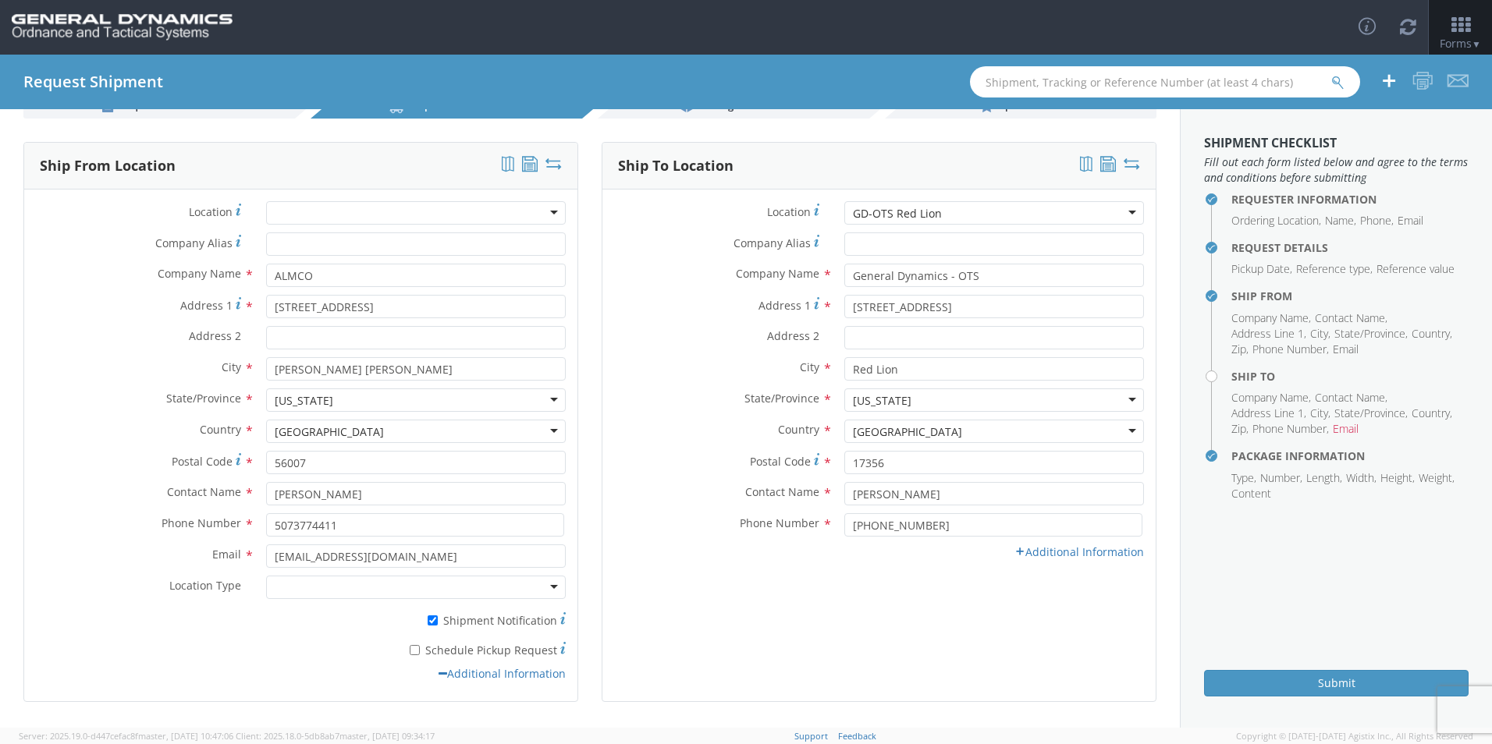
scroll to position [97, 0]
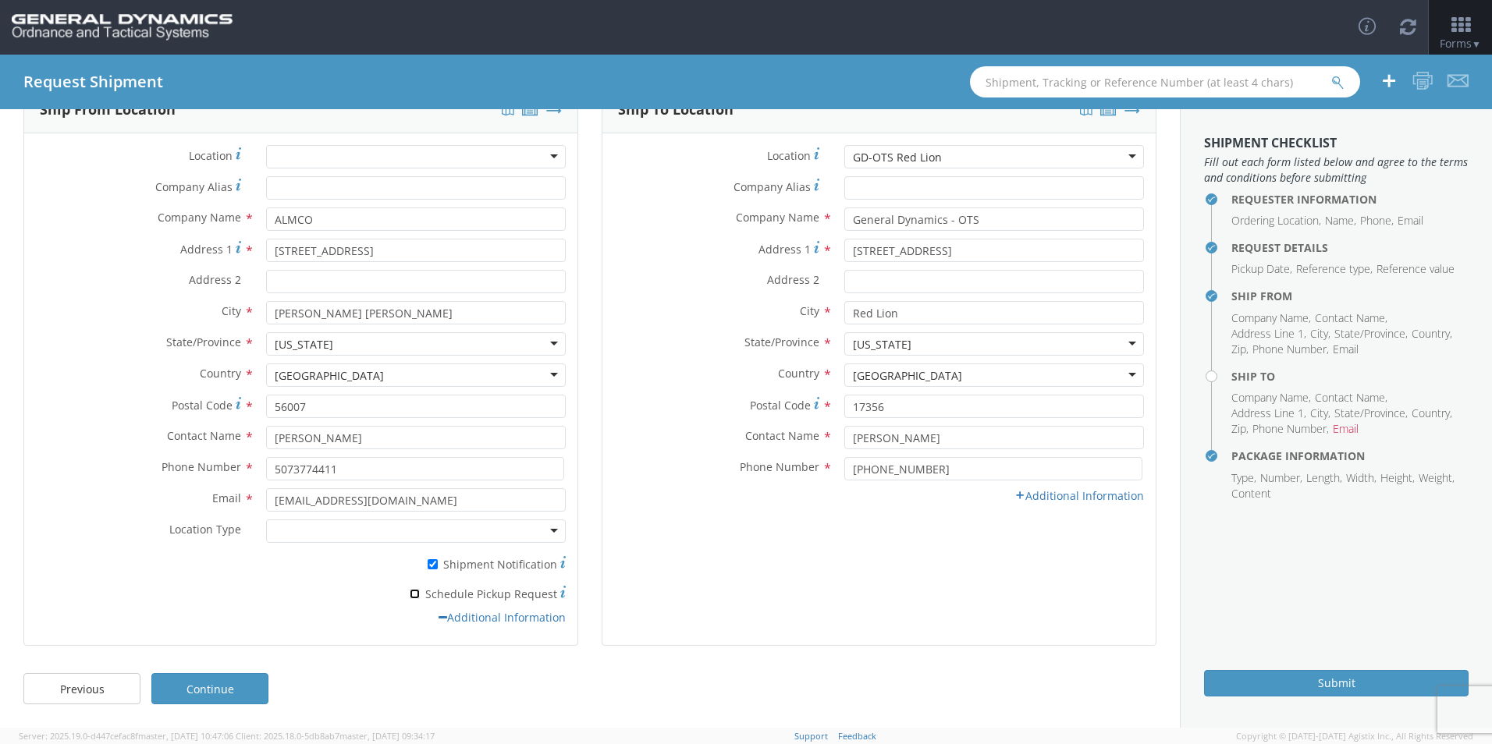
click at [415, 593] on input "* Schedule Pickup Request" at bounding box center [415, 594] width 10 height 10
checkbox input "true"
click at [661, 680] on div "Previous Continue" at bounding box center [590, 696] width 1180 height 62
click at [246, 692] on link "Continue" at bounding box center [209, 688] width 117 height 31
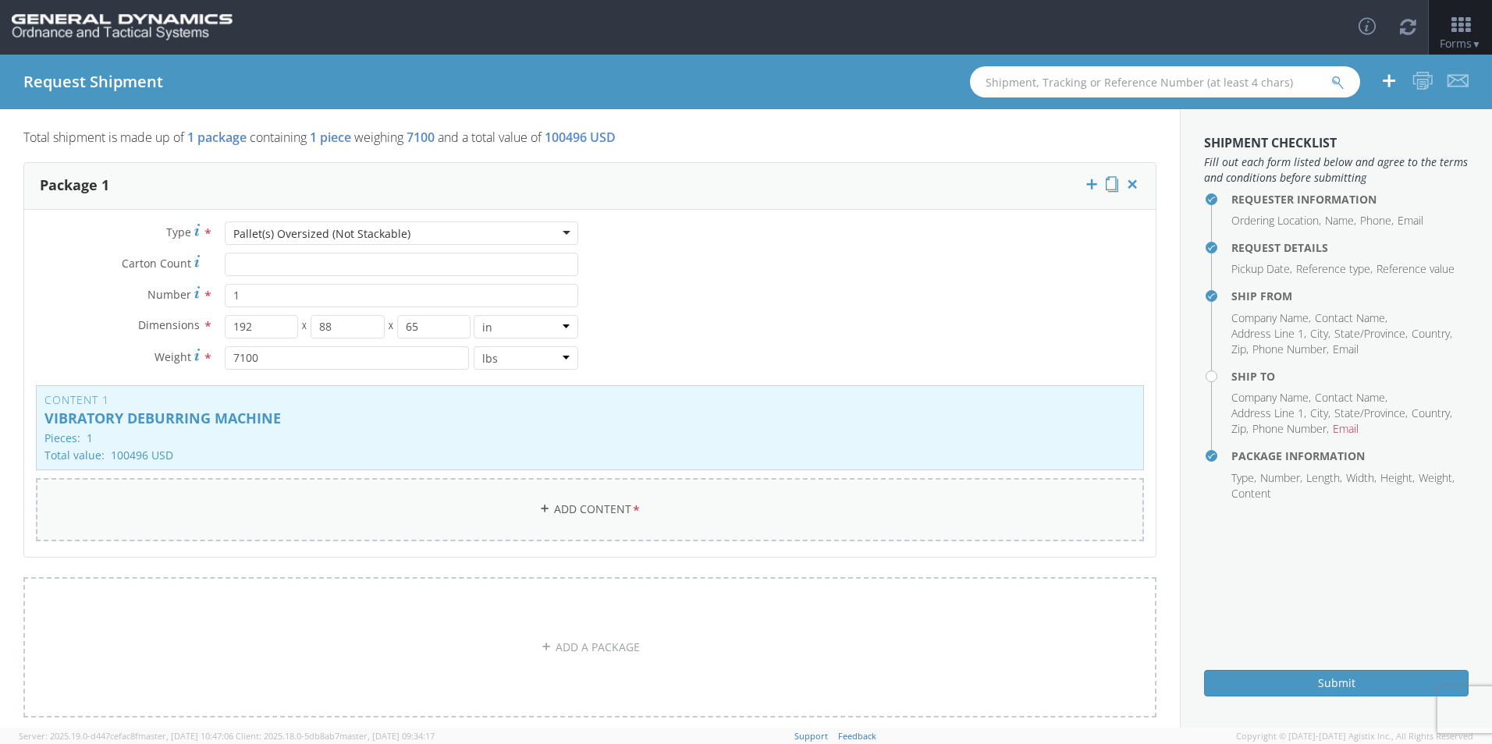
scroll to position [0, 0]
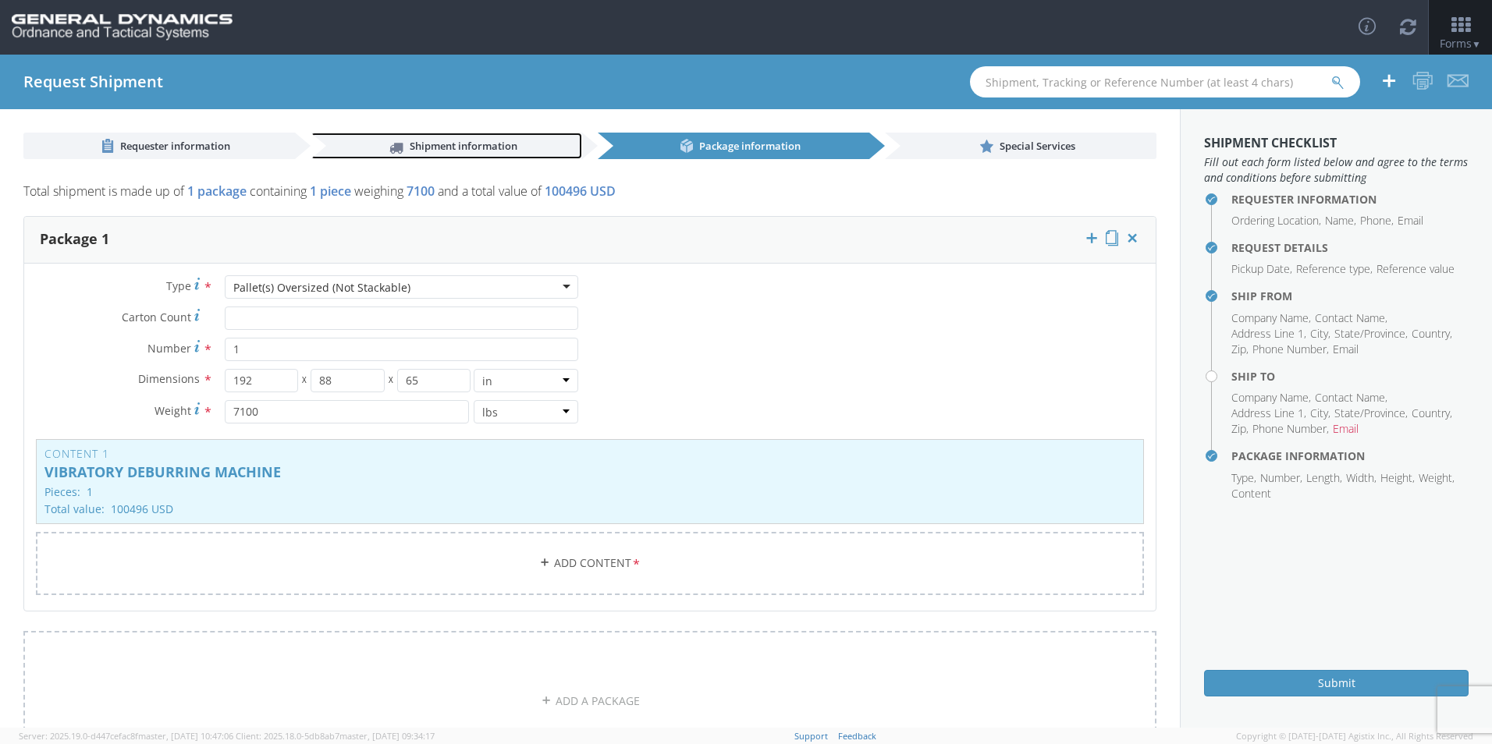
click at [446, 154] on link "Shipment information" at bounding box center [446, 146] width 271 height 27
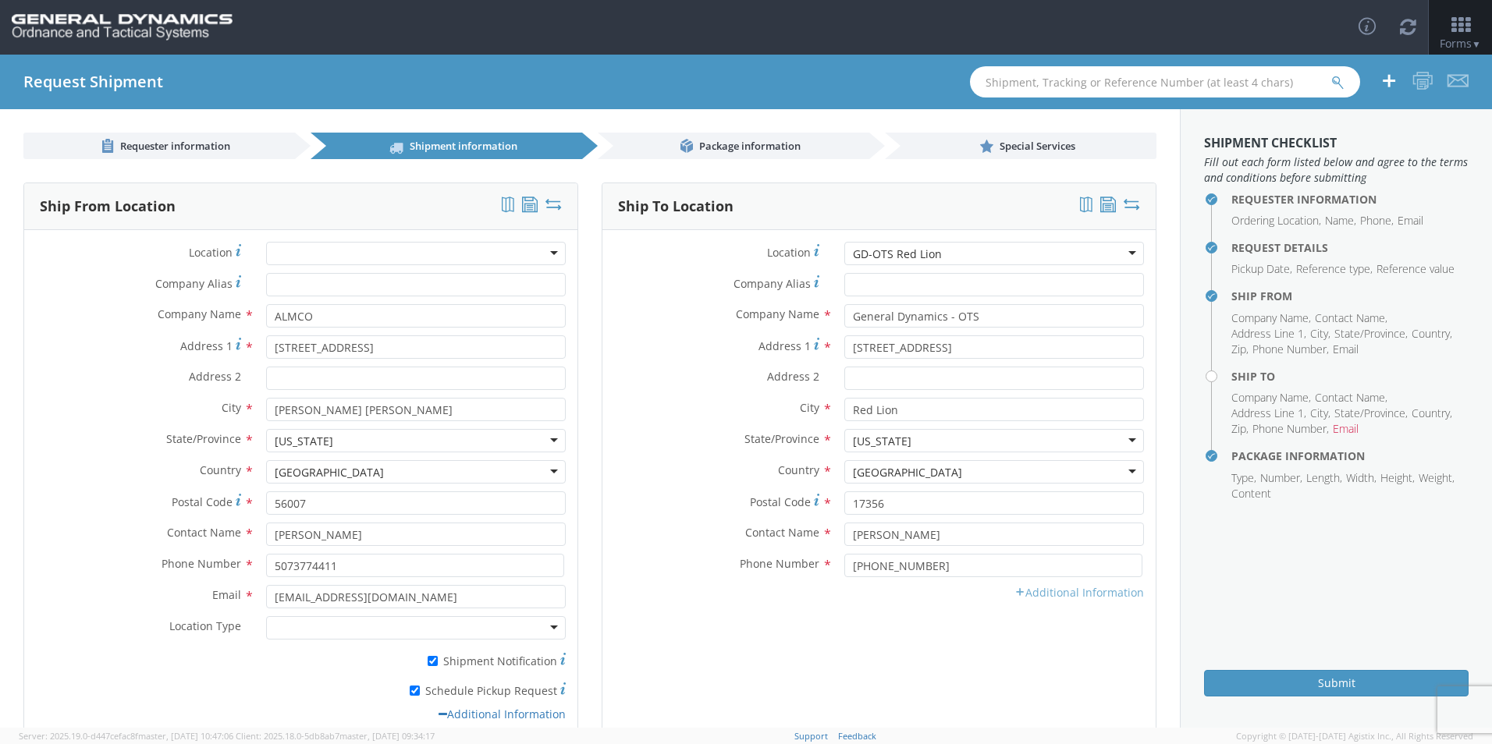
click at [1039, 591] on link "Additional Information" at bounding box center [1079, 592] width 130 height 15
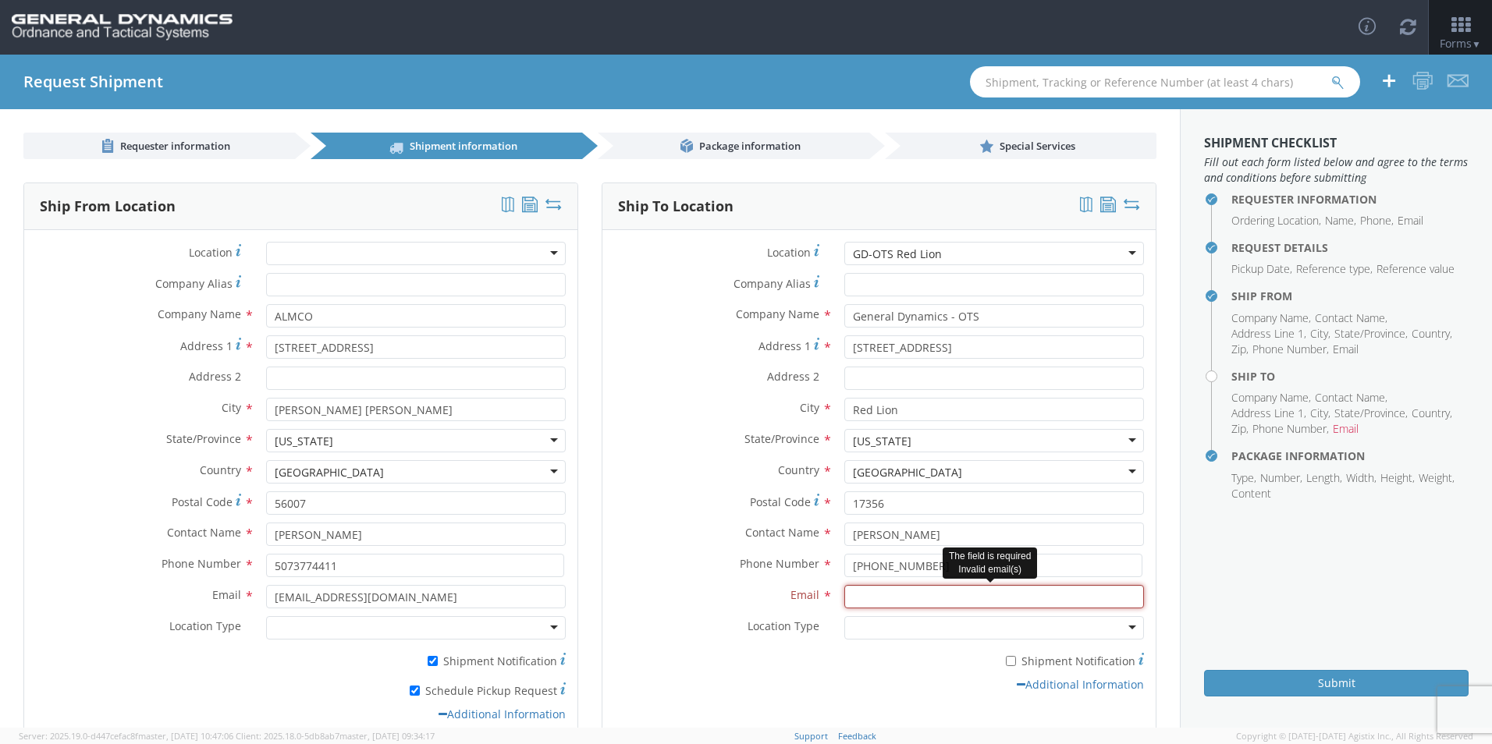
click at [905, 594] on input "Email *" at bounding box center [994, 596] width 300 height 23
type input "[PERSON_NAME][EMAIL_ADDRESS][PERSON_NAME][DOMAIN_NAME]"
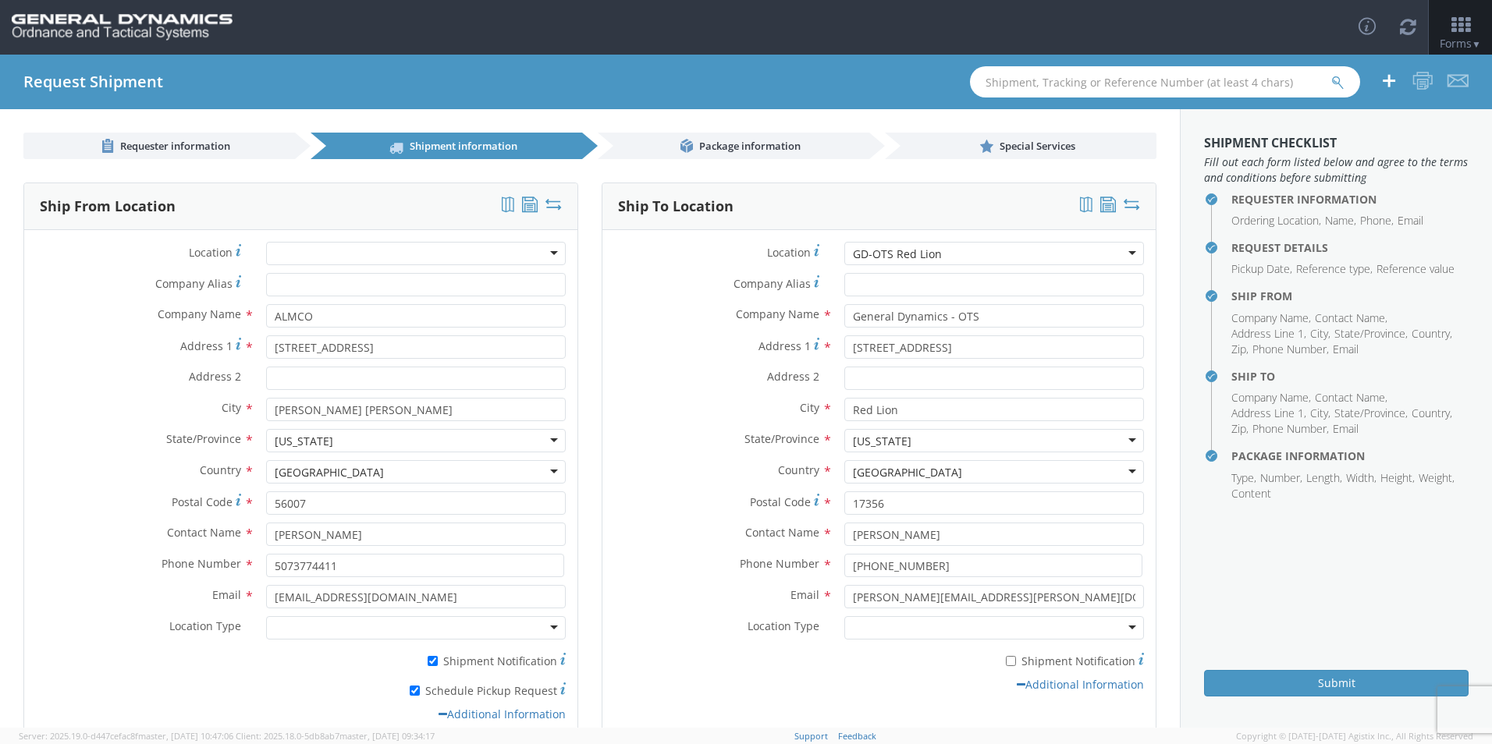
click at [913, 689] on div "Additional Information" at bounding box center [878, 685] width 553 height 16
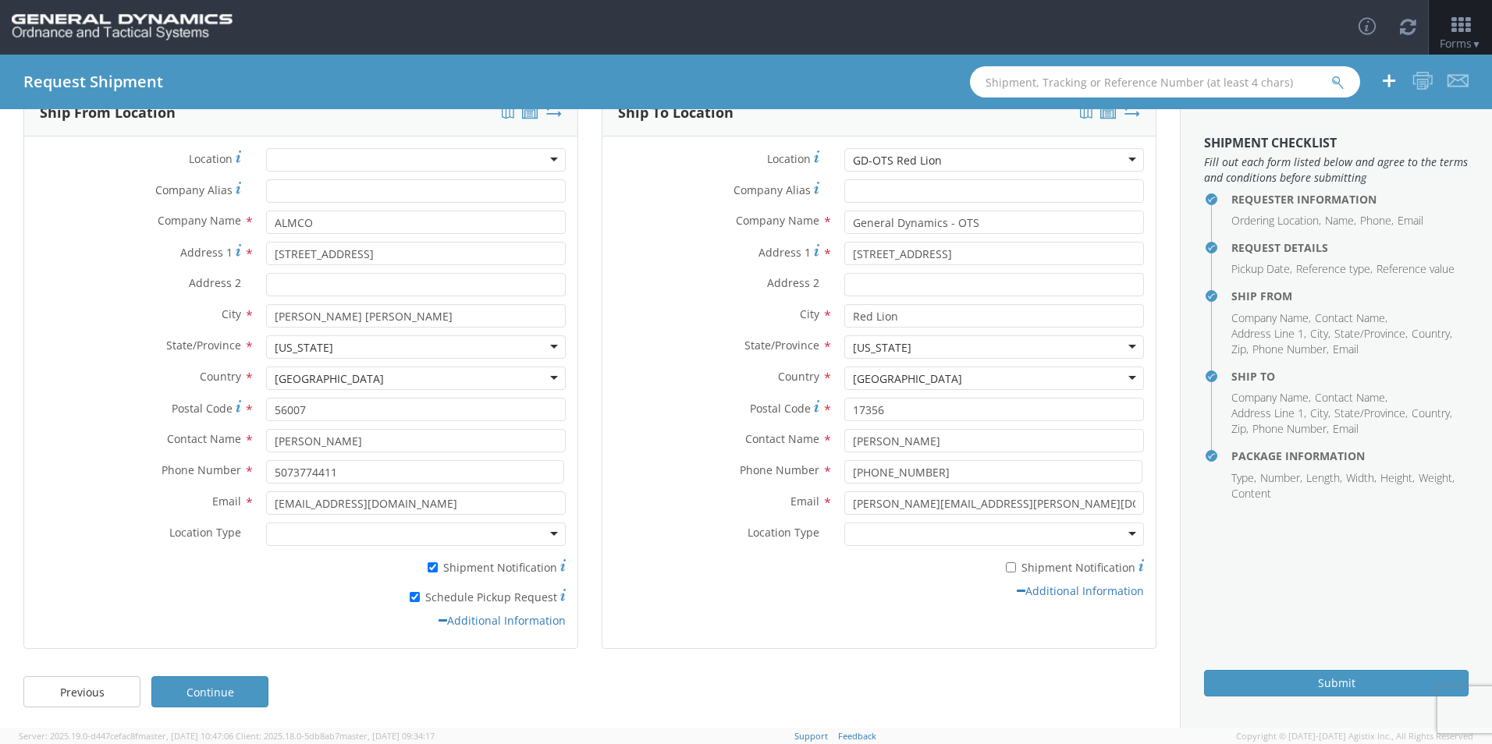
scroll to position [97, 0]
click at [1006, 566] on input "* Shipment Notification" at bounding box center [1011, 564] width 10 height 10
checkbox input "true"
click at [1021, 592] on link "Additional Information" at bounding box center [1080, 587] width 127 height 15
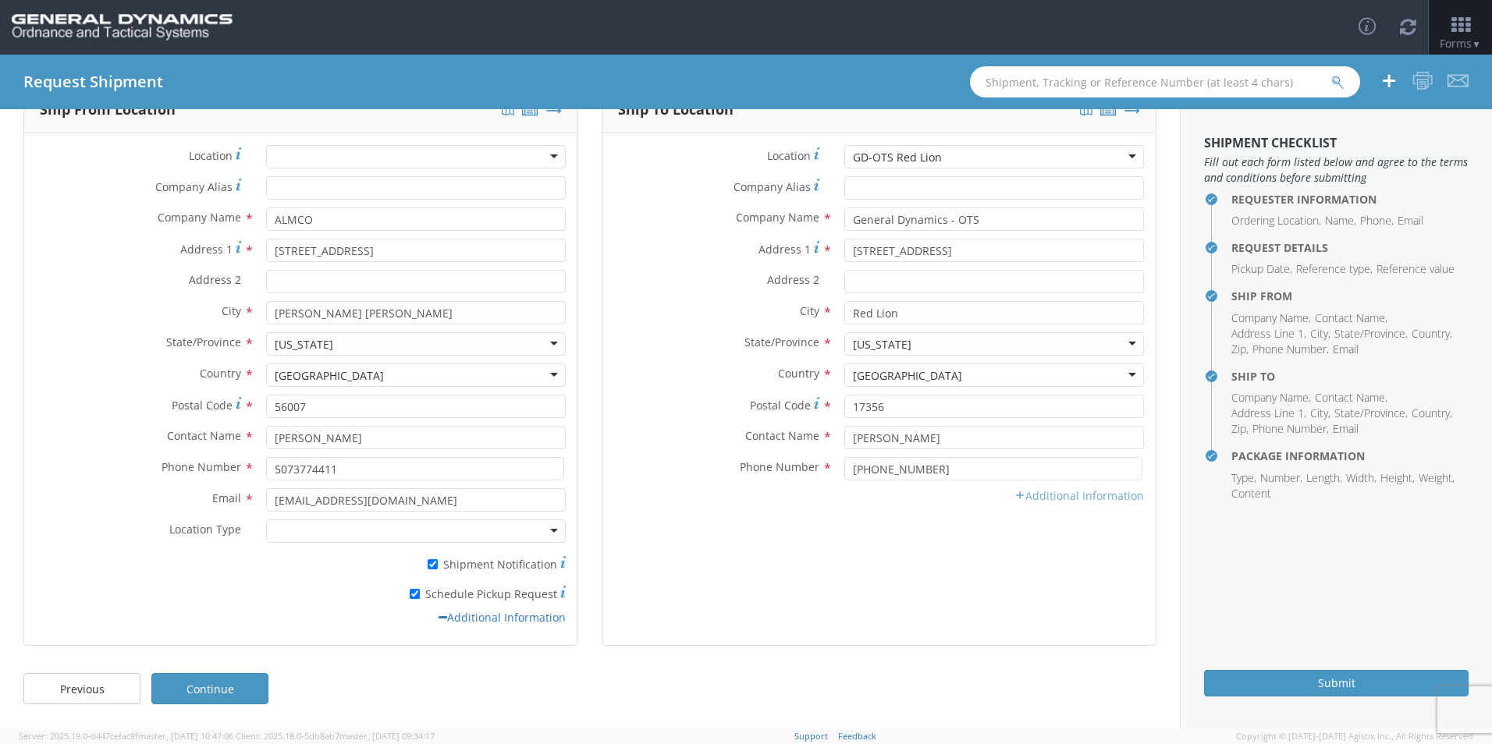
click at [1063, 494] on link "Additional Information" at bounding box center [1079, 495] width 130 height 15
click at [973, 541] on div at bounding box center [994, 531] width 300 height 23
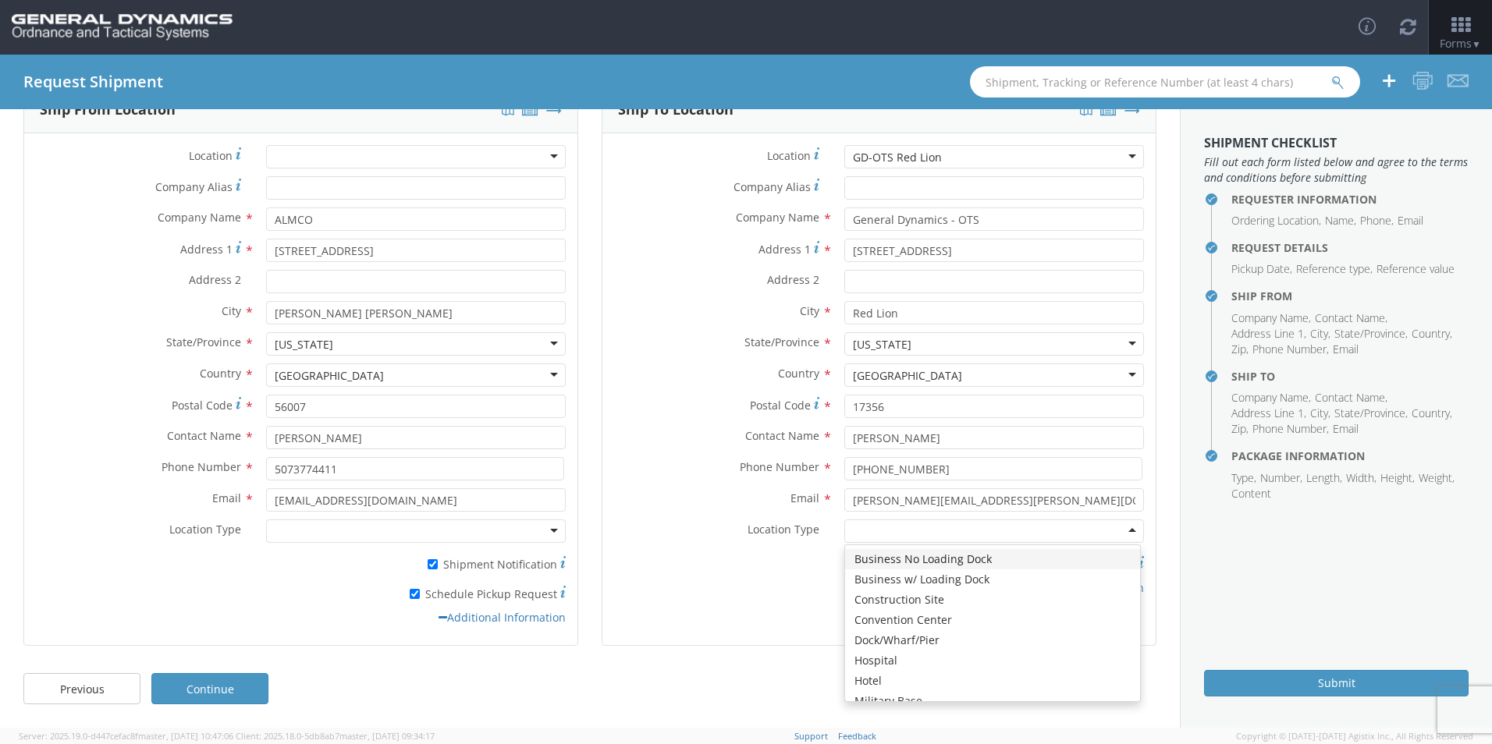
click at [677, 564] on div "* Shipment Notification" at bounding box center [878, 562] width 553 height 22
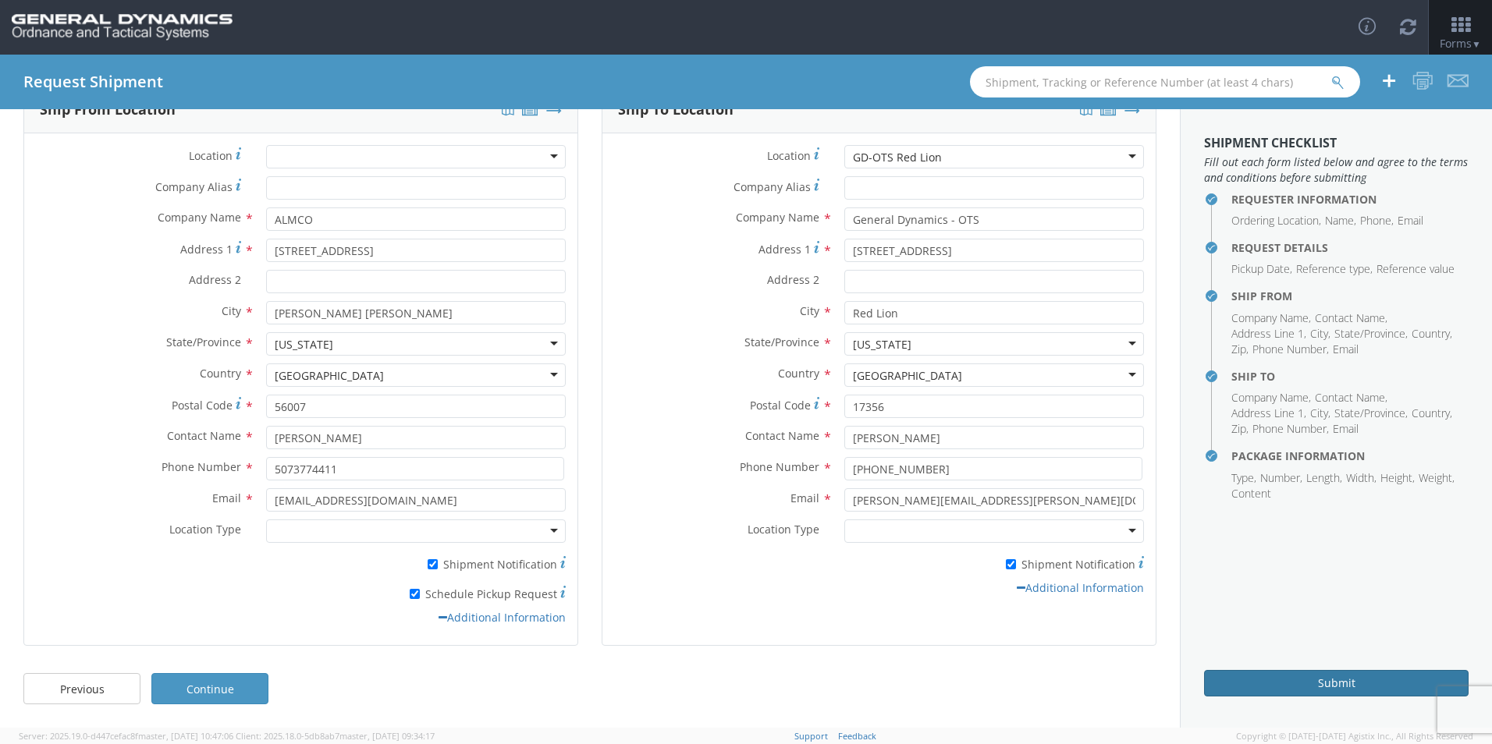
click at [1287, 694] on button "Submit" at bounding box center [1336, 683] width 264 height 27
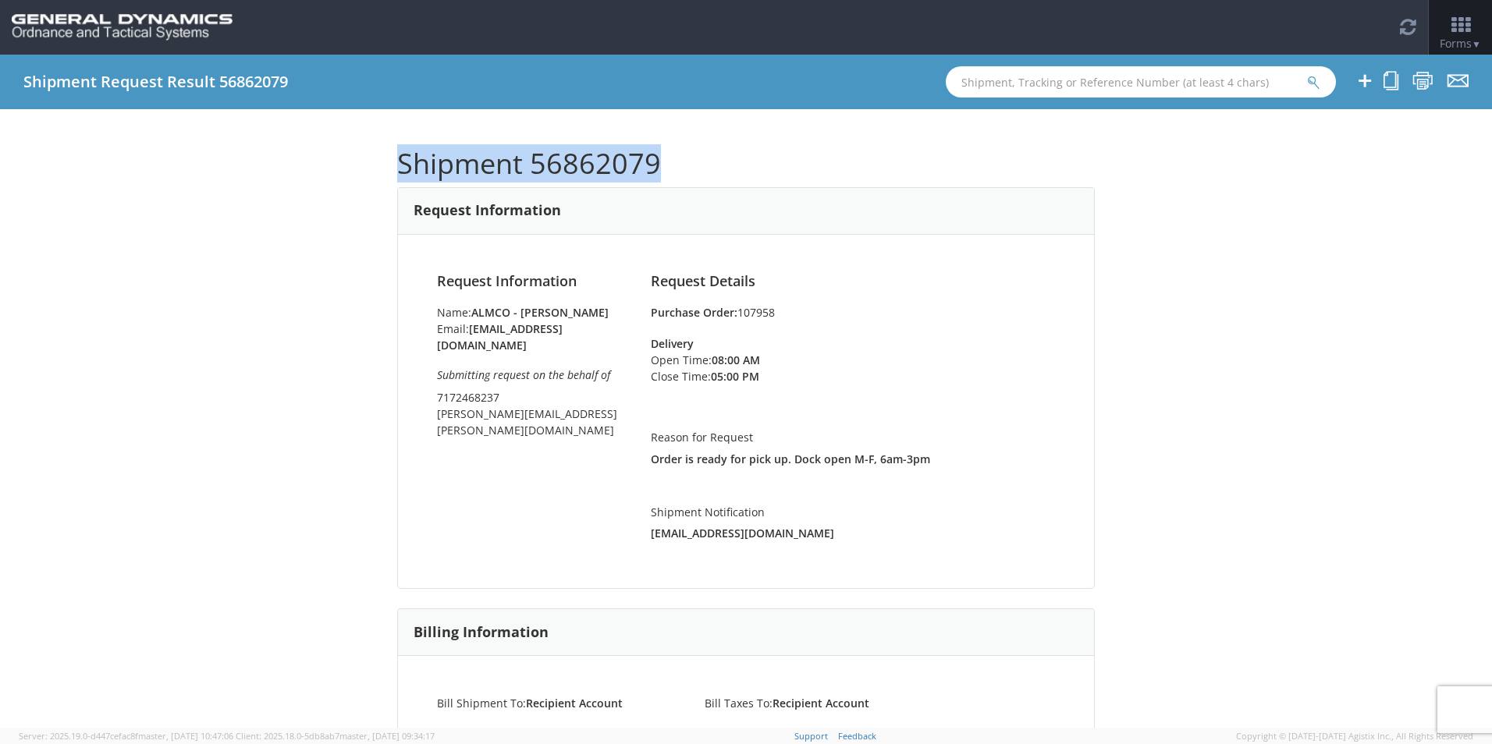
drag, startPoint x: 507, startPoint y: 169, endPoint x: 336, endPoint y: 170, distance: 170.9
click at [336, 170] on div "Shipment 56862079 Request Information Request Information Name: ALMCO - [PERSON…" at bounding box center [746, 418] width 1492 height 619
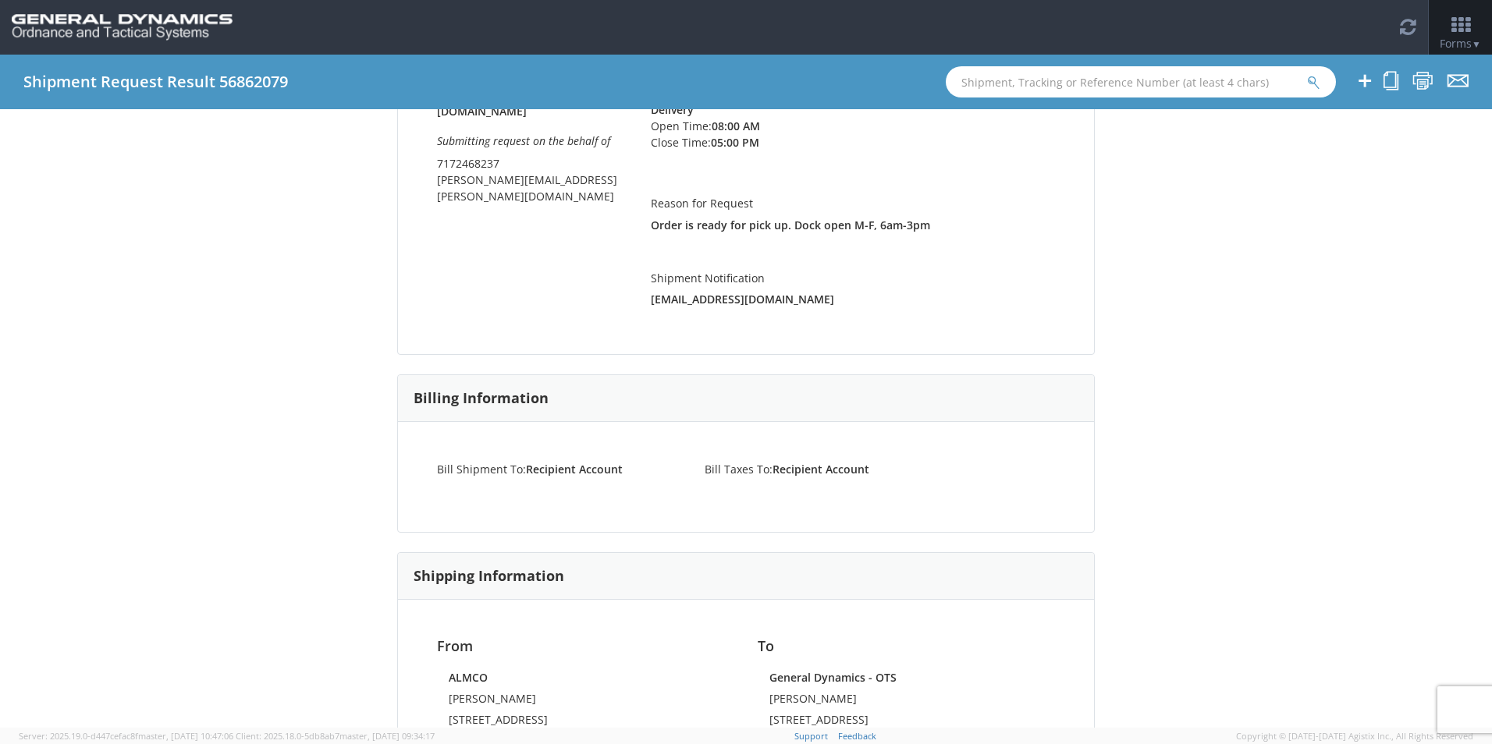
scroll to position [390, 0]
